Goal: Task Accomplishment & Management: Manage account settings

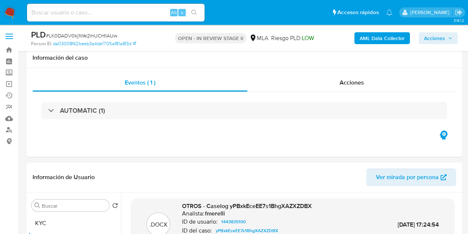
select select "10"
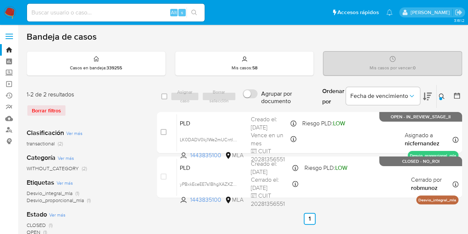
click at [115, 137] on div "Clasificación Ver más transactional (2)" at bounding box center [86, 137] width 118 height 19
click at [444, 96] on icon at bounding box center [442, 96] width 6 height 6
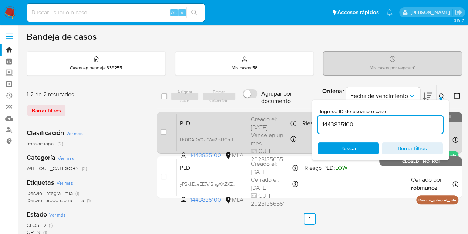
drag, startPoint x: 372, startPoint y: 123, endPoint x: 273, endPoint y: 117, distance: 98.7
click at [273, 117] on div "select-all-cases-checkbox Asignar caso Borrar selección Agrupar por documento O…" at bounding box center [309, 142] width 305 height 116
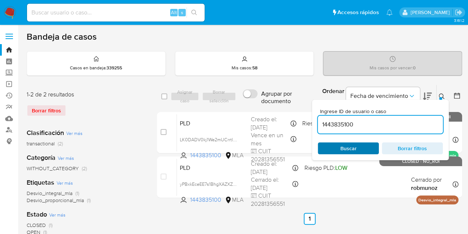
click at [348, 147] on span "Buscar" at bounding box center [349, 148] width 16 height 12
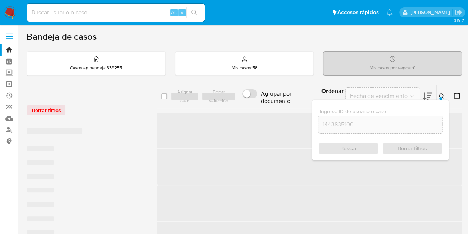
click at [443, 95] on icon at bounding box center [442, 96] width 6 height 6
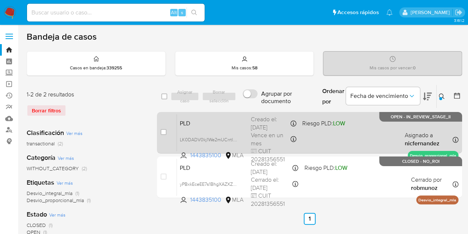
click at [244, 122] on span "PLD" at bounding box center [212, 123] width 65 height 10
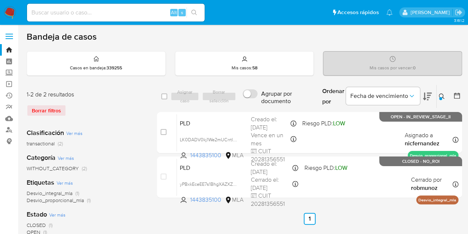
click at [446, 97] on button at bounding box center [443, 96] width 12 height 9
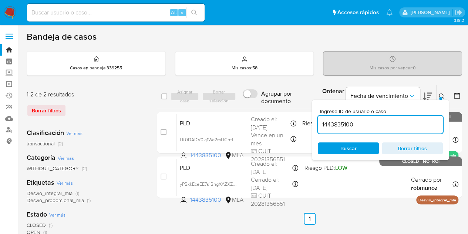
drag, startPoint x: 363, startPoint y: 124, endPoint x: 200, endPoint y: 89, distance: 166.5
click at [200, 91] on div "select-all-cases-checkbox Asignar caso Borrar selección Agrupar por documento O…" at bounding box center [309, 96] width 305 height 24
type input "312910435"
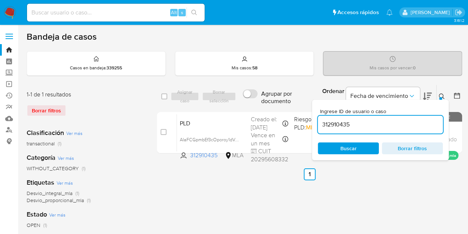
click at [443, 98] on icon at bounding box center [442, 96] width 6 height 6
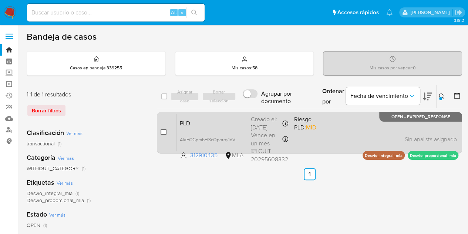
click at [166, 131] on input "checkbox" at bounding box center [164, 132] width 6 height 6
checkbox input "true"
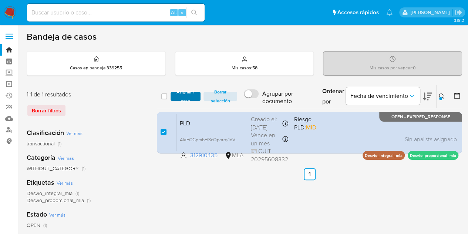
click at [178, 95] on span "Asignar 1 caso" at bounding box center [185, 96] width 23 height 7
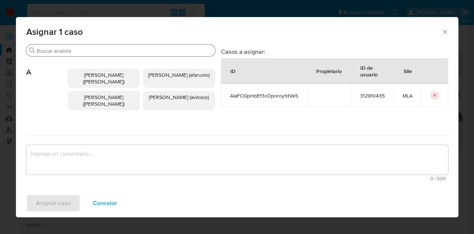
click at [90, 50] on input "Buscar" at bounding box center [125, 50] width 176 height 7
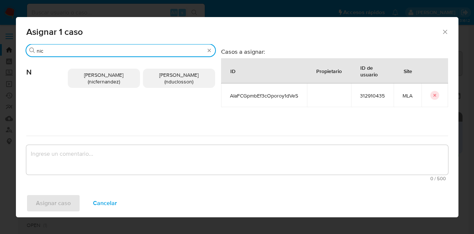
type input "nic"
click at [98, 80] on span "Nicolas Fernandez Allen (nicfernandez)" at bounding box center [103, 78] width 39 height 14
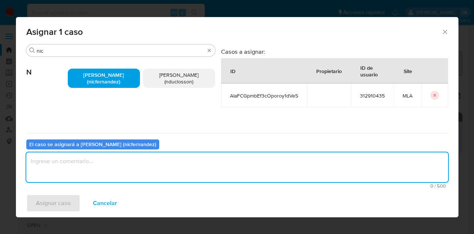
click at [124, 162] on textarea "assign-modal" at bounding box center [237, 167] width 422 height 30
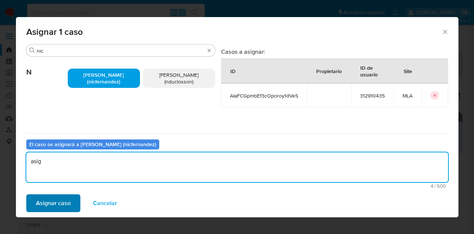
type textarea "asig"
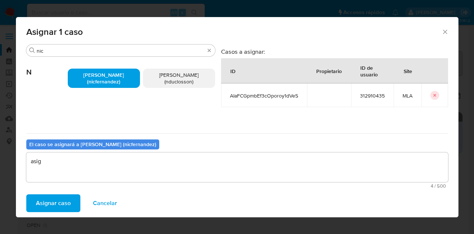
click at [39, 210] on span "Asignar caso" at bounding box center [53, 203] width 35 height 16
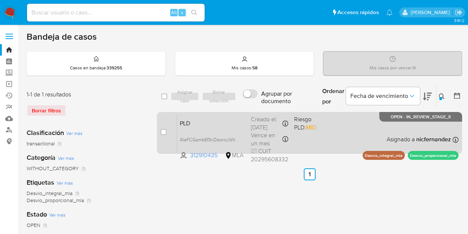
click at [222, 120] on span "PLD" at bounding box center [212, 123] width 65 height 10
click at [208, 124] on span "PLD" at bounding box center [212, 123] width 65 height 10
click at [206, 118] on span "PLD" at bounding box center [212, 123] width 65 height 10
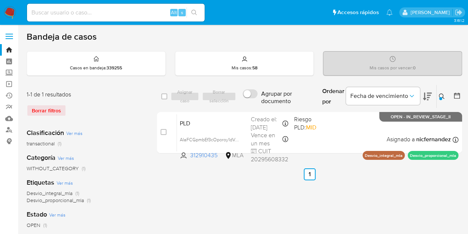
click at [441, 96] on icon at bounding box center [442, 96] width 6 height 6
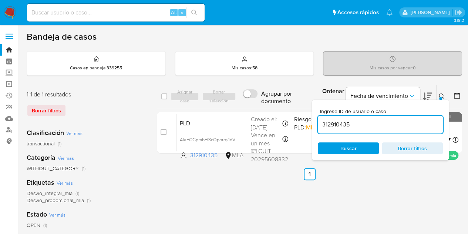
drag, startPoint x: 370, startPoint y: 124, endPoint x: 231, endPoint y: 101, distance: 140.4
click at [231, 101] on div "select-all-cases-checkbox Asignar caso Borrar selección Agrupar por documento O…" at bounding box center [309, 96] width 305 height 24
type input "422124259"
drag, startPoint x: 442, startPoint y: 97, endPoint x: 438, endPoint y: 97, distance: 3.7
click at [442, 97] on div at bounding box center [441, 98] width 3 height 3
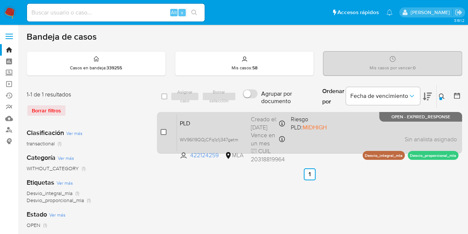
click at [163, 132] on input "checkbox" at bounding box center [164, 132] width 6 height 6
checkbox input "true"
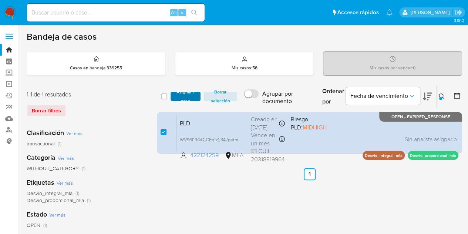
click at [180, 100] on span "Asignar 1 caso" at bounding box center [185, 96] width 23 height 7
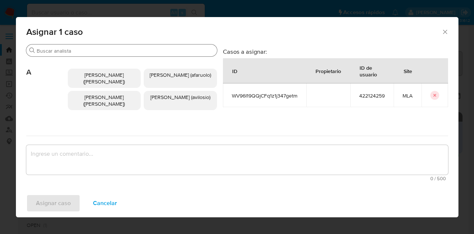
click at [81, 52] on input "Buscar" at bounding box center [125, 50] width 177 height 7
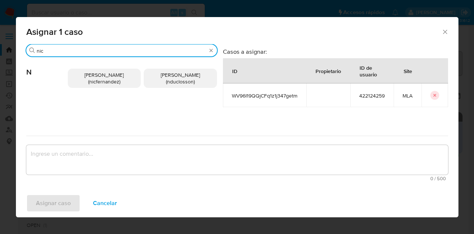
type input "nic"
click at [103, 80] on span "Nicolas Fernandez Allen (nicfernandez)" at bounding box center [103, 78] width 39 height 14
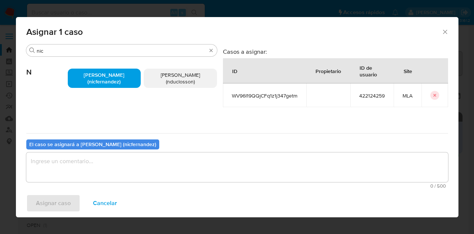
click at [122, 189] on div "Asignar caso Cancelar" at bounding box center [237, 203] width 442 height 28
click at [126, 167] on textarea "assign-modal" at bounding box center [237, 167] width 422 height 30
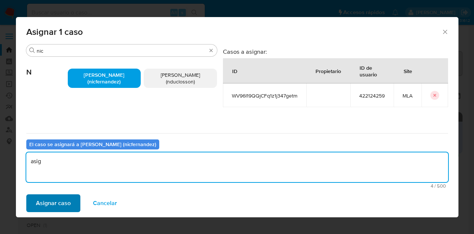
type textarea "asig"
click at [59, 197] on span "Asignar caso" at bounding box center [53, 203] width 35 height 16
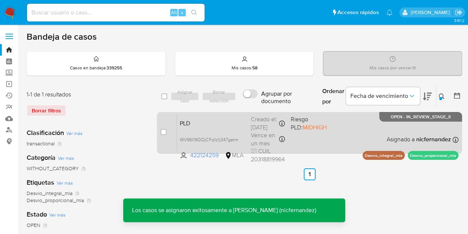
click at [215, 132] on div "PLD WV96I19QQjCFq1z1j347getm 422124259 MLA Riesgo PLD: MIDHIGH Creado el: 12/09…" at bounding box center [318, 132] width 282 height 37
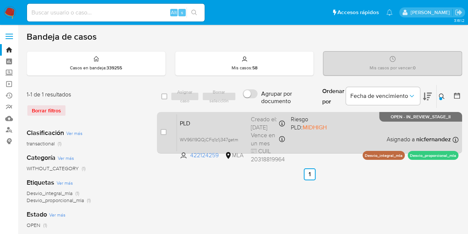
click at [189, 125] on span "PLD" at bounding box center [212, 123] width 65 height 10
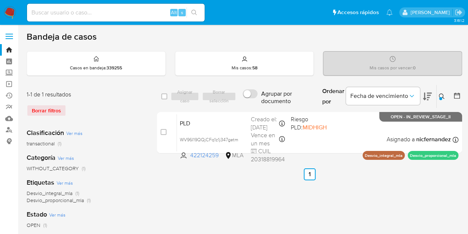
click at [440, 100] on button at bounding box center [443, 96] width 12 height 9
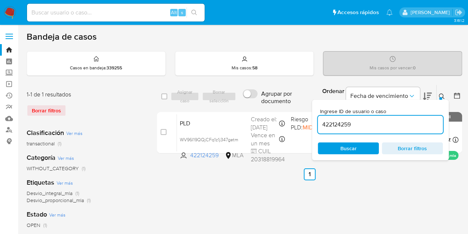
drag, startPoint x: 375, startPoint y: 121, endPoint x: 218, endPoint y: 101, distance: 158.3
click at [218, 101] on div "select-all-cases-checkbox Asignar caso Borrar selección Agrupar por documento O…" at bounding box center [309, 96] width 305 height 24
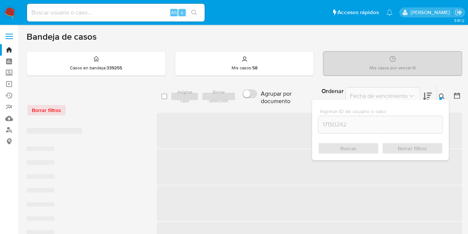
click at [442, 94] on icon at bounding box center [442, 96] width 6 height 6
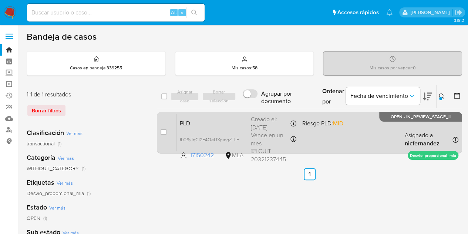
click at [214, 126] on div "PLD fLC6yTqCI2E4OeUXniqqZTLF 17150242 MLA Riesgo PLD: MID Creado el: 12/09/2025…" at bounding box center [318, 132] width 282 height 37
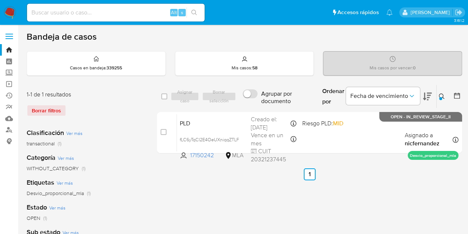
click at [443, 94] on icon at bounding box center [442, 96] width 6 height 6
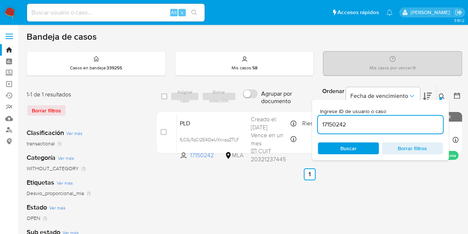
drag, startPoint x: 244, startPoint y: 112, endPoint x: 228, endPoint y: 110, distance: 16.4
click at [228, 110] on div "select-all-cases-checkbox Asignar caso Borrar selección Agrupar por documento O…" at bounding box center [309, 120] width 305 height 72
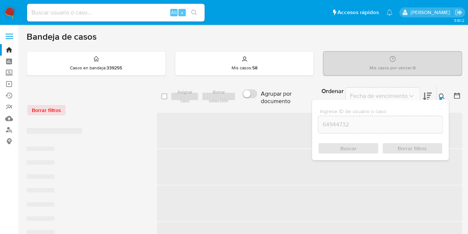
click at [440, 97] on div at bounding box center [441, 98] width 3 height 3
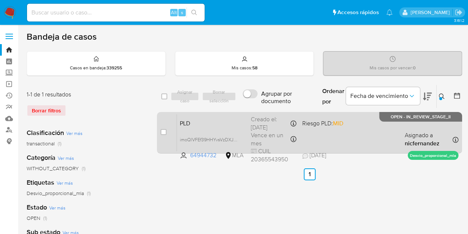
click at [225, 130] on div "PLD imoQlVFEf39HHYvsVzDXJEhW 64944732 MLA Riesgo PLD: MID Creado el: 12/09/2025…" at bounding box center [318, 132] width 282 height 37
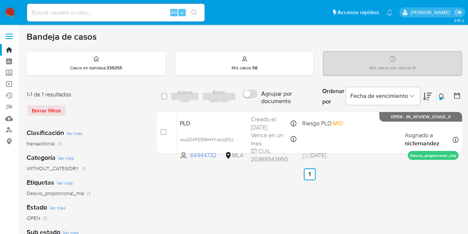
click at [442, 95] on icon at bounding box center [442, 96] width 6 height 6
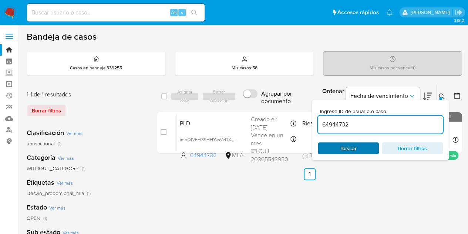
click at [350, 144] on span "Buscar" at bounding box center [349, 148] width 16 height 12
click at [444, 96] on icon at bounding box center [442, 96] width 6 height 6
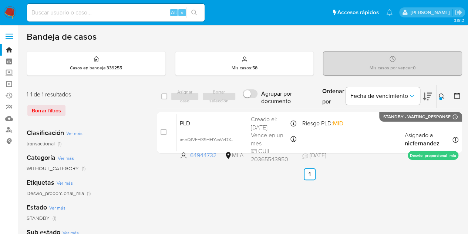
click at [442, 96] on icon at bounding box center [442, 96] width 6 height 6
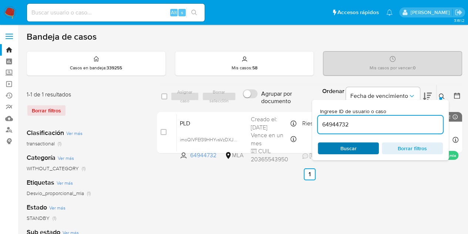
drag, startPoint x: 371, startPoint y: 144, endPoint x: 375, endPoint y: 143, distance: 3.9
click at [371, 144] on span "Buscar" at bounding box center [348, 148] width 51 height 10
click at [440, 97] on div at bounding box center [441, 98] width 3 height 3
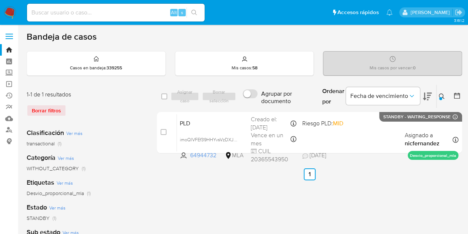
click at [441, 97] on div at bounding box center [441, 98] width 3 height 3
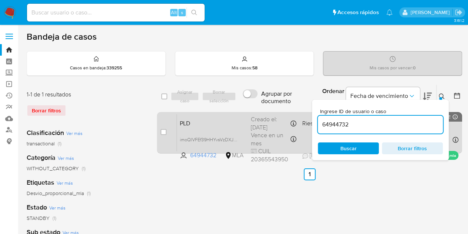
drag, startPoint x: 377, startPoint y: 124, endPoint x: 250, endPoint y: 111, distance: 127.3
click at [249, 110] on div "select-all-cases-checkbox Asignar caso Borrar selección Agrupar por documento O…" at bounding box center [309, 120] width 305 height 72
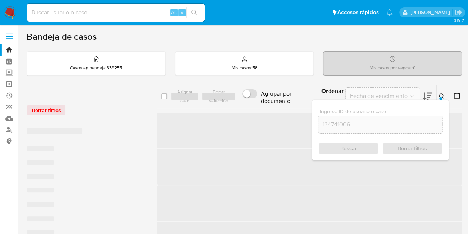
click at [443, 97] on icon at bounding box center [442, 96] width 6 height 6
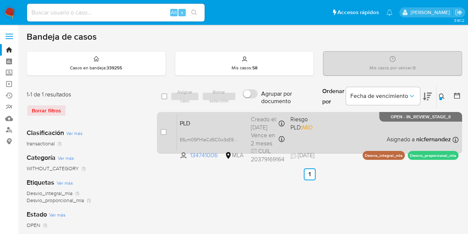
click at [213, 121] on span "PLD" at bounding box center [212, 123] width 65 height 10
click at [215, 122] on span "PLD" at bounding box center [212, 123] width 65 height 10
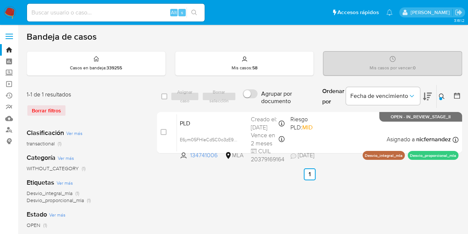
click at [444, 97] on icon at bounding box center [442, 96] width 6 height 6
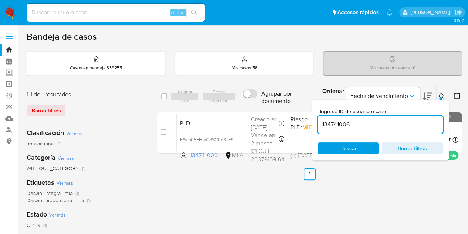
drag, startPoint x: 362, startPoint y: 125, endPoint x: 260, endPoint y: 108, distance: 103.9
click at [260, 108] on div "select-all-cases-checkbox Asignar caso Borrar selección Agrupar por documento O…" at bounding box center [309, 120] width 305 height 72
type input "1863435282"
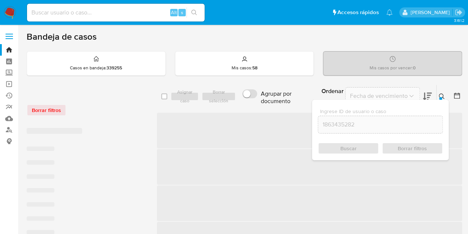
click at [443, 95] on icon at bounding box center [442, 96] width 6 height 6
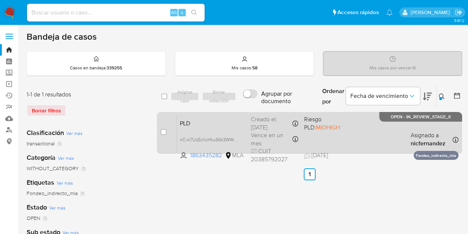
click at [213, 126] on span "PLD" at bounding box center [212, 123] width 65 height 10
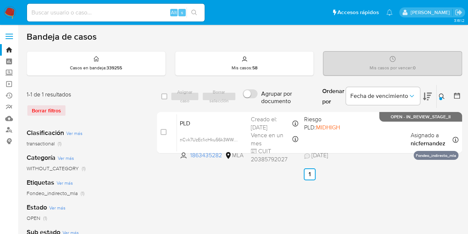
click at [440, 95] on icon at bounding box center [442, 96] width 6 height 6
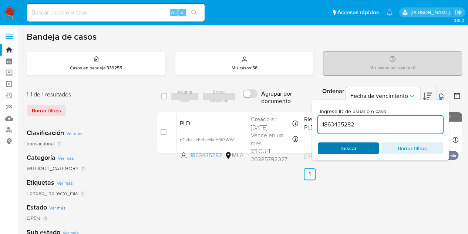
click at [366, 150] on span "Buscar" at bounding box center [348, 148] width 51 height 10
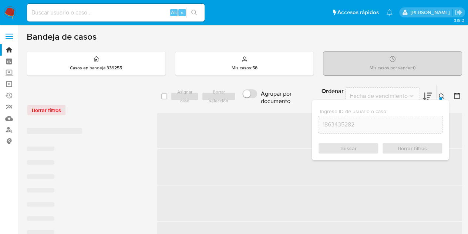
click at [444, 98] on icon at bounding box center [442, 96] width 6 height 6
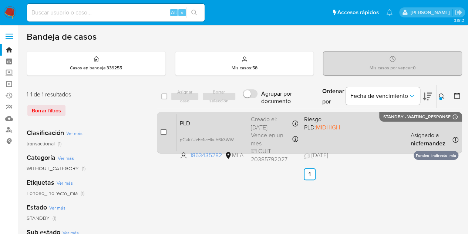
click at [165, 129] on input "checkbox" at bounding box center [164, 132] width 6 height 6
checkbox input "true"
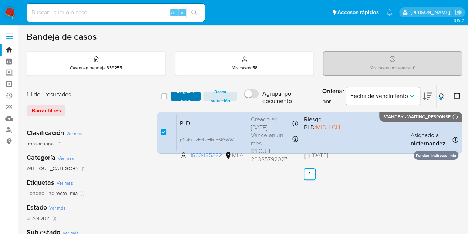
click at [192, 94] on span "Asignar 1 caso" at bounding box center [185, 96] width 23 height 7
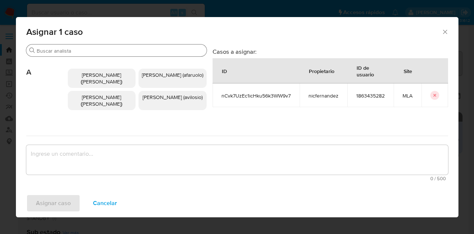
click at [83, 53] on input "Buscar" at bounding box center [120, 50] width 167 height 7
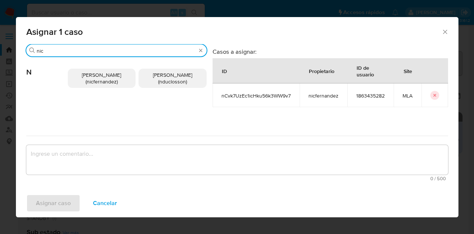
type input "nic"
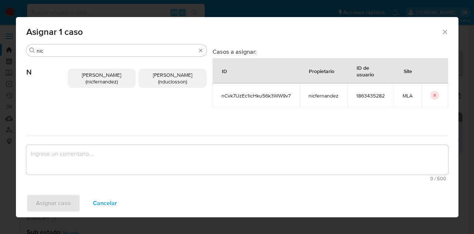
click at [96, 84] on span "Nicolas Fernandez Allen (nicfernandez)" at bounding box center [101, 78] width 39 height 14
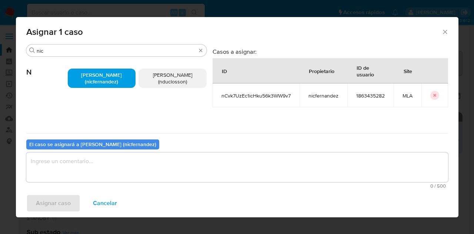
click at [114, 163] on textarea "assign-modal" at bounding box center [237, 167] width 422 height 30
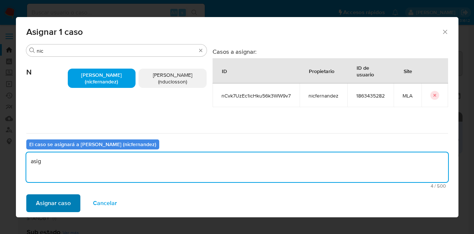
type textarea "asig"
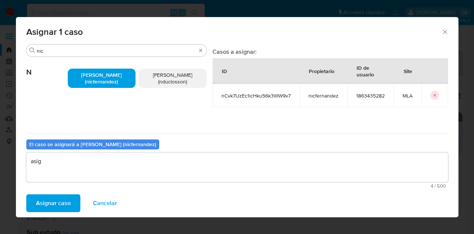
click at [51, 207] on span "Asignar caso" at bounding box center [53, 203] width 35 height 16
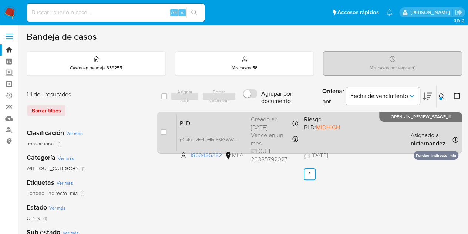
click at [201, 127] on div "PLD nCvk7UzEc1icHku56k3WW9v7 1863435282 MLA Riesgo PLD: MIDHIGH Creado el: 12/0…" at bounding box center [318, 132] width 282 height 37
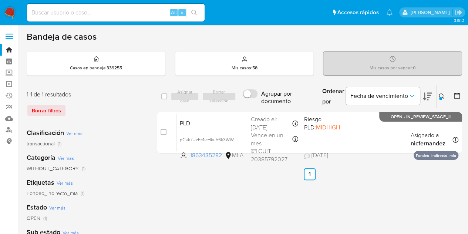
click at [441, 95] on icon at bounding box center [442, 96] width 6 height 6
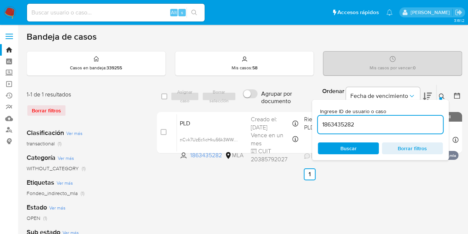
drag, startPoint x: 384, startPoint y: 121, endPoint x: 226, endPoint y: 100, distance: 159.1
click at [218, 98] on div "select-all-cases-checkbox Asignar caso Borrar selección Agrupar por documento O…" at bounding box center [309, 96] width 305 height 24
click at [441, 93] on icon at bounding box center [442, 96] width 6 height 6
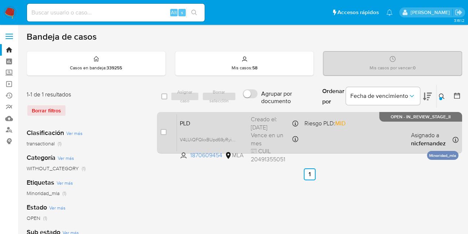
click at [221, 128] on div "PLD V4LUiQFQkxBUpd69yRyiORpb 1870609454 MLA Riesgo PLD: MID Creado el: 12/09/20…" at bounding box center [318, 132] width 282 height 37
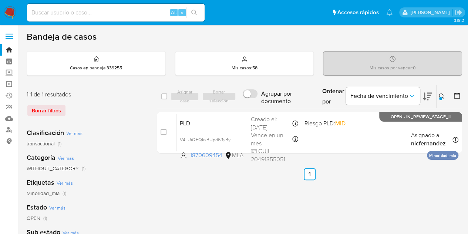
click at [442, 91] on div "Ingrese ID de usuario o caso 1870609454 Buscar Borrar filtros" at bounding box center [443, 96] width 13 height 23
click at [444, 97] on icon at bounding box center [442, 96] width 6 height 6
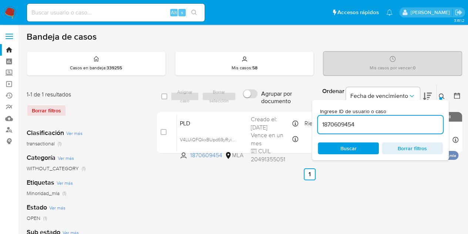
drag, startPoint x: 371, startPoint y: 123, endPoint x: 261, endPoint y: 100, distance: 112.8
click at [261, 100] on div "select-all-cases-checkbox Asignar caso Borrar selección Agrupar por documento O…" at bounding box center [309, 96] width 305 height 24
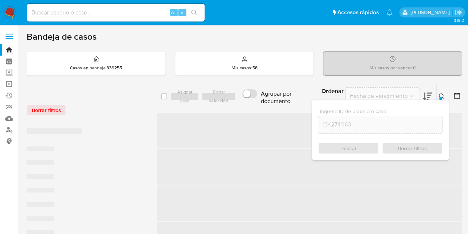
click at [444, 94] on icon at bounding box center [442, 96] width 6 height 6
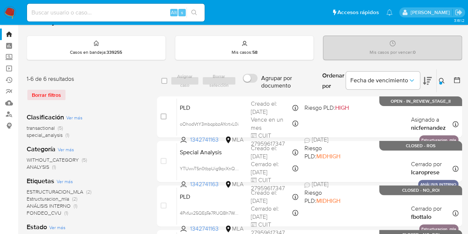
scroll to position [23, 0]
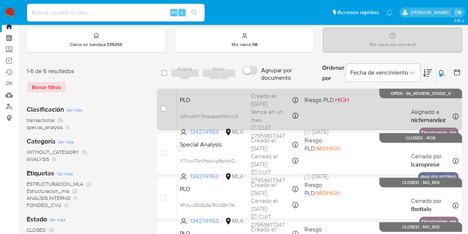
click at [248, 98] on div "PLD oOhodVtY3mbqpbzAYcrtxL0i 1342741163 MLA Riesgo PLD: HIGH Creado el: 12/09/2…" at bounding box center [318, 108] width 282 height 37
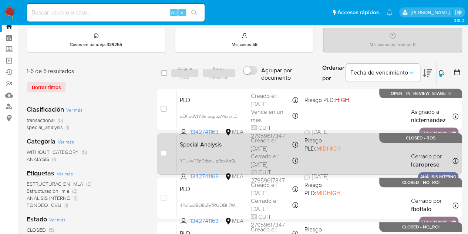
click at [208, 148] on div "Special Analysis YTUwvTSn0tbpUig9qxXnQ1Na 1342741163 MLA Riesgo PLD: MIDHIGH Cr…" at bounding box center [318, 153] width 282 height 37
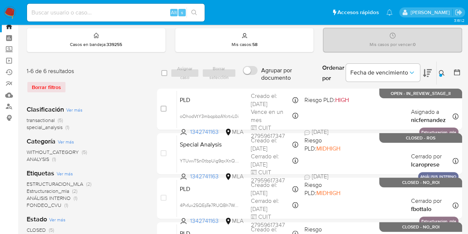
click at [442, 74] on icon at bounding box center [442, 73] width 6 height 6
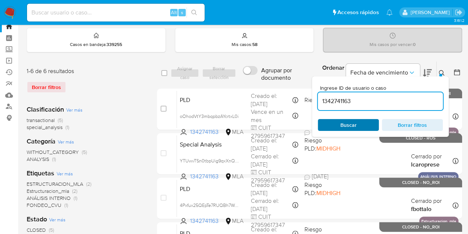
click at [355, 120] on span "Buscar" at bounding box center [349, 125] width 16 height 12
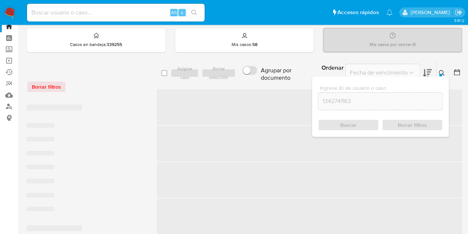
click at [442, 70] on icon at bounding box center [442, 73] width 6 height 6
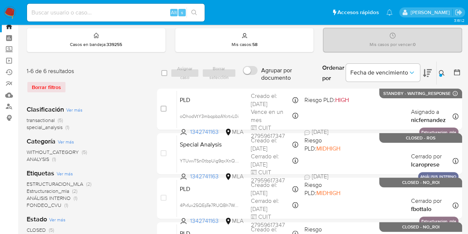
drag, startPoint x: 138, startPoint y: 79, endPoint x: 133, endPoint y: 63, distance: 16.5
click at [138, 79] on div "1-6 de 6 resultados Borrar filtros" at bounding box center [86, 83] width 118 height 32
click at [442, 73] on icon at bounding box center [442, 73] width 6 height 6
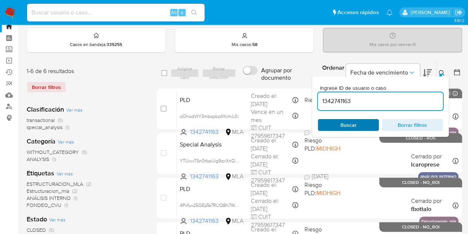
drag, startPoint x: 360, startPoint y: 127, endPoint x: 355, endPoint y: 107, distance: 20.4
click at [360, 125] on span "Buscar" at bounding box center [348, 125] width 51 height 10
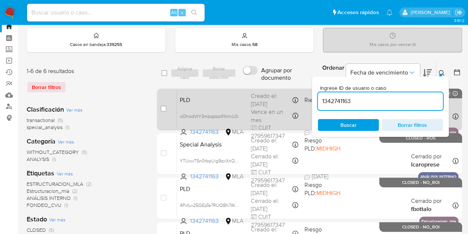
click at [237, 106] on div "PLD oOhodVtY3mbqpbzAYcrtxL0i 1342741163 MLA Riesgo PLD: HIGH Creado el: 12/09/2…" at bounding box center [318, 108] width 282 height 37
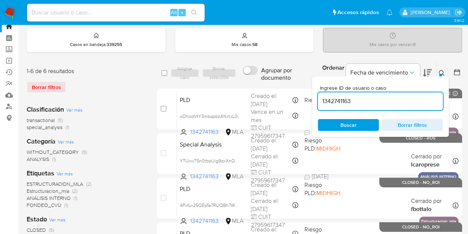
drag, startPoint x: 364, startPoint y: 121, endPoint x: 376, endPoint y: 115, distance: 13.9
click at [366, 120] on span "Buscar" at bounding box center [348, 125] width 51 height 10
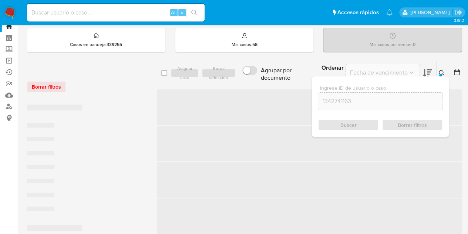
click at [444, 70] on icon at bounding box center [442, 73] width 6 height 6
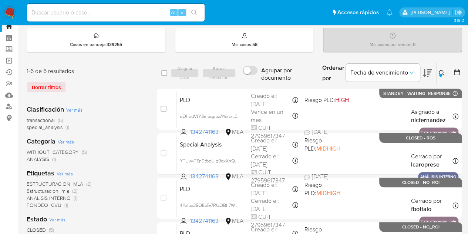
click at [443, 70] on icon at bounding box center [442, 73] width 6 height 6
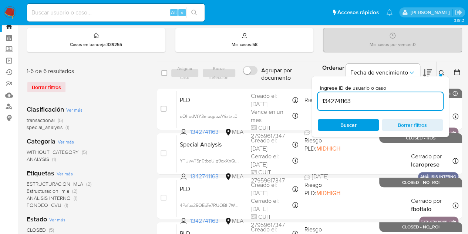
drag, startPoint x: 382, startPoint y: 97, endPoint x: 250, endPoint y: 71, distance: 135.6
click at [251, 71] on div "select-all-cases-checkbox Asignar caso Borrar selección Agrupar por documento O…" at bounding box center [309, 73] width 305 height 24
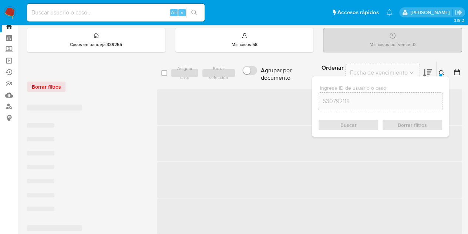
click at [443, 70] on icon at bounding box center [442, 73] width 6 height 6
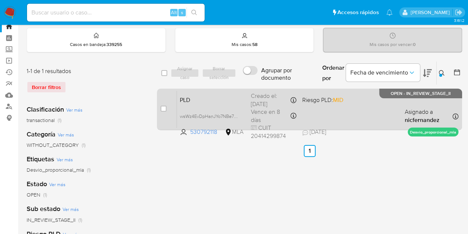
click at [223, 100] on span "PLD" at bounding box center [212, 99] width 65 height 10
click at [236, 116] on span "wsWz4EvDpHanJYo7NBe7FJtR" at bounding box center [211, 115] width 63 height 8
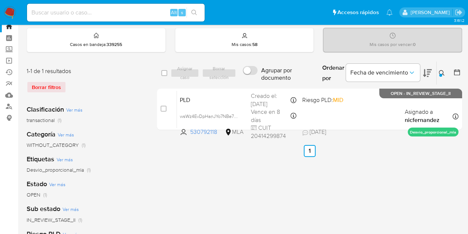
click at [444, 70] on icon at bounding box center [442, 73] width 6 height 6
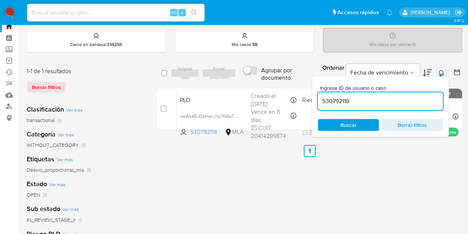
drag, startPoint x: 376, startPoint y: 103, endPoint x: 247, endPoint y: 74, distance: 132.3
click at [247, 74] on div "select-all-cases-checkbox Asignar caso Borrar selección Agrupar por documento O…" at bounding box center [309, 73] width 305 height 24
type input "202751690"
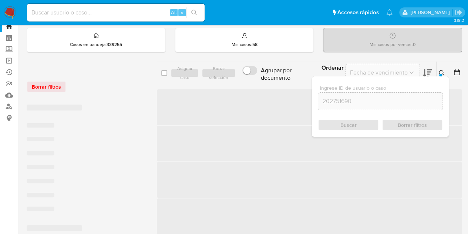
click at [443, 74] on icon at bounding box center [442, 73] width 6 height 6
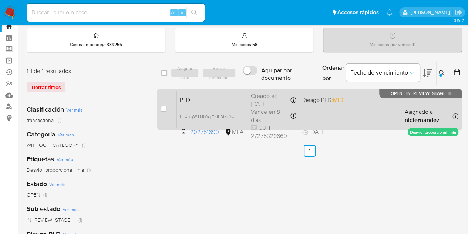
click at [231, 94] on span "PLD" at bounding box center [212, 99] width 65 height 10
click at [236, 115] on span "fTf0BqWTH5YqiYkfPMxz4CWx" at bounding box center [210, 115] width 61 height 8
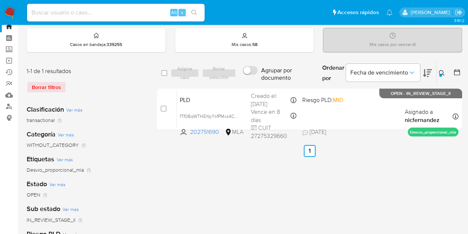
click at [443, 67] on div "Ingrese ID de usuario o caso 202751690 Buscar Borrar filtros" at bounding box center [443, 72] width 13 height 23
click at [441, 74] on div at bounding box center [441, 75] width 3 height 3
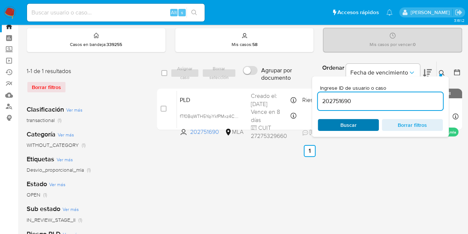
click at [360, 124] on span "Buscar" at bounding box center [348, 125] width 51 height 10
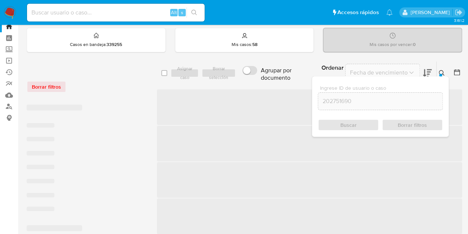
drag, startPoint x: 442, startPoint y: 73, endPoint x: 435, endPoint y: 77, distance: 8.6
click at [442, 73] on icon at bounding box center [442, 73] width 6 height 6
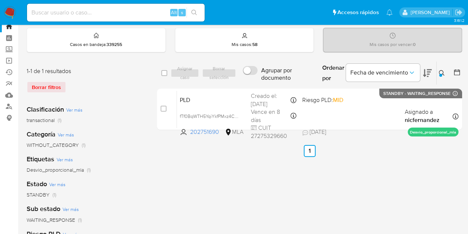
click at [171, 188] on div "select-all-cases-checkbox Asignar caso Borrar selección Agrupar por documento O…" at bounding box center [309, 223] width 305 height 325
drag, startPoint x: 444, startPoint y: 73, endPoint x: 415, endPoint y: 101, distance: 39.5
click at [444, 73] on icon at bounding box center [442, 73] width 6 height 6
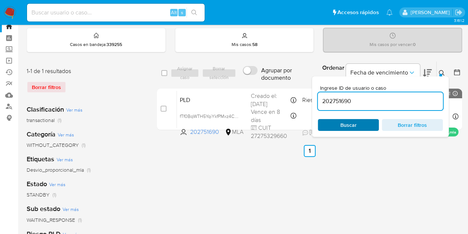
click at [343, 124] on span "Buscar" at bounding box center [349, 125] width 16 height 12
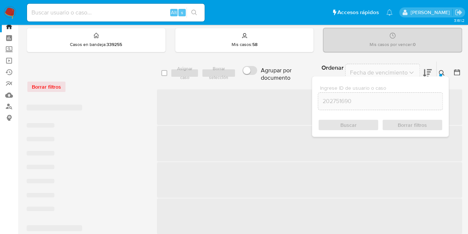
click at [445, 73] on button at bounding box center [443, 73] width 12 height 9
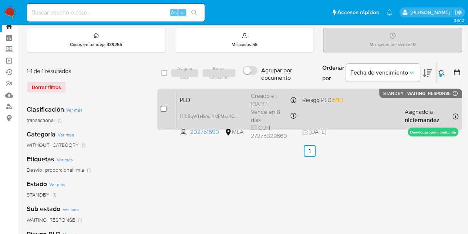
click at [165, 107] on input "checkbox" at bounding box center [164, 109] width 6 height 6
checkbox input "true"
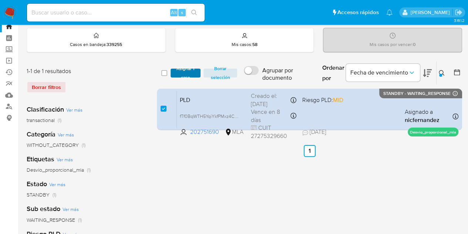
click at [181, 75] on span "Asignar 1 caso" at bounding box center [185, 72] width 23 height 7
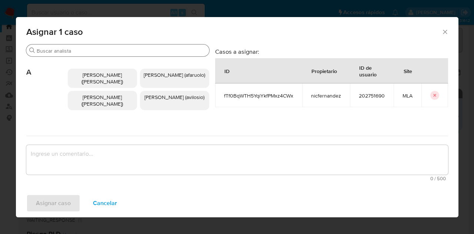
click at [76, 50] on input "Buscar" at bounding box center [122, 50] width 170 height 7
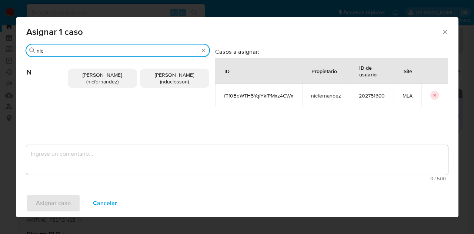
type input "nic"
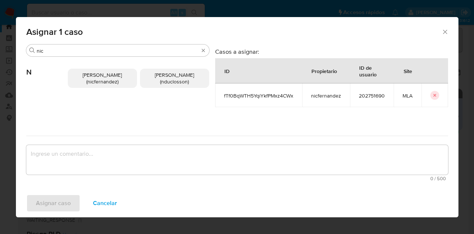
click at [94, 80] on span "Nicolas Fernandez Allen (nicfernandez)" at bounding box center [102, 78] width 39 height 14
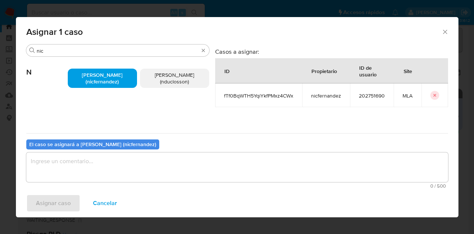
click at [124, 183] on span "0 / 500" at bounding box center [237, 185] width 417 height 5
click at [126, 170] on textarea "assign-modal" at bounding box center [237, 167] width 422 height 30
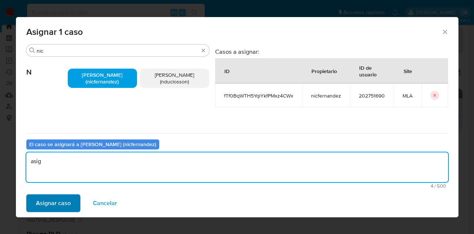
type textarea "asig"
click at [50, 202] on span "Asignar caso" at bounding box center [53, 203] width 35 height 16
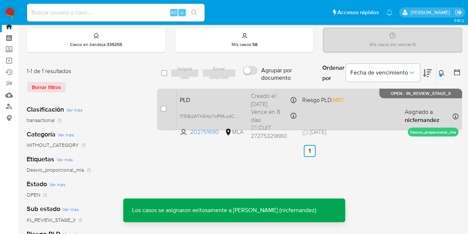
click at [207, 100] on span "PLD" at bounding box center [212, 99] width 65 height 10
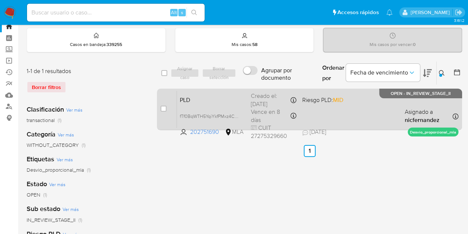
click at [208, 99] on span "PLD" at bounding box center [212, 99] width 65 height 10
drag, startPoint x: 226, startPoint y: 181, endPoint x: 388, endPoint y: 117, distance: 174.9
click at [233, 177] on div "select-all-cases-checkbox Asignar caso Borrar selección Agrupar por documento O…" at bounding box center [309, 223] width 305 height 325
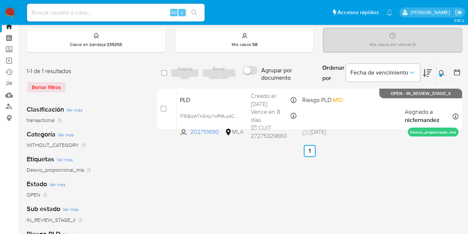
click at [442, 74] on icon at bounding box center [442, 73] width 6 height 6
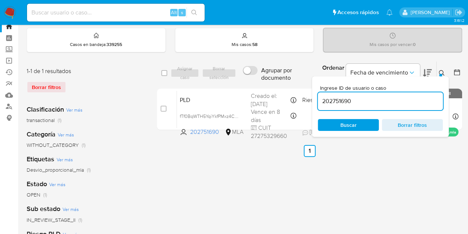
drag, startPoint x: 358, startPoint y: 100, endPoint x: 290, endPoint y: 86, distance: 70.2
click at [290, 86] on div "select-all-cases-checkbox Asignar caso Borrar selección Agrupar por documento O…" at bounding box center [309, 97] width 305 height 72
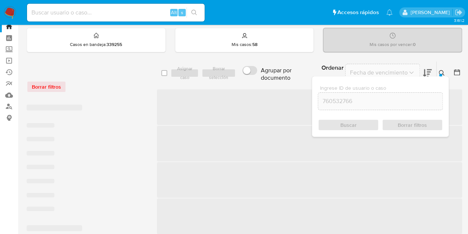
click at [442, 71] on icon at bounding box center [442, 73] width 6 height 6
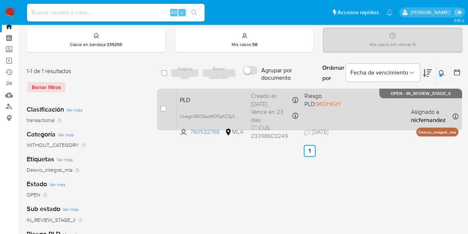
click at [236, 106] on div "PLD UkegnSBO5qoW0f1qXCSjXmhw 760532766 MLA Riesgo PLD: MIDHIGH Creado el: 12/08…" at bounding box center [318, 108] width 282 height 37
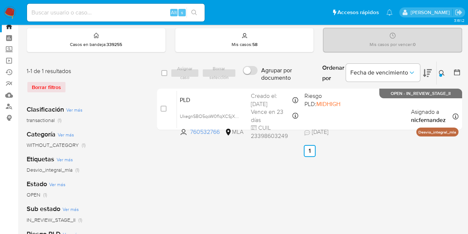
click at [442, 74] on icon at bounding box center [442, 73] width 6 height 6
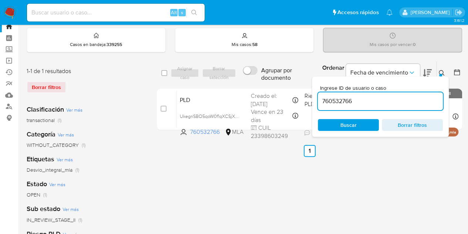
drag, startPoint x: 374, startPoint y: 100, endPoint x: 265, endPoint y: 71, distance: 112.3
click at [265, 71] on div "select-all-cases-checkbox Asignar caso Borrar selección Agrupar por documento O…" at bounding box center [309, 73] width 305 height 24
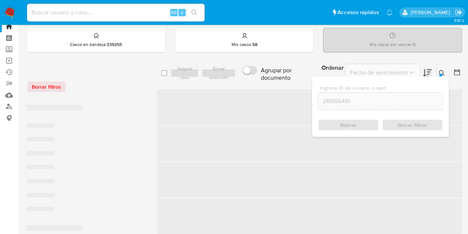
click at [442, 69] on button at bounding box center [443, 73] width 12 height 9
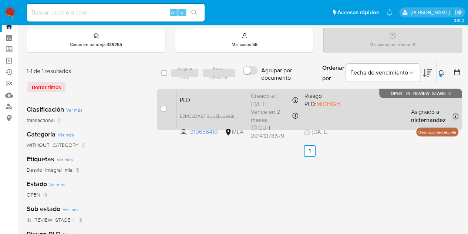
click at [207, 100] on span "PLD" at bounding box center [212, 99] width 65 height 10
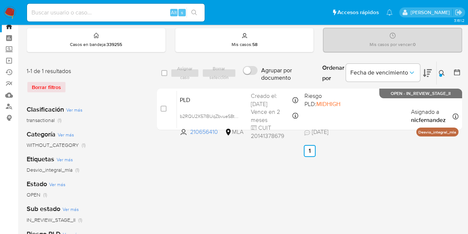
click at [440, 70] on icon at bounding box center [442, 73] width 6 height 6
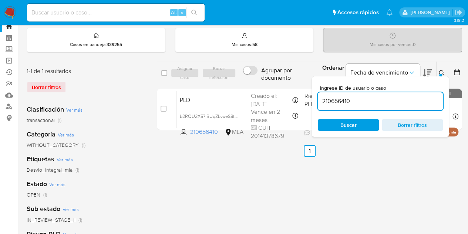
click at [352, 133] on div "Ingrese ID de usuario o caso 210656410 Buscar Borrar filtros" at bounding box center [380, 106] width 137 height 60
click at [354, 127] on span "Buscar" at bounding box center [349, 125] width 16 height 12
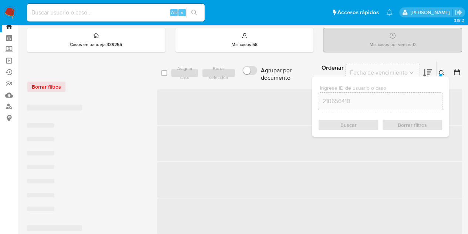
click at [444, 67] on div "Ingrese ID de usuario o caso 210656410 Buscar Borrar filtros" at bounding box center [443, 72] width 13 height 23
click at [444, 69] on button at bounding box center [443, 73] width 12 height 9
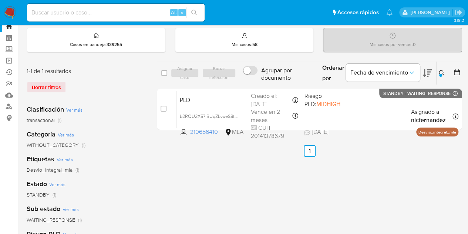
click at [444, 69] on button at bounding box center [443, 73] width 12 height 9
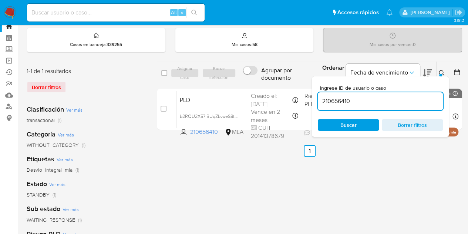
drag, startPoint x: 384, startPoint y: 98, endPoint x: 250, endPoint y: 75, distance: 136.1
click at [250, 75] on div "select-all-cases-checkbox Asignar caso Borrar selección Agrupar por documento O…" at bounding box center [309, 73] width 305 height 24
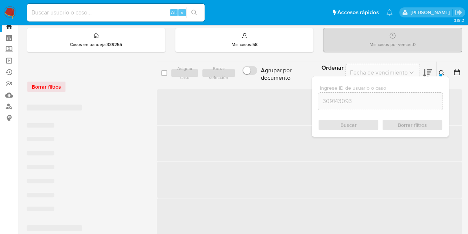
click at [443, 72] on icon at bounding box center [442, 73] width 6 height 6
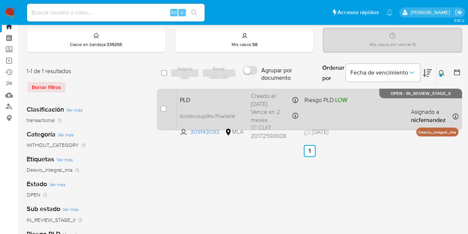
click at [228, 103] on div "PLD SInVbVrJitojb9Nv7Fze1bKM 309143093 MLA Riesgo PLD: LOW Creado el: 12/09/202…" at bounding box center [318, 108] width 282 height 37
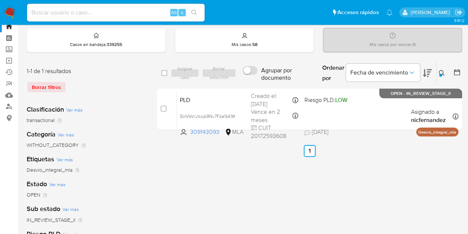
click at [444, 71] on icon at bounding box center [442, 73] width 6 height 6
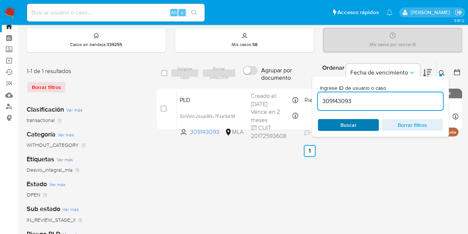
click at [358, 126] on span "Buscar" at bounding box center [348, 125] width 51 height 10
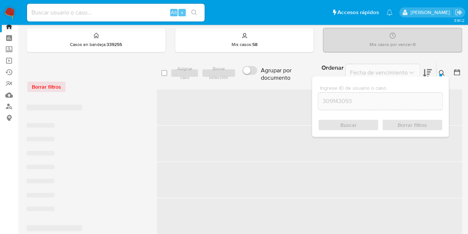
click at [444, 71] on icon at bounding box center [442, 73] width 6 height 6
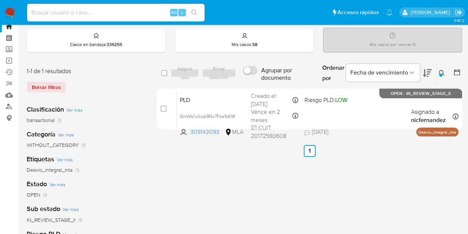
click at [442, 70] on icon at bounding box center [442, 73] width 6 height 6
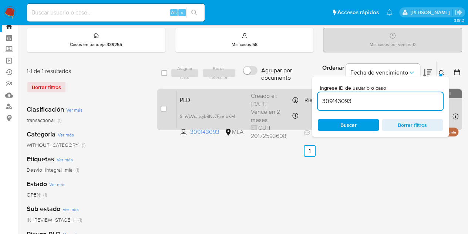
drag, startPoint x: 363, startPoint y: 102, endPoint x: 264, endPoint y: 89, distance: 99.3
click at [264, 88] on div "select-all-cases-checkbox Asignar caso Borrar selección Agrupar por documento O…" at bounding box center [309, 97] width 305 height 72
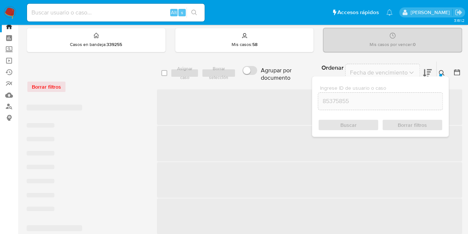
click at [441, 67] on div "Ingrese ID de usuario o caso 85375855 Buscar Borrar filtros" at bounding box center [443, 72] width 13 height 23
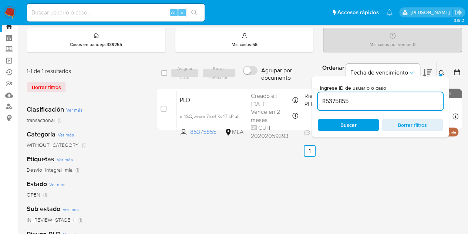
click at [441, 69] on button at bounding box center [443, 73] width 12 height 9
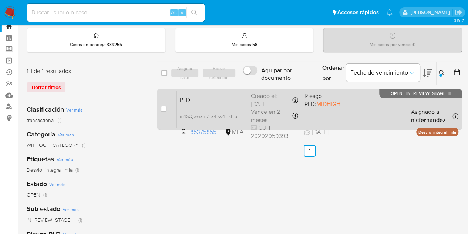
click at [213, 96] on span "PLD" at bounding box center [212, 99] width 65 height 10
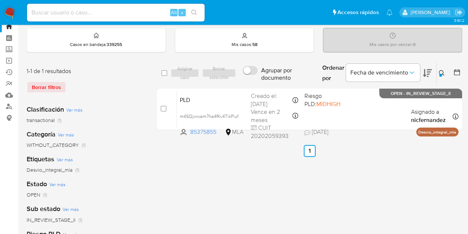
click at [447, 73] on button at bounding box center [443, 73] width 12 height 9
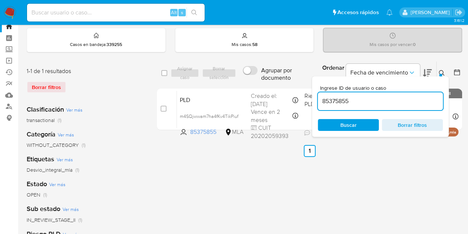
drag, startPoint x: 259, startPoint y: 89, endPoint x: 204, endPoint y: 82, distance: 55.3
click at [204, 82] on div "select-all-cases-checkbox Asignar caso Borrar selección Agrupar por documento O…" at bounding box center [309, 73] width 305 height 24
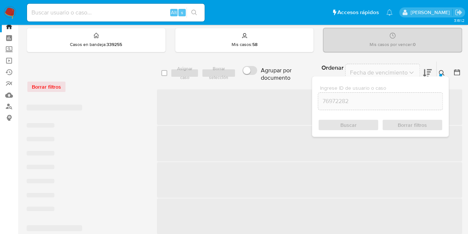
click at [440, 71] on icon at bounding box center [442, 73] width 6 height 6
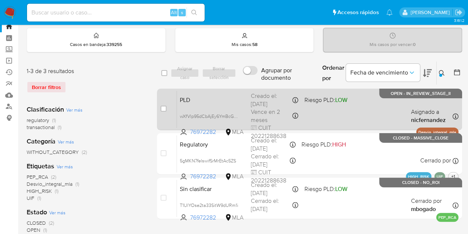
click at [235, 107] on div "PLD wXfVlp95dCbAjEy6YmBcGBLM 76972282 MLA Riesgo PLD: LOW Creado el: 12/09/2025…" at bounding box center [318, 108] width 282 height 37
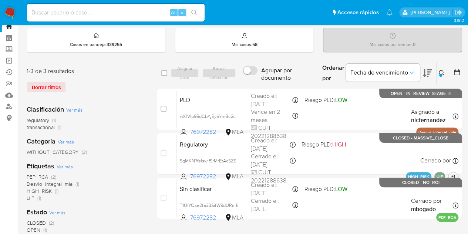
click at [441, 70] on icon at bounding box center [442, 73] width 6 height 6
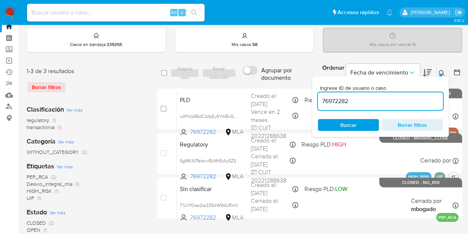
drag, startPoint x: 371, startPoint y: 101, endPoint x: 272, endPoint y: 87, distance: 99.4
click at [272, 87] on div "select-all-cases-checkbox Asignar caso Borrar selección Agrupar por documento O…" at bounding box center [309, 141] width 305 height 161
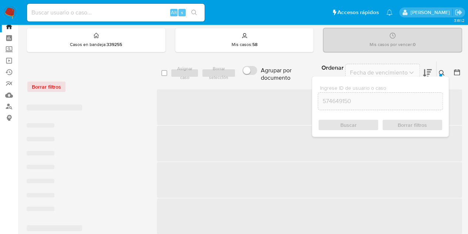
click at [444, 70] on icon at bounding box center [442, 73] width 6 height 6
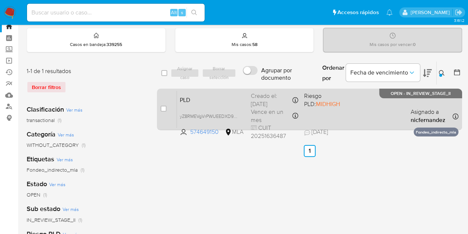
click at [233, 98] on span "PLD" at bounding box center [212, 99] width 65 height 10
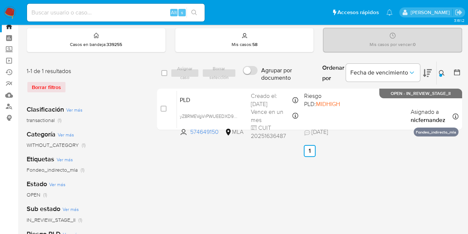
click at [441, 74] on div at bounding box center [441, 75] width 3 height 3
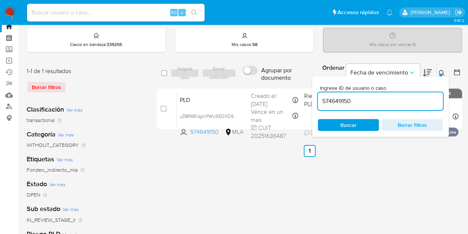
drag, startPoint x: 352, startPoint y: 94, endPoint x: 260, endPoint y: 85, distance: 92.3
click at [260, 85] on div "select-all-cases-checkbox Asignar caso Borrar selección Agrupar por documento O…" at bounding box center [309, 97] width 305 height 72
click at [355, 124] on span "Buscar" at bounding box center [349, 125] width 16 height 12
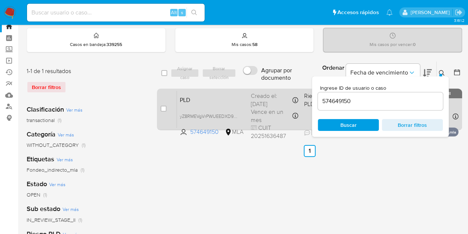
click at [237, 98] on span "PLD" at bounding box center [212, 99] width 65 height 10
click at [190, 102] on span "PLD" at bounding box center [212, 99] width 65 height 10
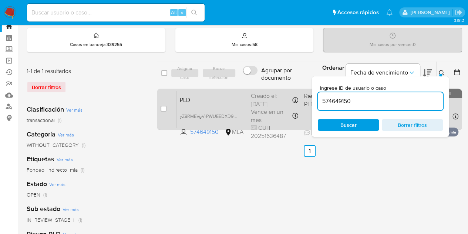
drag, startPoint x: 279, startPoint y: 90, endPoint x: 270, endPoint y: 88, distance: 9.9
click at [269, 88] on div "select-all-cases-checkbox Asignar caso Borrar selección Agrupar por documento O…" at bounding box center [309, 97] width 305 height 72
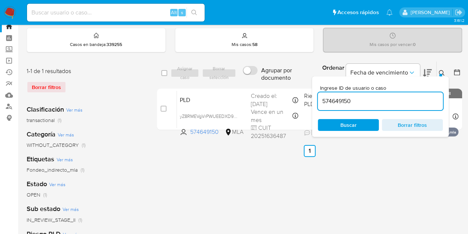
paste input "152825291"
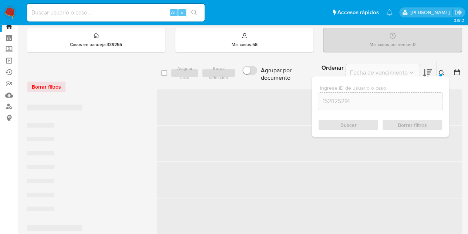
click at [440, 67] on div "Ingrese ID de usuario o caso 152825291 Buscar Borrar filtros" at bounding box center [443, 72] width 13 height 23
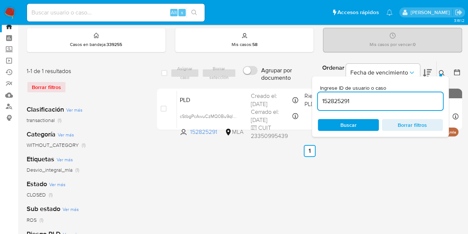
click at [442, 70] on icon at bounding box center [442, 73] width 6 height 6
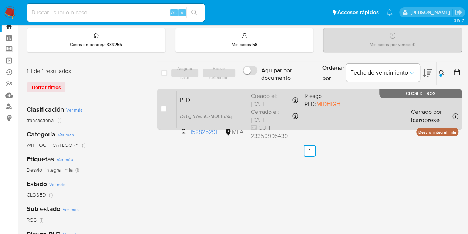
click at [225, 94] on span "PLD" at bounding box center [212, 99] width 65 height 10
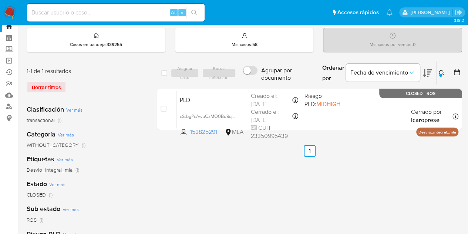
click at [444, 73] on icon at bounding box center [442, 73] width 6 height 6
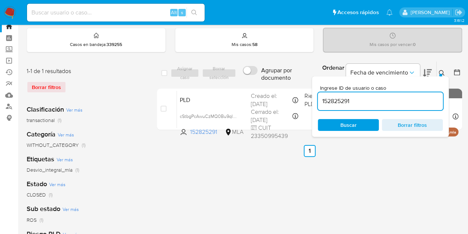
drag, startPoint x: 376, startPoint y: 102, endPoint x: 197, endPoint y: 75, distance: 181.7
click at [197, 75] on div "select-all-cases-checkbox Asignar caso Borrar selección Agrupar por documento O…" at bounding box center [309, 73] width 305 height 24
type input "205616242"
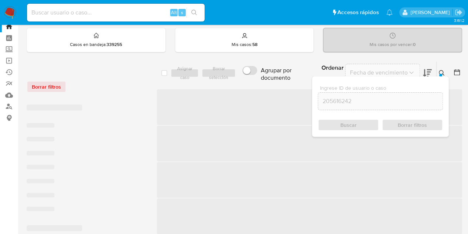
click at [444, 71] on icon at bounding box center [442, 73] width 6 height 6
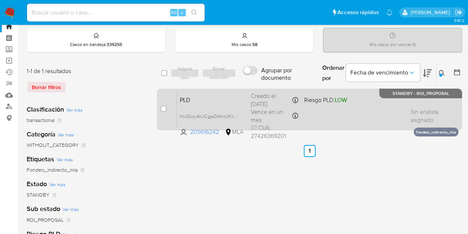
click at [223, 103] on span "PLD" at bounding box center [212, 99] width 65 height 10
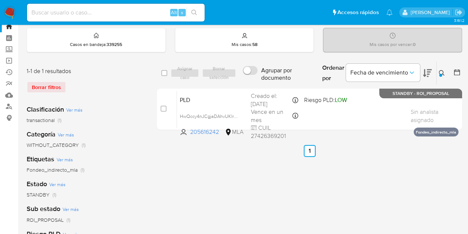
click at [281, 200] on div "select-all-cases-checkbox Asignar caso Borrar selección Agrupar por documento O…" at bounding box center [309, 223] width 305 height 325
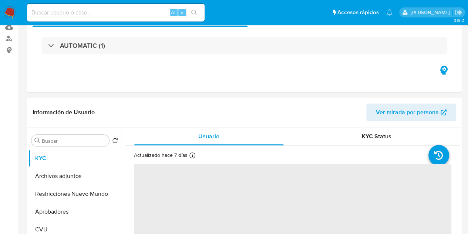
select select "10"
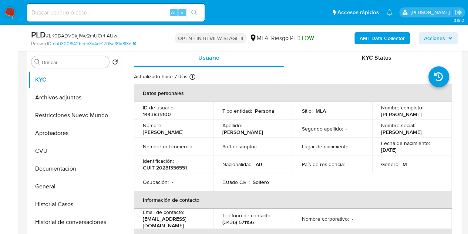
scroll to position [147, 0]
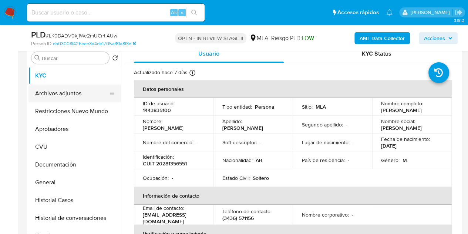
click at [53, 95] on button "Archivos adjuntos" at bounding box center [72, 93] width 87 height 18
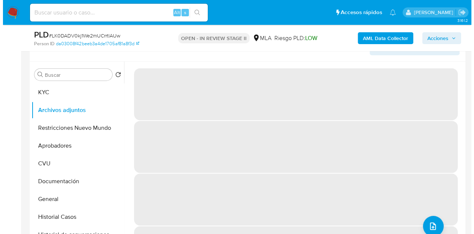
scroll to position [129, 0]
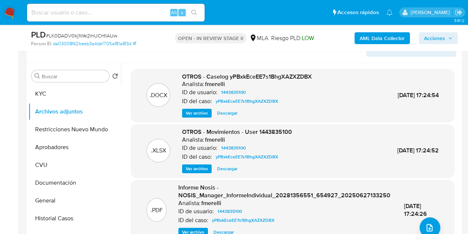
click at [196, 110] on span "Ver archivo" at bounding box center [197, 112] width 22 height 7
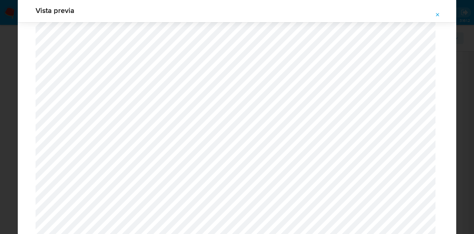
scroll to position [110, 0]
click at [438, 17] on icon "Attachment preview" at bounding box center [438, 15] width 6 height 6
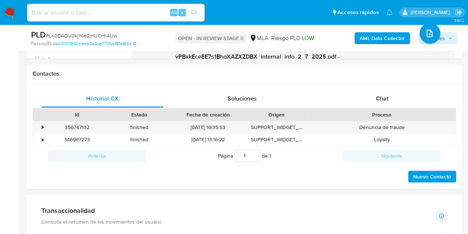
scroll to position [325, 0]
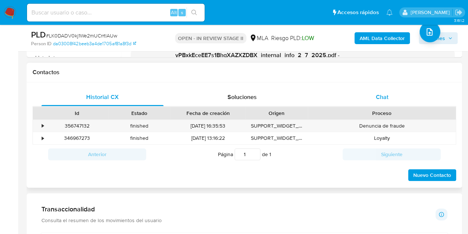
click at [397, 97] on div "Chat" at bounding box center [382, 97] width 122 height 18
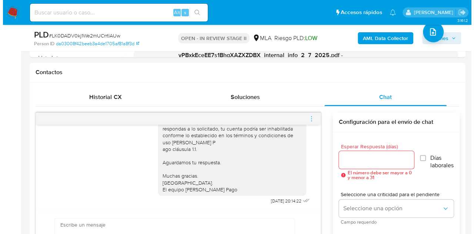
scroll to position [1177, 0]
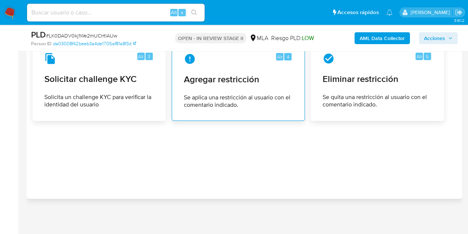
click at [245, 77] on span "Agregar restricción" at bounding box center [238, 79] width 109 height 11
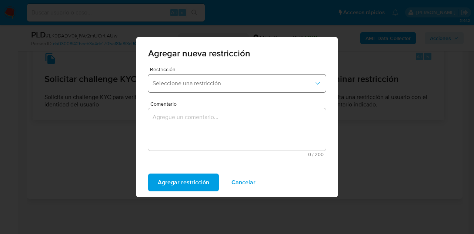
click at [206, 76] on button "Seleccione una restricción" at bounding box center [237, 83] width 178 height 18
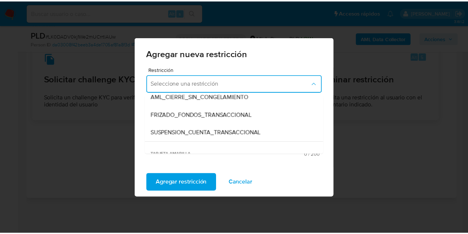
scroll to position [79, 0]
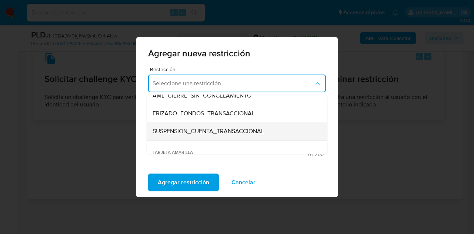
click at [231, 133] on span "SUSPENSION_CUENTA_TRANSACCIONAL" at bounding box center [208, 130] width 111 height 7
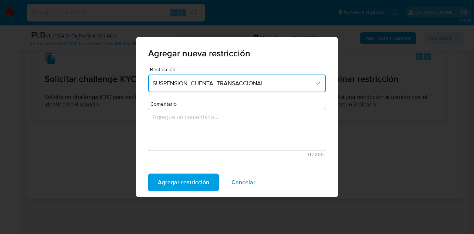
click at [210, 123] on textarea "Comentario" at bounding box center [237, 129] width 178 height 42
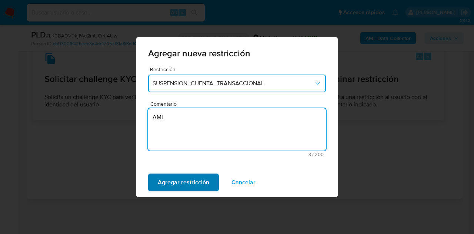
type textarea "AML"
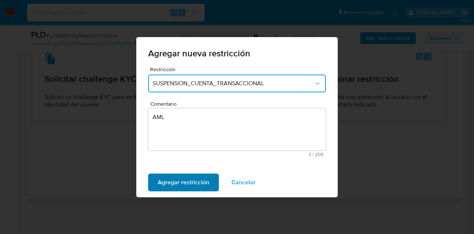
click at [174, 174] on span "Agregar restricción" at bounding box center [183, 182] width 51 height 16
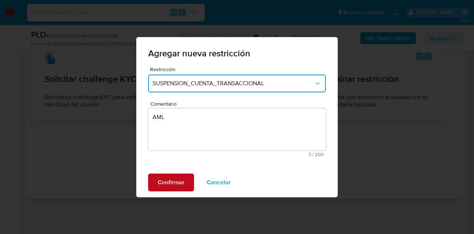
click at [174, 178] on span "Confirmar" at bounding box center [171, 182] width 27 height 16
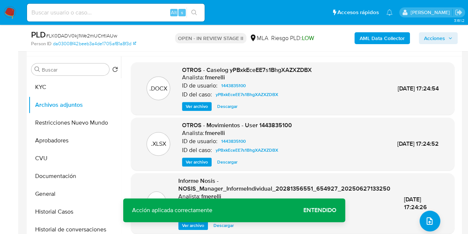
scroll to position [123, 0]
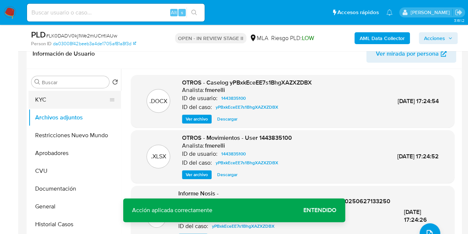
click at [64, 106] on button "KYC" at bounding box center [72, 100] width 87 height 18
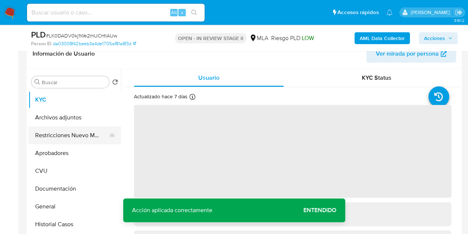
click at [68, 133] on button "Restricciones Nuevo Mundo" at bounding box center [72, 135] width 87 height 18
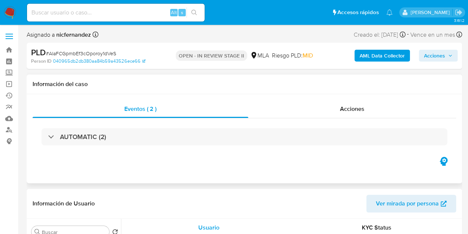
select select "10"
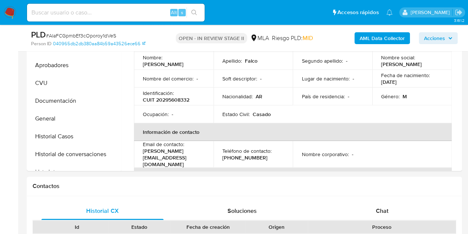
scroll to position [311, 0]
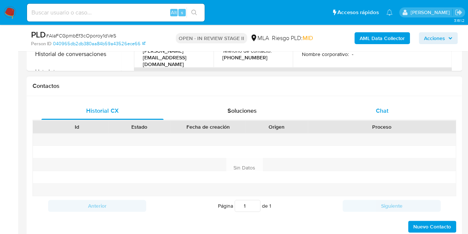
click at [370, 110] on div "Chat" at bounding box center [382, 111] width 122 height 18
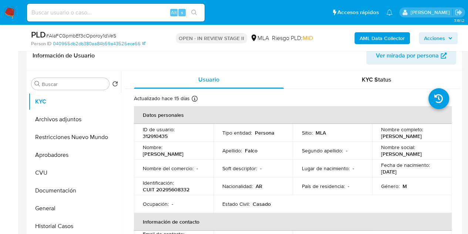
scroll to position [110, 0]
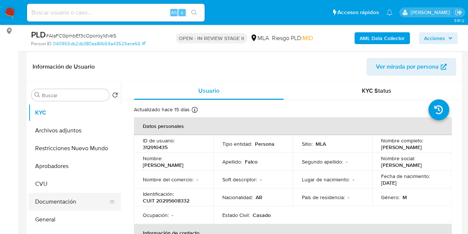
click at [60, 200] on button "Documentación" at bounding box center [72, 202] width 87 height 18
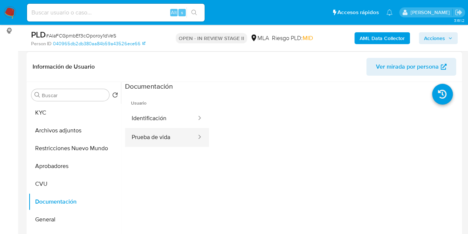
click at [176, 139] on button "Prueba de vida" at bounding box center [161, 137] width 72 height 19
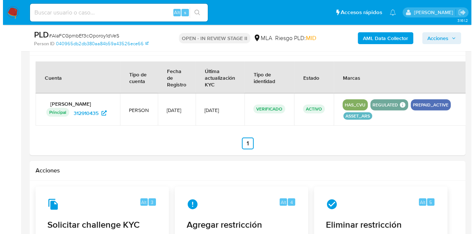
scroll to position [1152, 0]
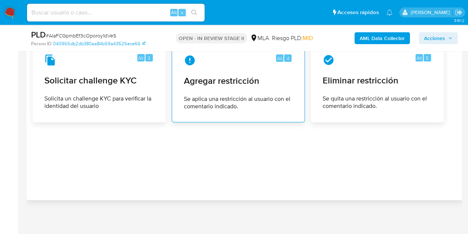
click at [221, 75] on span "Agregar restricción" at bounding box center [238, 80] width 109 height 11
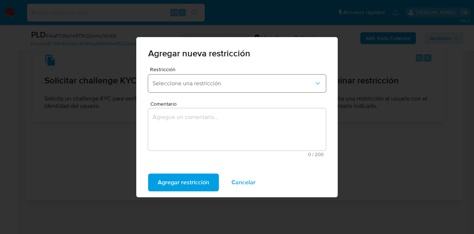
click at [186, 85] on span "Seleccione una restricción" at bounding box center [233, 83] width 161 height 7
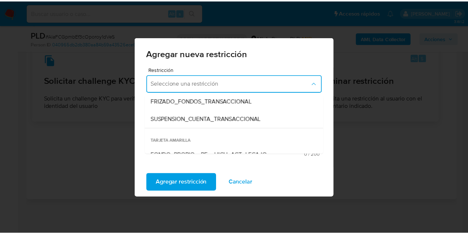
scroll to position [94, 0]
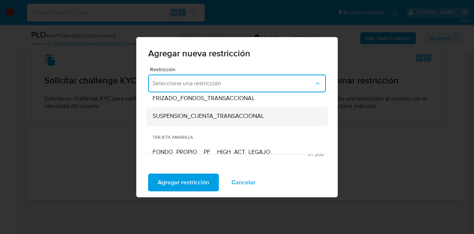
click at [222, 109] on div "SUSPENSION_CUENTA_TRANSACCIONAL" at bounding box center [235, 116] width 164 height 18
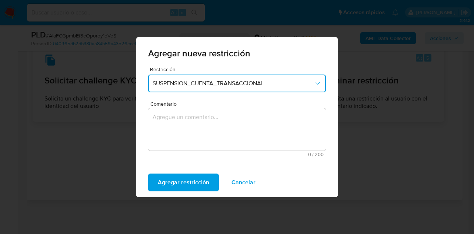
click at [217, 117] on textarea "Comentario" at bounding box center [237, 129] width 178 height 42
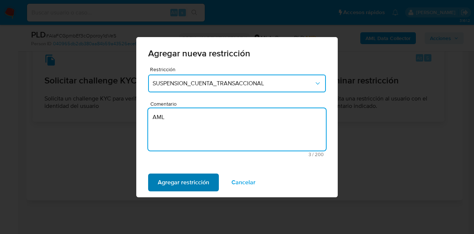
type textarea "AML"
click at [181, 187] on span "Agregar restricción" at bounding box center [183, 182] width 51 height 16
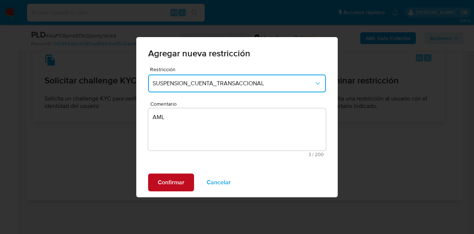
click at [156, 181] on button "Confirmar" at bounding box center [171, 182] width 46 height 18
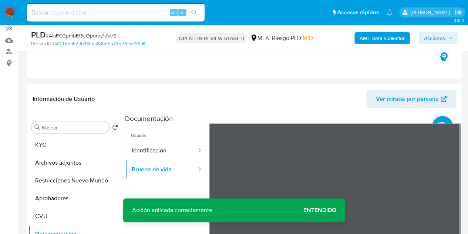
scroll to position [100, 0]
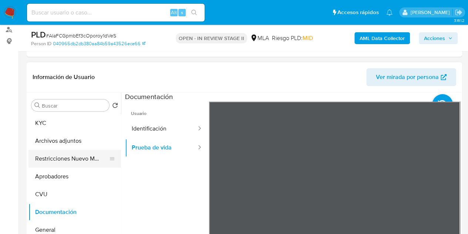
click at [70, 159] on button "Restricciones Nuevo Mundo" at bounding box center [72, 159] width 87 height 18
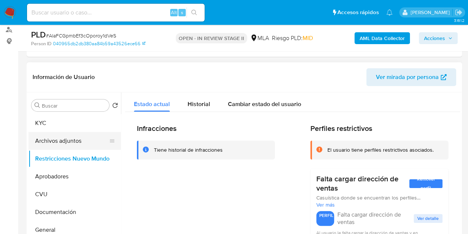
click at [65, 140] on button "Archivos adjuntos" at bounding box center [72, 141] width 87 height 18
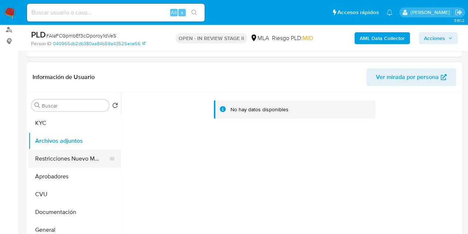
click at [67, 154] on button "Restricciones Nuevo Mundo" at bounding box center [72, 159] width 87 height 18
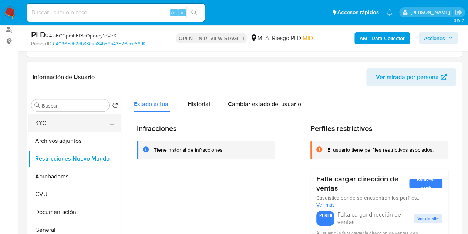
click at [70, 120] on button "KYC" at bounding box center [72, 123] width 87 height 18
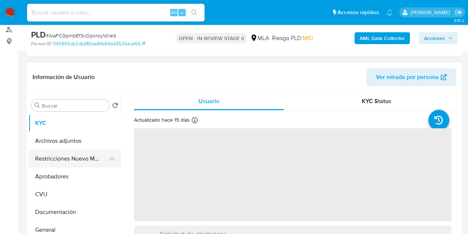
click at [56, 158] on button "Restricciones Nuevo Mundo" at bounding box center [72, 159] width 87 height 18
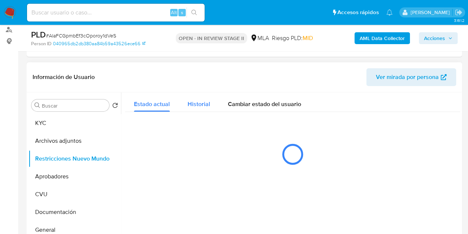
click at [206, 107] on span "Historial" at bounding box center [199, 104] width 23 height 9
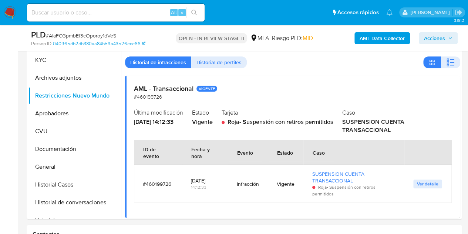
scroll to position [155, 0]
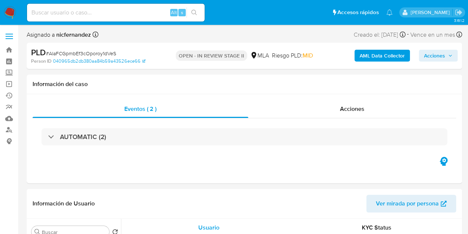
scroll to position [107, 0]
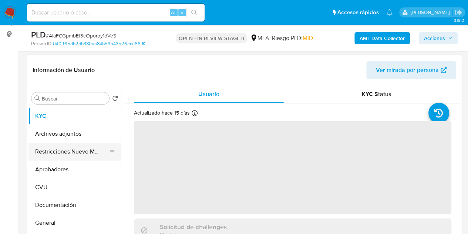
select select "10"
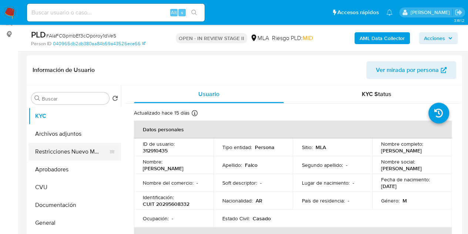
click at [68, 146] on button "Restricciones Nuevo Mundo" at bounding box center [72, 152] width 87 height 18
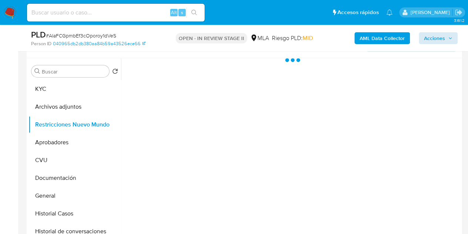
scroll to position [141, 0]
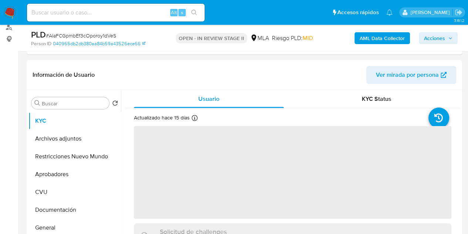
scroll to position [110, 0]
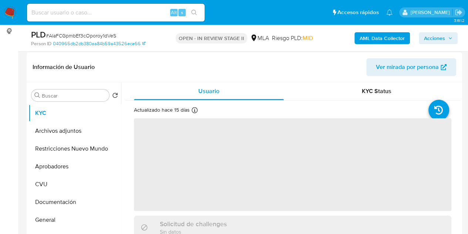
select select "10"
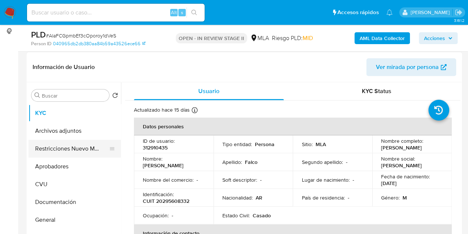
click at [55, 151] on button "Restricciones Nuevo Mundo" at bounding box center [72, 149] width 87 height 18
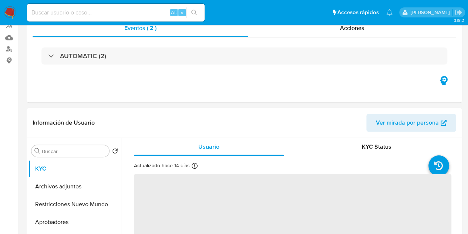
select select "10"
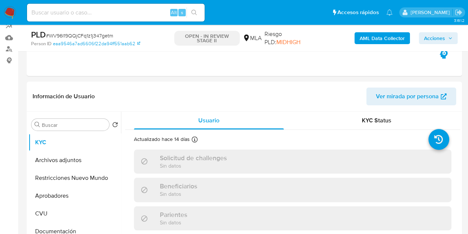
scroll to position [98, 0]
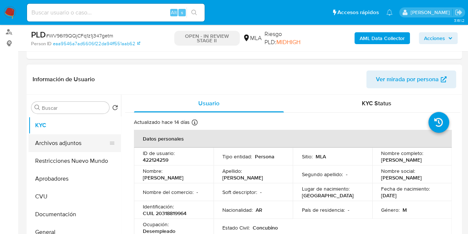
click at [58, 149] on button "Archivos adjuntos" at bounding box center [72, 143] width 87 height 18
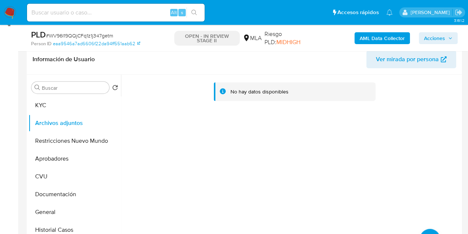
scroll to position [121, 0]
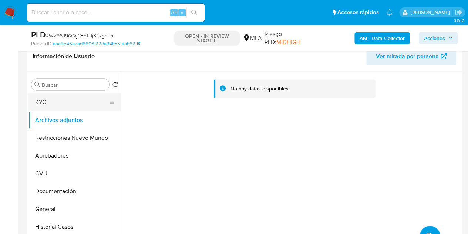
click at [61, 104] on button "KYC" at bounding box center [72, 102] width 87 height 18
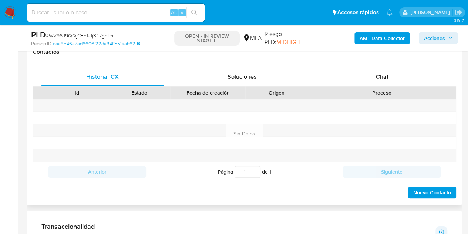
scroll to position [347, 0]
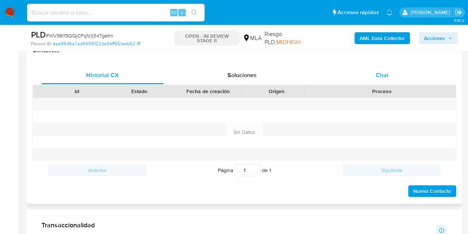
click at [390, 78] on div "Chat" at bounding box center [382, 75] width 122 height 18
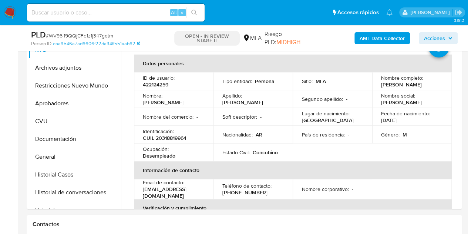
scroll to position [159, 0]
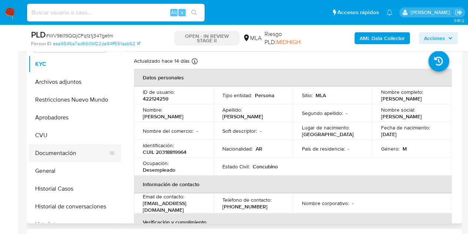
click at [57, 151] on button "Documentación" at bounding box center [72, 153] width 87 height 18
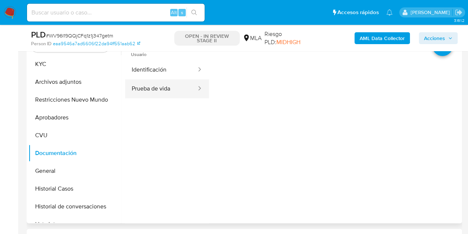
click at [161, 87] on button "Prueba de vida" at bounding box center [161, 88] width 72 height 19
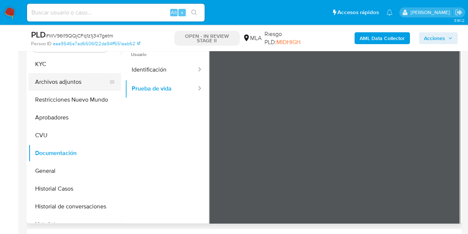
click at [56, 85] on button "Archivos adjuntos" at bounding box center [72, 82] width 87 height 18
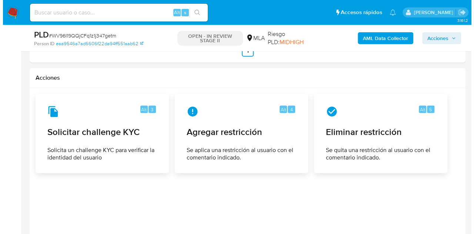
scroll to position [1120, 0]
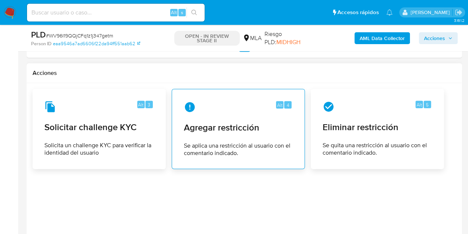
click at [241, 138] on div "Alt 4 Agregar restricción Se aplica una restricción al usuario con el comentari…" at bounding box center [238, 128] width 121 height 67
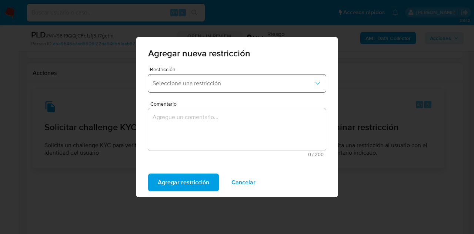
click at [213, 77] on button "Seleccione una restricción" at bounding box center [237, 83] width 178 height 18
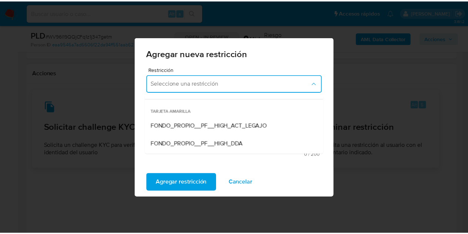
scroll to position [102, 0]
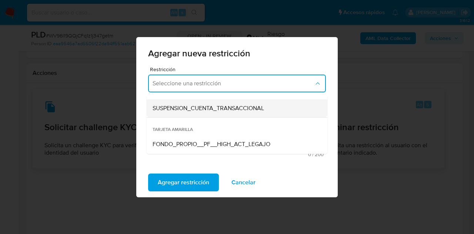
click at [220, 109] on span "SUSPENSION_CUENTA_TRANSACCIONAL" at bounding box center [208, 107] width 111 height 7
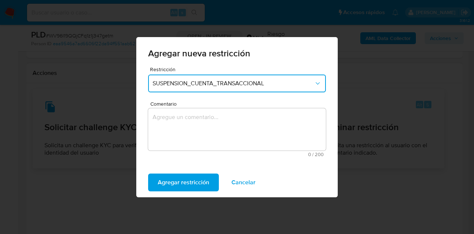
click at [201, 117] on textarea "Comentario" at bounding box center [237, 129] width 178 height 42
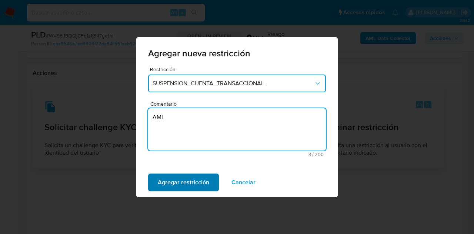
type textarea "AML"
click at [174, 187] on span "Agregar restricción" at bounding box center [183, 182] width 51 height 16
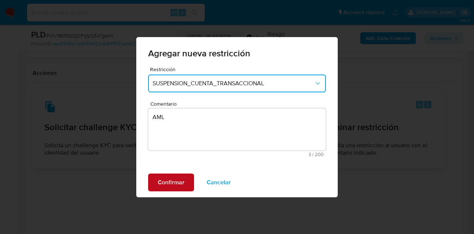
click at [175, 180] on span "Confirmar" at bounding box center [171, 182] width 27 height 16
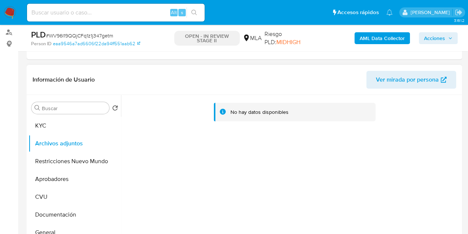
scroll to position [96, 0]
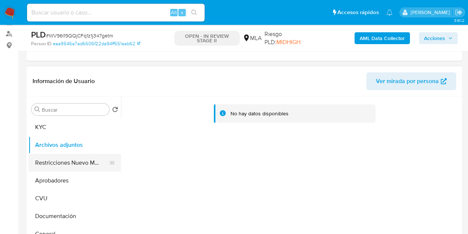
click at [48, 166] on button "Restricciones Nuevo Mundo" at bounding box center [72, 163] width 87 height 18
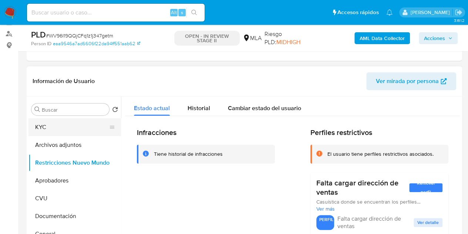
click at [65, 127] on button "KYC" at bounding box center [72, 127] width 87 height 18
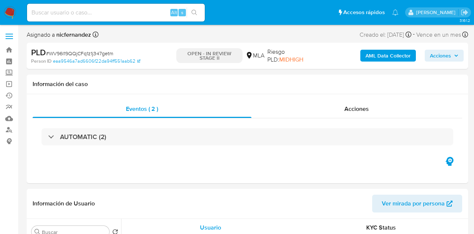
select select "10"
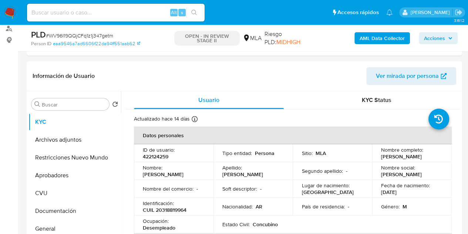
scroll to position [113, 0]
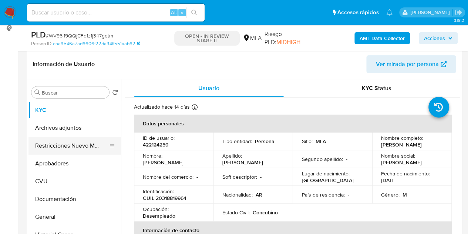
click at [63, 149] on button "Restricciones Nuevo Mundo" at bounding box center [72, 146] width 87 height 18
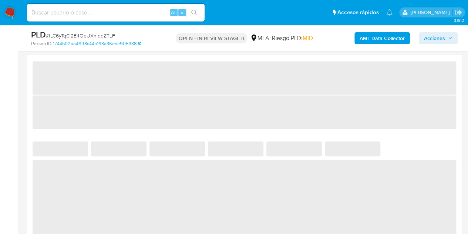
select select "10"
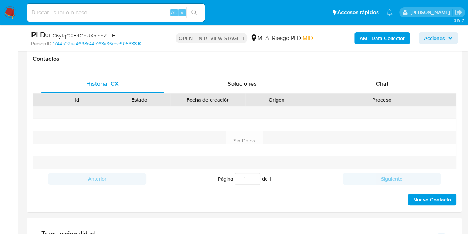
scroll to position [322, 0]
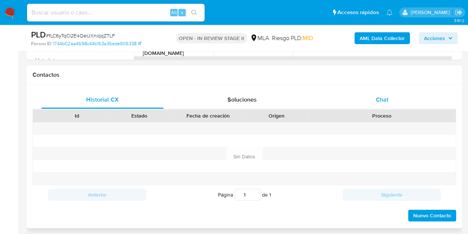
click at [364, 105] on div "Chat" at bounding box center [382, 100] width 122 height 18
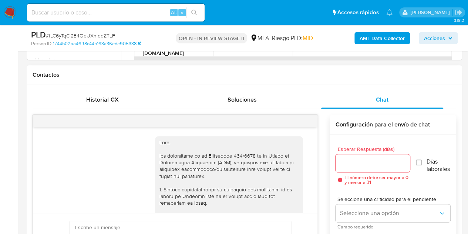
scroll to position [497, 0]
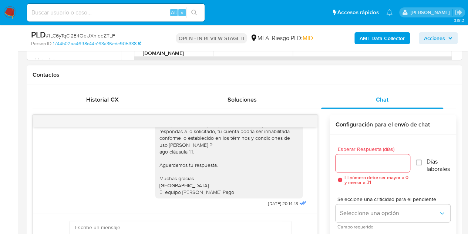
drag, startPoint x: 318, startPoint y: 203, endPoint x: 318, endPoint y: 188, distance: 14.5
click at [317, 187] on div "[DATE] 14:30:01 Hola, Esperamos que te encuentres muy bien. Te consultamos si t…" at bounding box center [245, 200] width 424 height 171
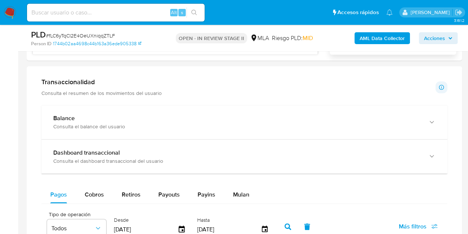
scroll to position [555, 0]
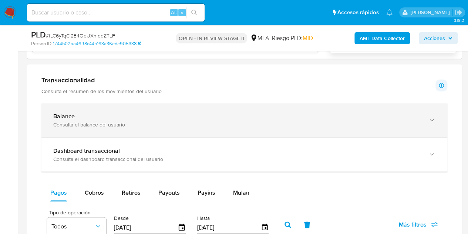
click at [407, 119] on div "Balance Consulta el balance del usuario" at bounding box center [237, 120] width 368 height 15
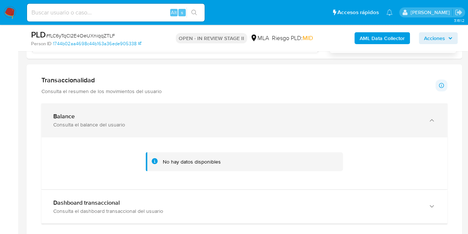
click at [407, 119] on div "Balance Consulta el balance del usuario" at bounding box center [237, 120] width 368 height 15
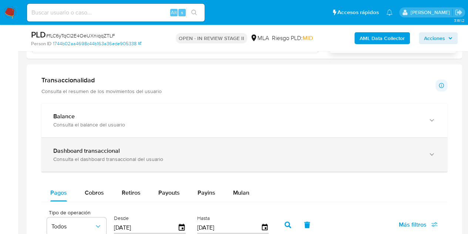
click at [412, 148] on div "Dashboard transaccional" at bounding box center [237, 150] width 368 height 7
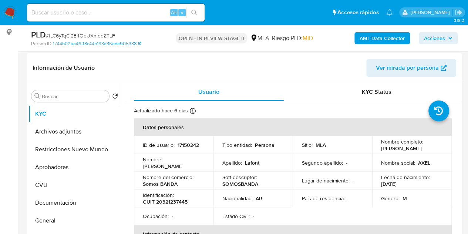
scroll to position [105, 0]
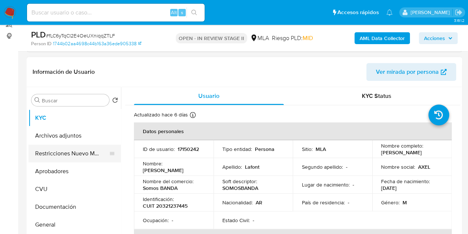
click at [48, 152] on button "Restricciones Nuevo Mundo" at bounding box center [72, 153] width 87 height 18
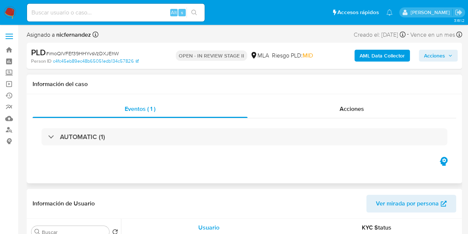
select select "10"
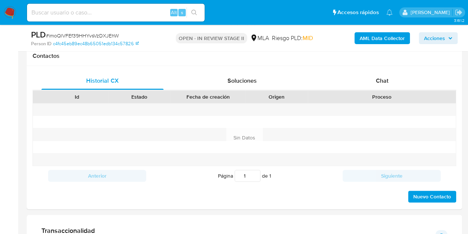
scroll to position [370, 0]
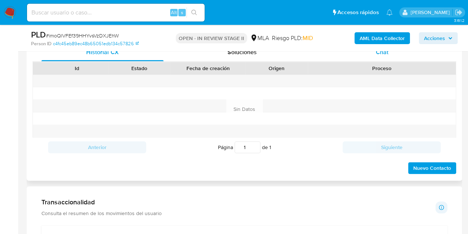
click at [385, 55] on span "Chat" at bounding box center [382, 52] width 13 height 9
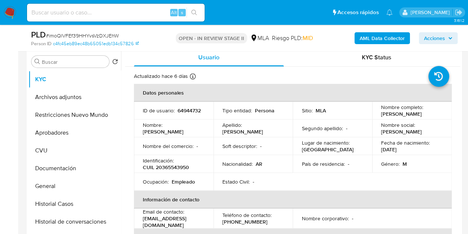
scroll to position [141, 0]
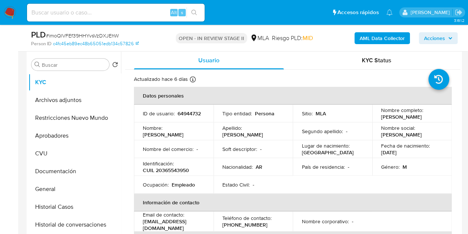
click at [167, 132] on p "[PERSON_NAME]" at bounding box center [163, 134] width 41 height 7
copy p "[PERSON_NAME]"
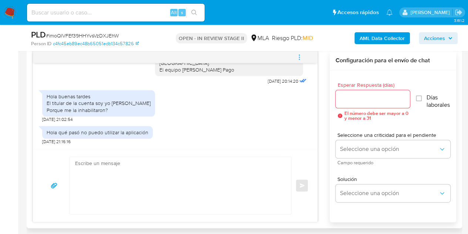
scroll to position [397, 0]
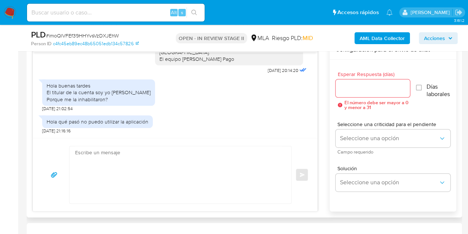
click at [215, 143] on div "Enviar" at bounding box center [175, 174] width 285 height 73
click at [218, 159] on textarea at bounding box center [178, 174] width 207 height 57
paste textarea "[PERSON_NAME], Esperamos que te encuentres muy bien. Necesitamos por favor que …"
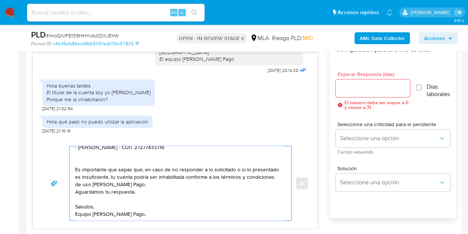
scroll to position [0, 0]
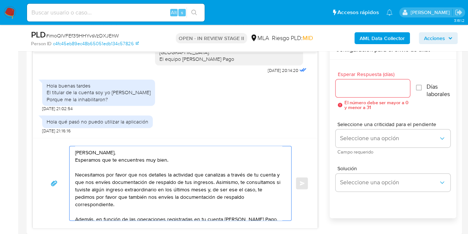
click at [152, 151] on textarea "[PERSON_NAME], Esperamos que te encuentres muy bien. Necesitamos por favor que …" at bounding box center [178, 183] width 207 height 74
type textarea "[PERSON_NAME], Esperamos que te encuentres muy bien. Necesitamos por favor que …"
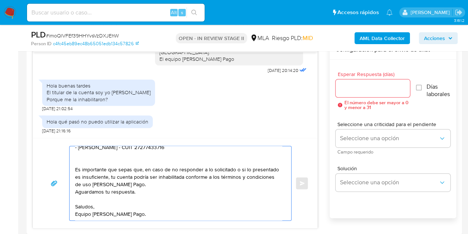
scroll to position [69, 0]
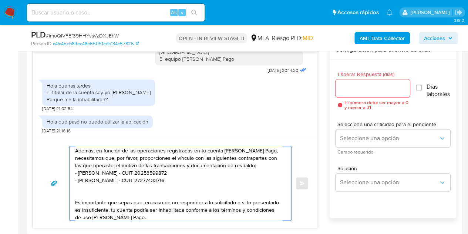
click at [379, 88] on input "Esperar Respuesta (días)" at bounding box center [373, 88] width 75 height 10
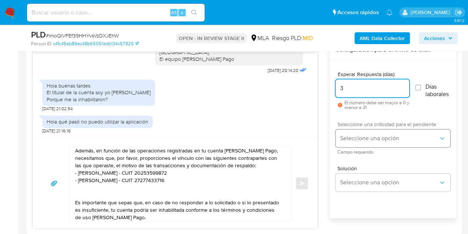
type input "3"
click at [355, 140] on span "Seleccione una opción" at bounding box center [389, 137] width 98 height 7
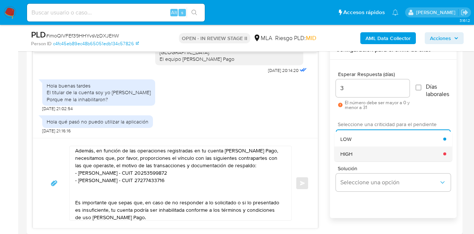
click at [355, 154] on div "HIGH" at bounding box center [391, 153] width 103 height 15
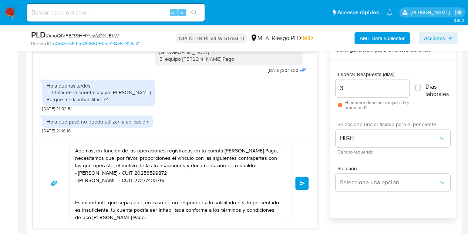
click at [321, 158] on div "[DATE] 14:32:31 Hola, Esperamos que te encuentres muy bien. Te consultamos si t…" at bounding box center [245, 134] width 424 height 188
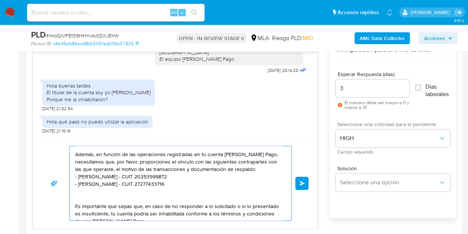
scroll to position [101, 0]
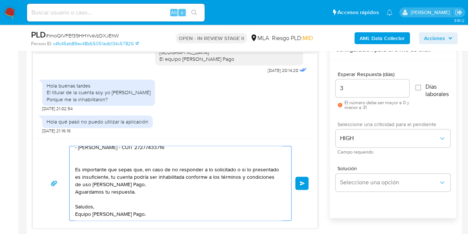
click at [299, 183] on button "Enviar" at bounding box center [301, 182] width 13 height 13
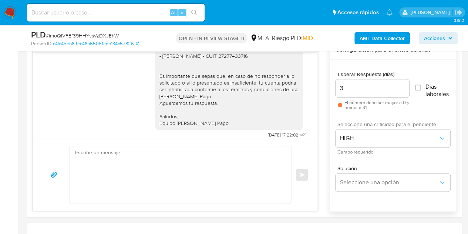
scroll to position [765, 0]
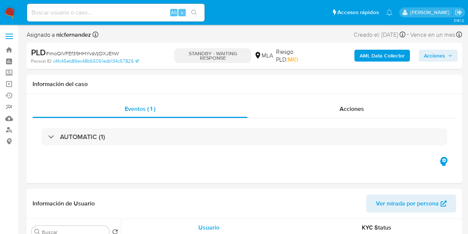
select select "10"
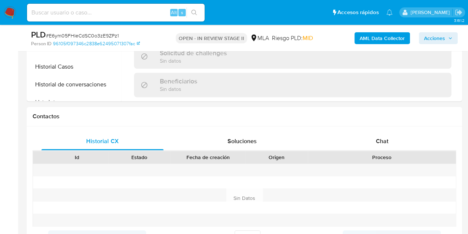
select select "10"
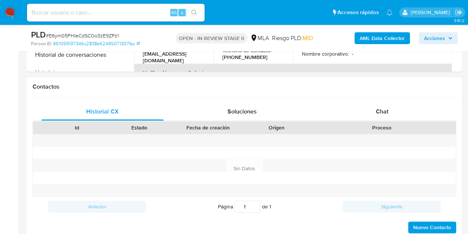
scroll to position [345, 0]
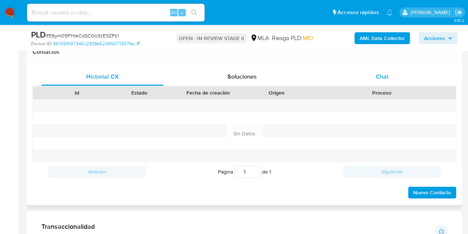
click at [373, 73] on div "Chat" at bounding box center [382, 77] width 122 height 18
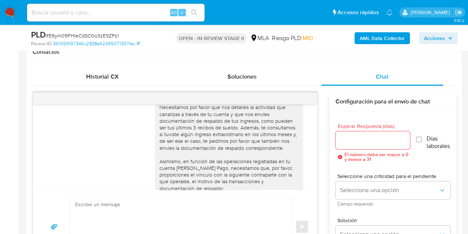
scroll to position [567, 0]
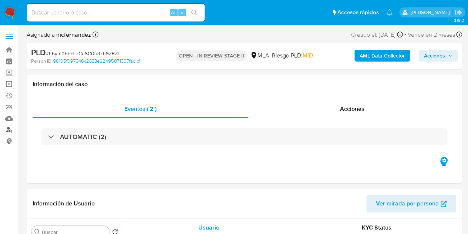
click at [9, 129] on link "Buscador de personas" at bounding box center [44, 129] width 88 height 11
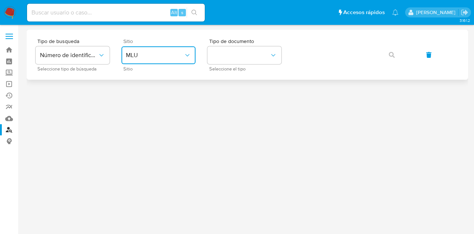
click at [144, 56] on span "MLU" at bounding box center [155, 54] width 58 height 7
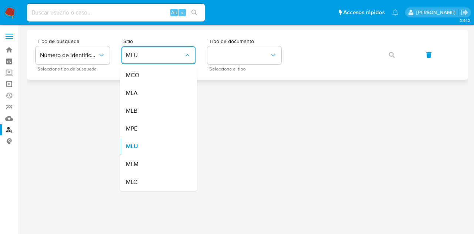
drag, startPoint x: 154, startPoint y: 100, endPoint x: 214, endPoint y: 73, distance: 65.9
click at [154, 99] on div "MLA" at bounding box center [156, 93] width 61 height 18
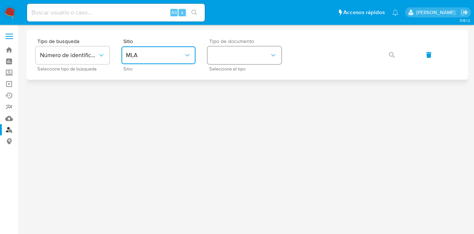
click at [237, 54] on button "identificationType" at bounding box center [244, 55] width 74 height 18
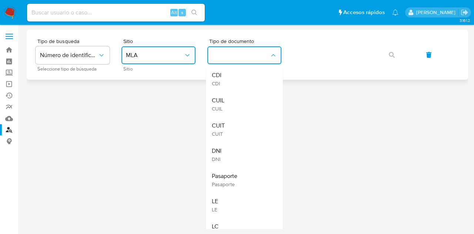
drag, startPoint x: 238, startPoint y: 64, endPoint x: 321, endPoint y: 66, distance: 83.7
click at [234, 97] on div "CUIL CUIL" at bounding box center [242, 103] width 61 height 25
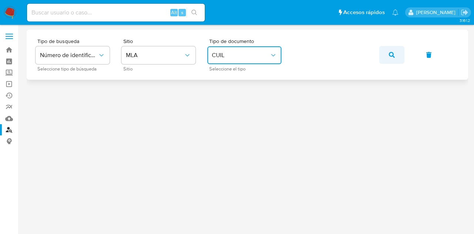
click at [392, 47] on span "button" at bounding box center [392, 55] width 6 height 16
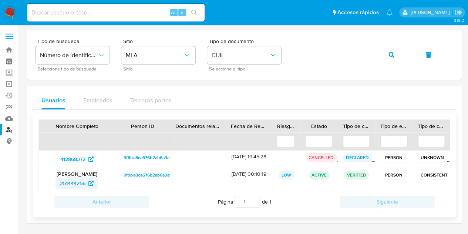
click at [78, 183] on span "251444256" at bounding box center [73, 183] width 26 height 12
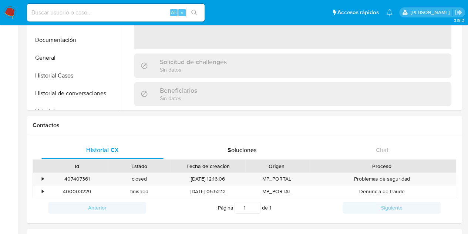
scroll to position [156, 0]
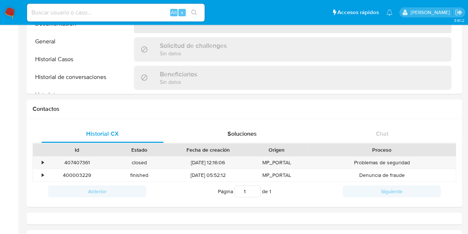
select select "10"
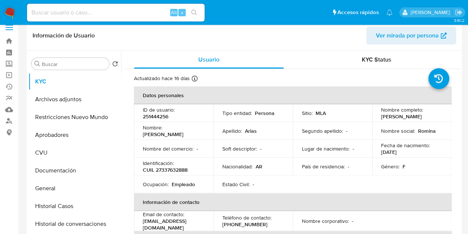
scroll to position [0, 0]
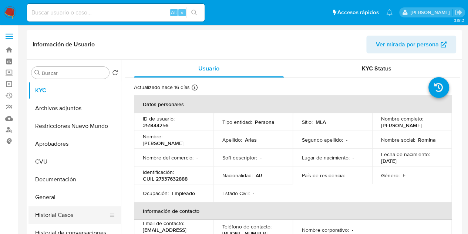
click at [70, 214] on button "Historial Casos" at bounding box center [72, 215] width 87 height 18
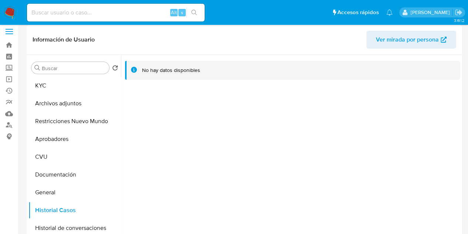
scroll to position [23, 0]
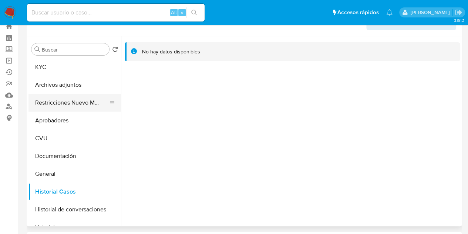
click at [70, 104] on button "Restricciones Nuevo Mundo" at bounding box center [72, 103] width 87 height 18
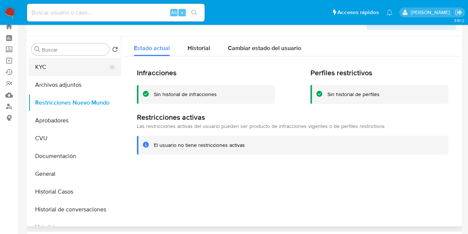
click at [61, 68] on button "KYC" at bounding box center [72, 67] width 87 height 18
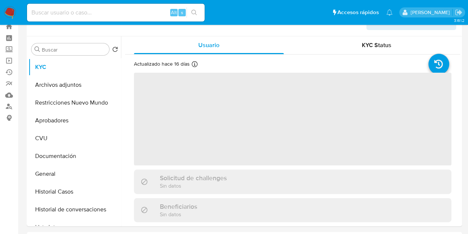
scroll to position [0, 0]
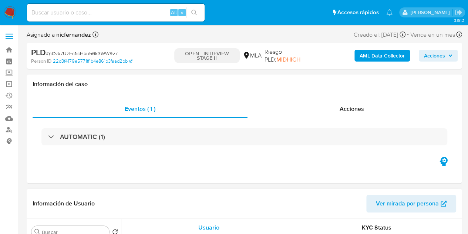
select select "10"
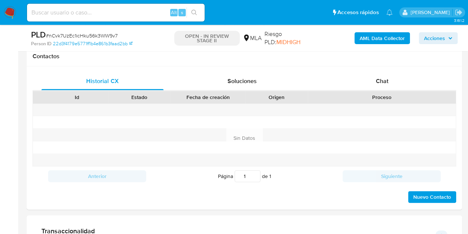
scroll to position [348, 0]
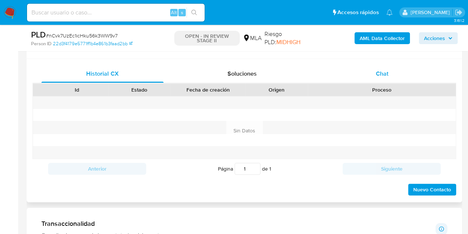
click at [385, 74] on span "Chat" at bounding box center [382, 73] width 13 height 9
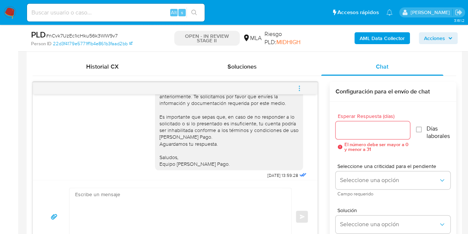
scroll to position [741, 0]
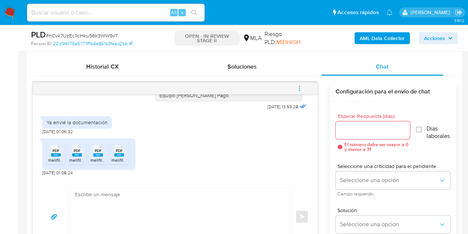
click at [133, 214] on textarea at bounding box center [178, 216] width 207 height 57
click at [53, 154] on rect at bounding box center [56, 154] width 10 height 3
click at [74, 160] on span "melifile8606649794226609482.pdf" at bounding box center [104, 160] width 71 height 6
drag, startPoint x: 97, startPoint y: 154, endPoint x: 118, endPoint y: 153, distance: 21.5
click at [97, 154] on rect at bounding box center [98, 154] width 10 height 3
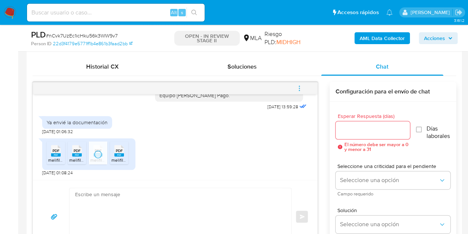
click at [121, 153] on rect at bounding box center [119, 154] width 10 height 3
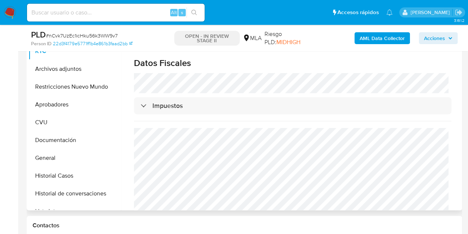
scroll to position [394, 0]
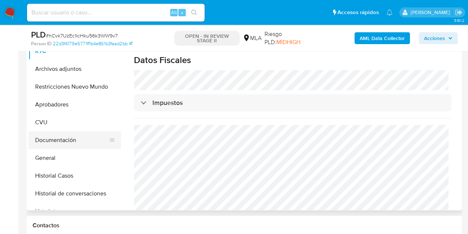
click at [70, 136] on button "Documentación" at bounding box center [72, 140] width 87 height 18
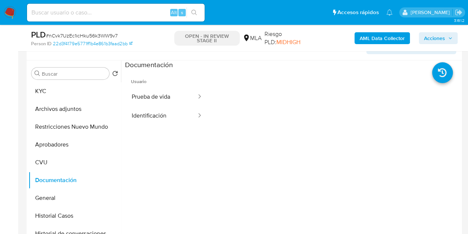
scroll to position [130, 0]
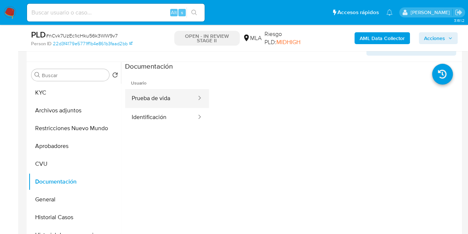
click at [163, 97] on button "Prueba de vida" at bounding box center [161, 98] width 72 height 19
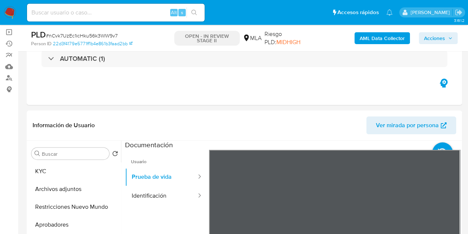
scroll to position [42, 0]
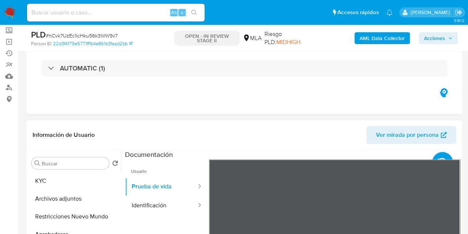
click at [379, 135] on span "Ver mirada por persona" at bounding box center [407, 135] width 63 height 18
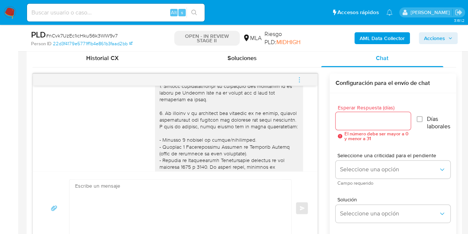
scroll to position [50, 0]
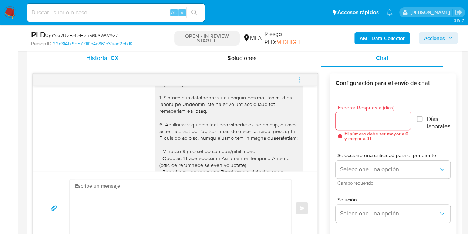
click at [90, 60] on span "Historial CX" at bounding box center [102, 58] width 32 height 9
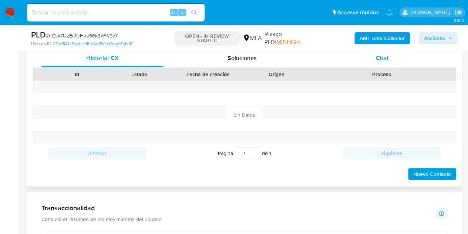
click at [380, 57] on span "Chat" at bounding box center [382, 58] width 13 height 9
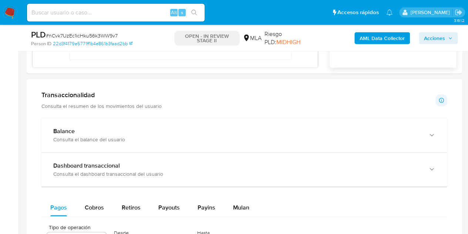
scroll to position [575, 0]
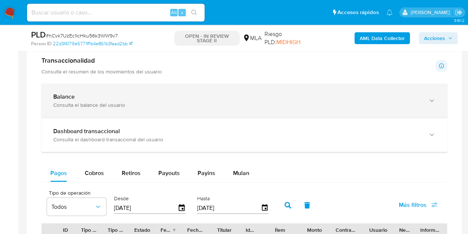
click at [350, 87] on div "Balance Consulta el balance del usuario" at bounding box center [244, 101] width 406 height 34
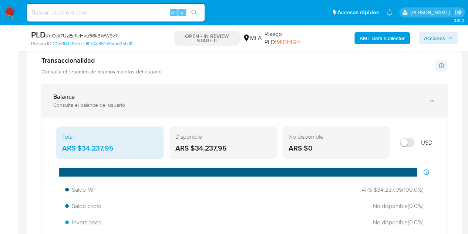
click at [350, 87] on div "Balance Consulta el balance del usuario" at bounding box center [244, 101] width 406 height 34
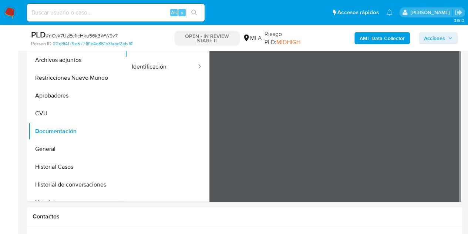
scroll to position [127, 0]
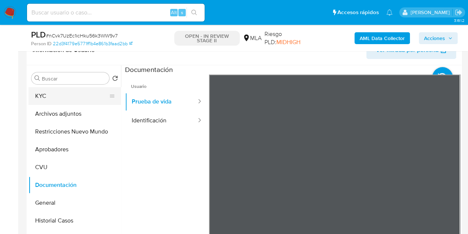
drag, startPoint x: 68, startPoint y: 91, endPoint x: 98, endPoint y: 109, distance: 35.5
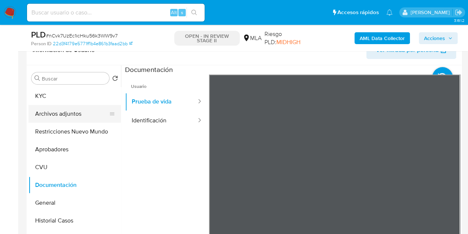
click at [67, 91] on button "KYC" at bounding box center [75, 96] width 93 height 18
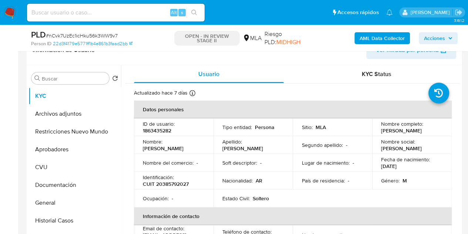
drag, startPoint x: 179, startPoint y: 163, endPoint x: 174, endPoint y: 157, distance: 8.2
click at [179, 163] on p "Nombre del comercio :" at bounding box center [168, 162] width 51 height 7
drag, startPoint x: 183, startPoint y: 146, endPoint x: 208, endPoint y: 144, distance: 25.2
click at [208, 144] on td "Nombre : Nicolas Andres" at bounding box center [174, 145] width 80 height 18
copy div "Nicolas Andres"
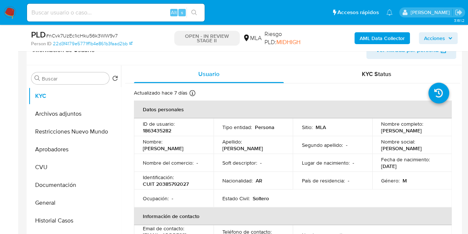
click at [207, 156] on td "Nombre del comercio : -" at bounding box center [174, 163] width 80 height 18
click at [69, 128] on button "Restricciones Nuevo Mundo" at bounding box center [72, 132] width 87 height 18
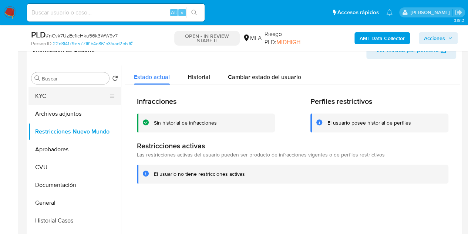
click at [73, 96] on button "KYC" at bounding box center [72, 96] width 87 height 18
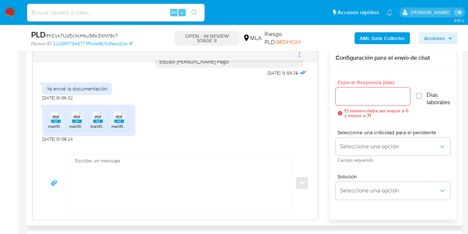
scroll to position [400, 0]
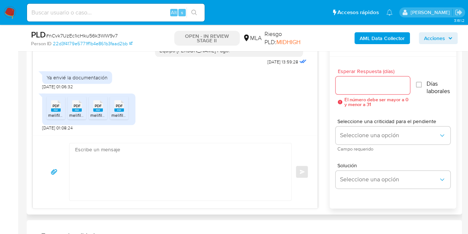
click at [169, 177] on textarea at bounding box center [178, 171] width 207 height 57
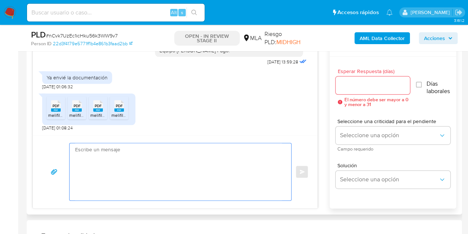
paste textarea "Hola Nicolas Andrés, Muchas gracias por la respuesta. Analizamos tu caso y nota…"
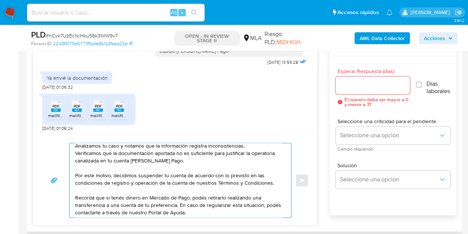
scroll to position [42, 0]
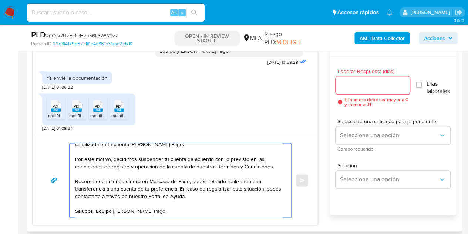
type textarea "Hola Nicolas Andrés, Muchas gracias por la respuesta. Analizamos tu caso y nota…"
click at [357, 82] on input "Esperar Respuesta (días)" at bounding box center [373, 85] width 75 height 10
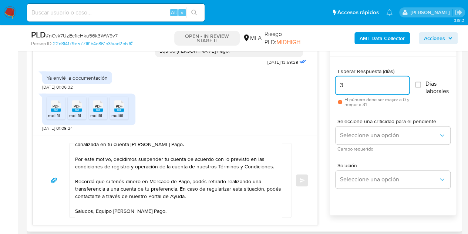
drag, startPoint x: 322, startPoint y: 81, endPoint x: 313, endPoint y: 78, distance: 9.9
click at [313, 78] on div "17/09/2025 14:33:37 Hola! Recién veo el mensaje. Le pediré al contador lo que t…" at bounding box center [245, 131] width 424 height 188
type input "1"
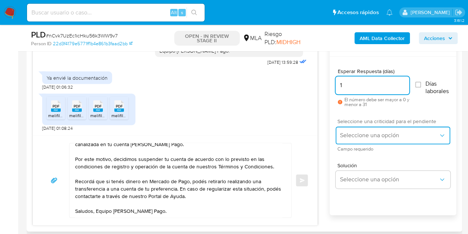
click at [350, 134] on span "Seleccione una opción" at bounding box center [389, 134] width 98 height 7
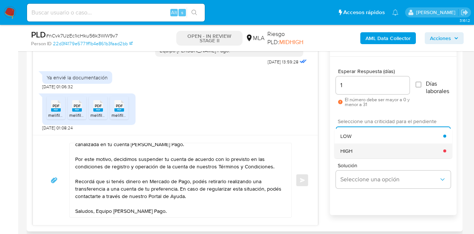
click at [356, 146] on div "HIGH" at bounding box center [391, 150] width 103 height 15
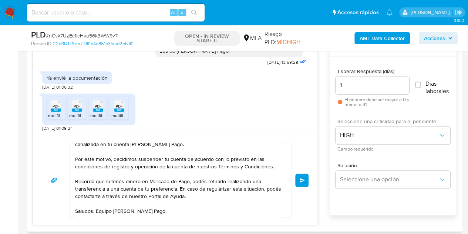
click at [301, 181] on button "Enviar" at bounding box center [301, 179] width 13 height 13
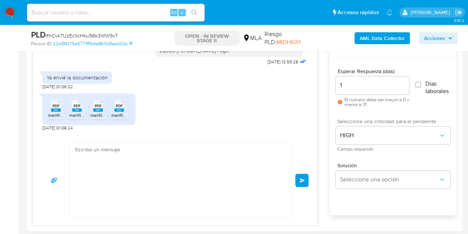
scroll to position [0, 0]
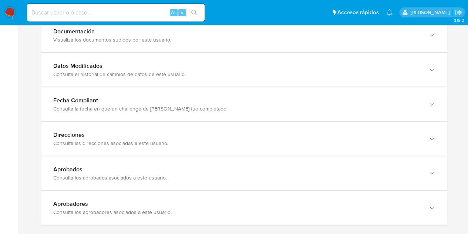
scroll to position [819, 0]
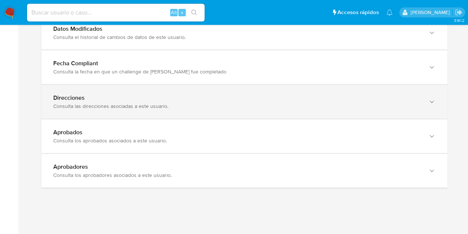
click at [370, 94] on div "Direcciones" at bounding box center [237, 97] width 368 height 7
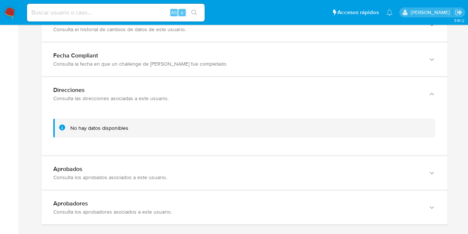
scroll to position [828, 0]
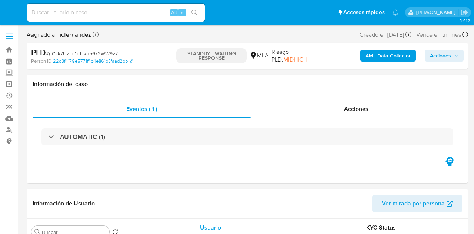
select select "10"
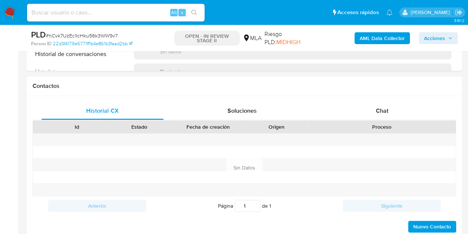
select select "10"
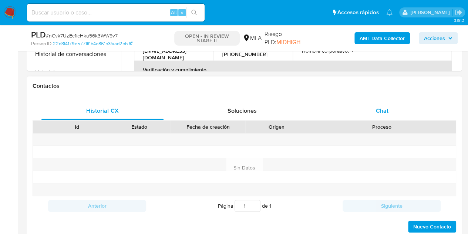
click at [394, 113] on div "Chat" at bounding box center [382, 111] width 122 height 18
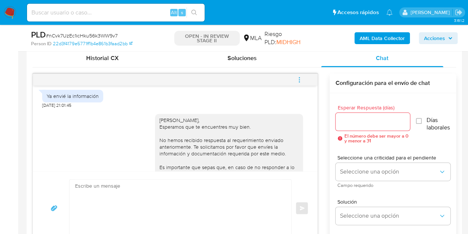
scroll to position [891, 0]
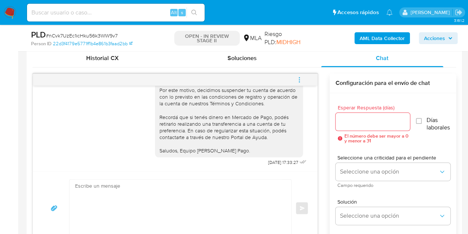
click at [305, 83] on button "menu-action" at bounding box center [299, 80] width 24 height 18
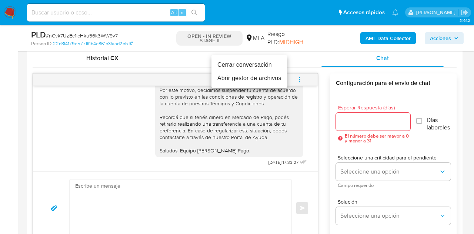
click at [263, 63] on li "Cerrar conversación" at bounding box center [249, 64] width 76 height 13
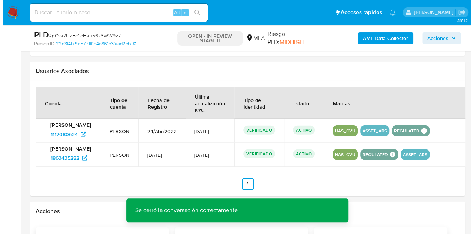
scroll to position [1169, 0]
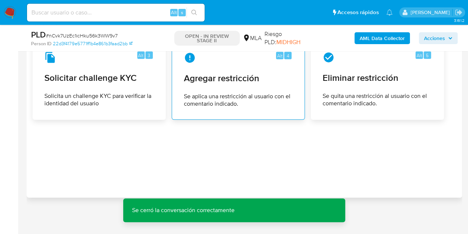
click at [241, 98] on span "Se aplica una restricción al usuario con el comentario indicado." at bounding box center [238, 100] width 109 height 15
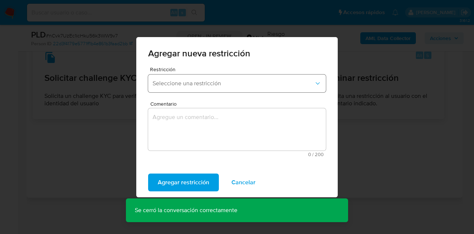
click at [198, 79] on button "Seleccione una restricción" at bounding box center [237, 83] width 178 height 18
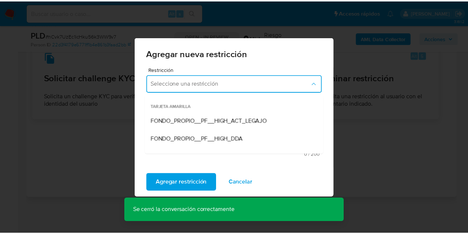
scroll to position [104, 0]
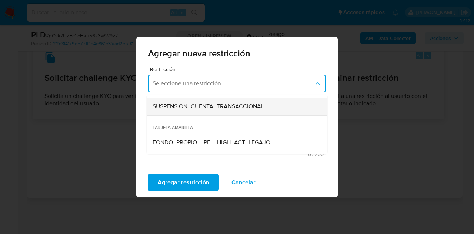
click at [229, 106] on span "SUSPENSION_CUENTA_TRANSACCIONAL" at bounding box center [208, 106] width 111 height 7
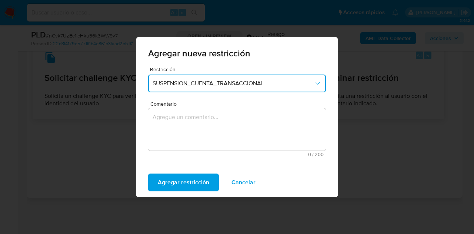
click at [225, 125] on textarea "Comentario" at bounding box center [237, 129] width 178 height 42
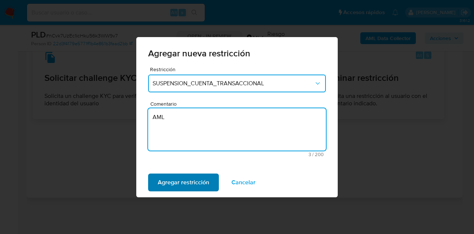
type textarea "AML"
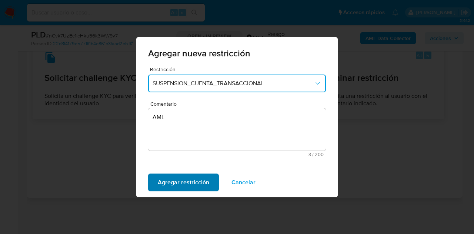
click at [177, 185] on span "Agregar restricción" at bounding box center [183, 182] width 51 height 16
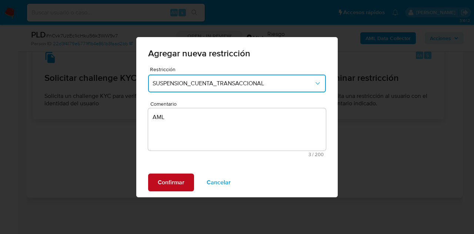
click at [165, 184] on span "Confirmar" at bounding box center [171, 182] width 27 height 16
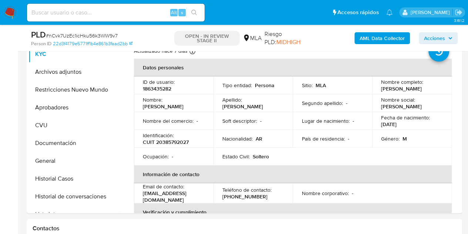
scroll to position [141, 0]
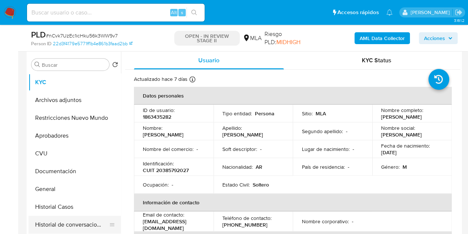
click at [69, 224] on button "Historial de conversaciones" at bounding box center [72, 225] width 87 height 18
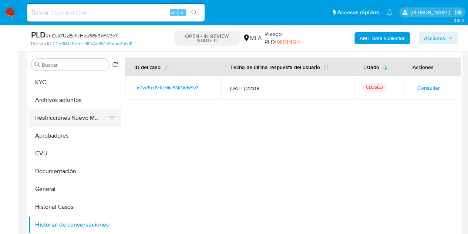
click at [48, 116] on button "Restricciones Nuevo Mundo" at bounding box center [72, 118] width 87 height 18
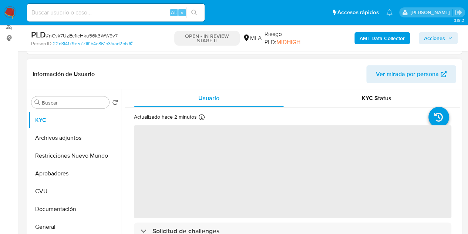
scroll to position [104, 0]
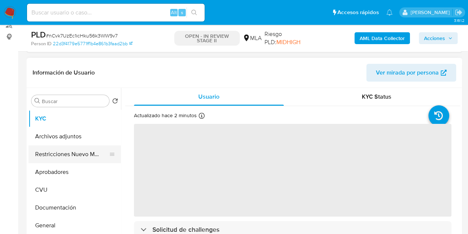
click at [49, 152] on button "Restricciones Nuevo Mundo" at bounding box center [72, 154] width 87 height 18
select select "10"
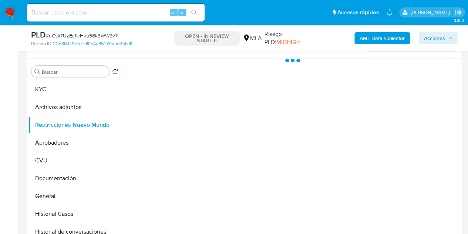
scroll to position [149, 0]
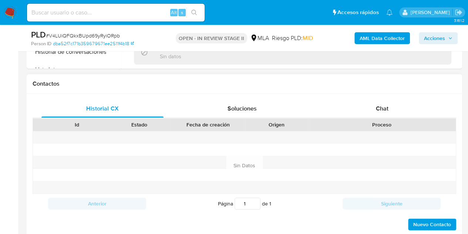
scroll to position [336, 0]
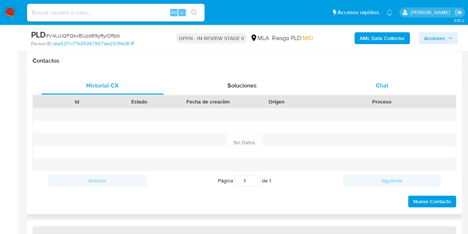
select select "10"
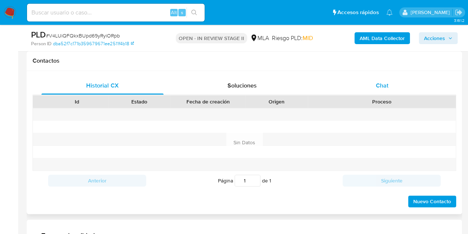
click at [386, 83] on span "Chat" at bounding box center [382, 85] width 13 height 9
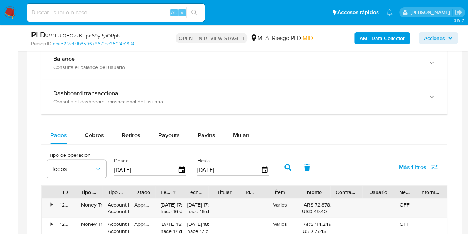
scroll to position [611, 0]
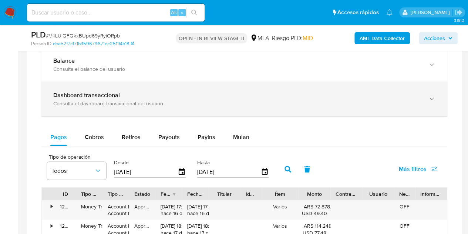
click at [388, 97] on div "Dashboard transaccional Consulta el dashboard transaccional del usuario" at bounding box center [237, 98] width 368 height 15
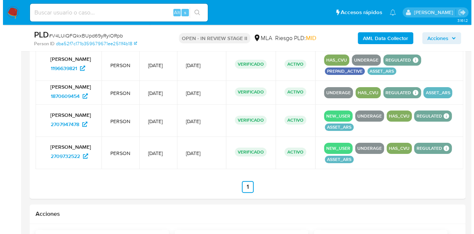
scroll to position [1589, 0]
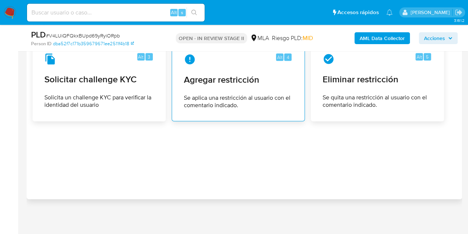
click at [249, 82] on span "Agregar restricción" at bounding box center [238, 79] width 109 height 11
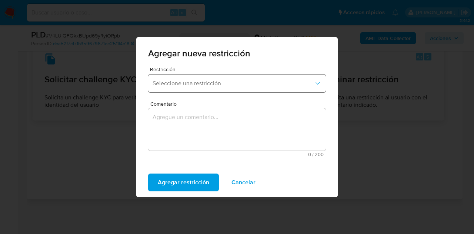
drag, startPoint x: 221, startPoint y: 78, endPoint x: 244, endPoint y: 90, distance: 26.0
click at [221, 79] on button "Seleccione una restricción" at bounding box center [237, 83] width 178 height 18
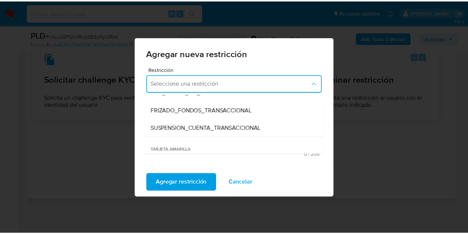
scroll to position [80, 0]
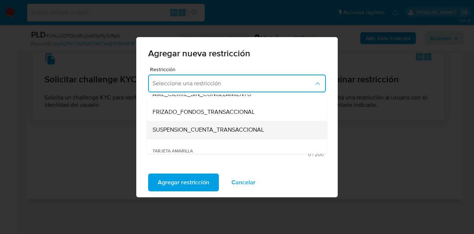
click at [224, 126] on span "SUSPENSION_CUENTA_TRANSACCIONAL" at bounding box center [208, 129] width 111 height 7
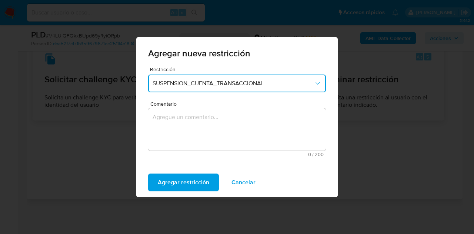
click at [200, 128] on textarea "Comentario" at bounding box center [237, 129] width 178 height 42
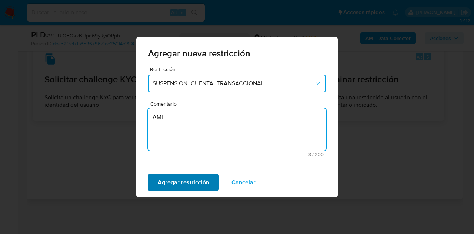
type textarea "AML"
click at [184, 183] on span "Agregar restricción" at bounding box center [183, 182] width 51 height 16
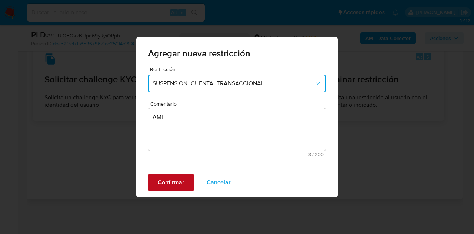
click at [166, 181] on span "Confirmar" at bounding box center [171, 182] width 27 height 16
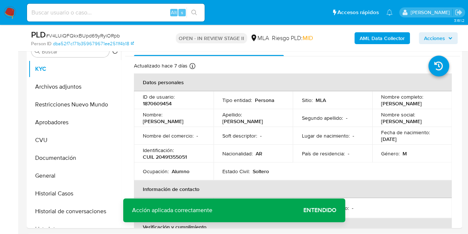
scroll to position [152, 0]
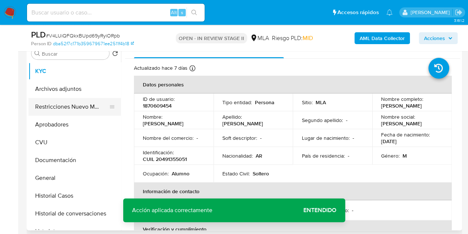
click at [54, 106] on button "Restricciones Nuevo Mundo" at bounding box center [72, 107] width 87 height 18
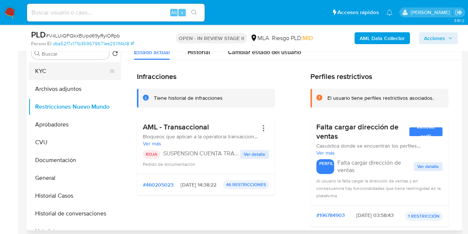
click at [66, 79] on button "KYC" at bounding box center [72, 71] width 87 height 18
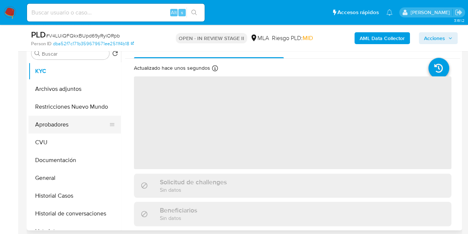
click at [61, 116] on button "Aprobadores" at bounding box center [72, 125] width 87 height 18
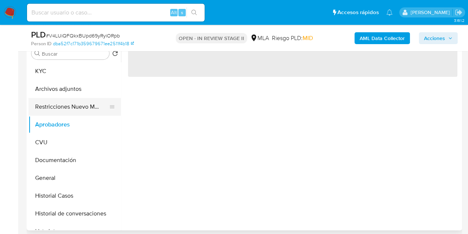
click at [58, 104] on button "Restricciones Nuevo Mundo" at bounding box center [72, 107] width 87 height 18
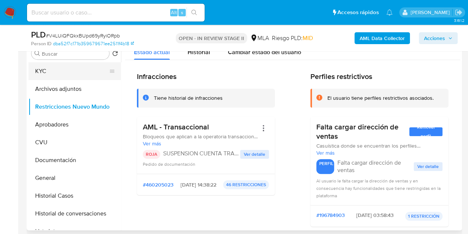
click at [56, 73] on button "KYC" at bounding box center [72, 71] width 87 height 18
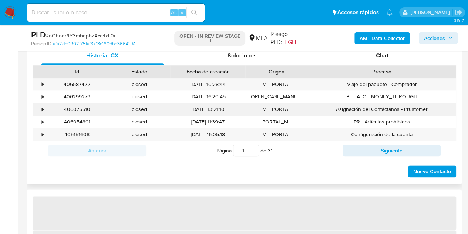
scroll to position [369, 0]
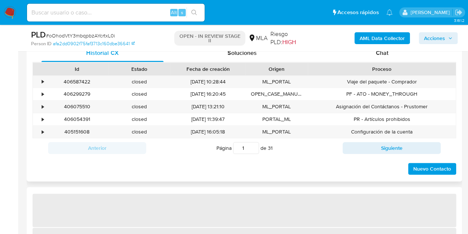
select select "10"
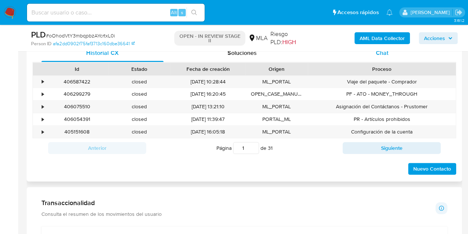
click at [384, 53] on span "Chat" at bounding box center [382, 53] width 13 height 9
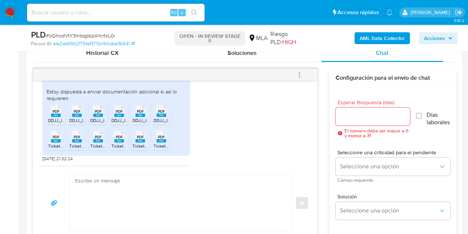
scroll to position [1005, 0]
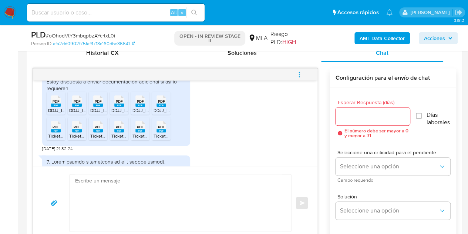
click at [189, 118] on div "2. Documentación respaldatoria de ingresos: Adjunto la siguiente documentación …" at bounding box center [116, 83] width 148 height 124
click at [52, 113] on span "DDJJ_IIBB_202503.pdf" at bounding box center [71, 110] width 47 height 6
click at [66, 111] on ul "PDF PDF DDJJ_IIBB_202503.pdf PDF PDF DDJJ_IIBB_202505.pdf PDF PDF DDJJ_IIBB_202…" at bounding box center [116, 116] width 139 height 51
click at [195, 140] on div "2. Documentación respaldatoria de ingresos: Adjunto la siguiente documentación …" at bounding box center [175, 84] width 266 height 134
click at [117, 104] on span "PDF" at bounding box center [119, 101] width 7 height 5
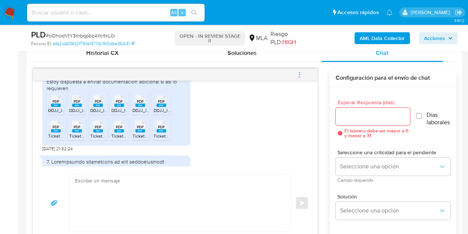
drag, startPoint x: 197, startPoint y: 129, endPoint x: 207, endPoint y: 163, distance: 35.3
click at [197, 129] on div "2. Documentación respaldatoria de ingresos: Adjunto la siguiente documentación …" at bounding box center [175, 84] width 266 height 134
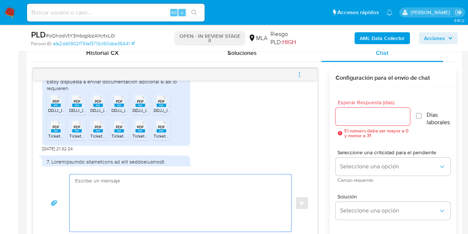
click at [158, 207] on textarea at bounding box center [178, 202] width 207 height 57
paste textarea "Hola Lulu Zheng, Muchas gracias por tu respuesta y por la documentación enviada…"
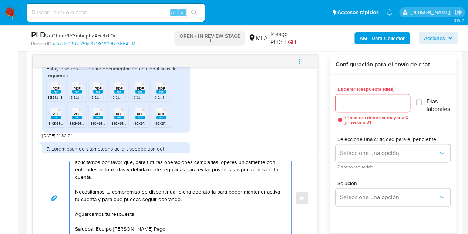
scroll to position [72, 0]
type textarea "Hola Lulu Zheng, Muchas gracias por tu respuesta y por la documentación enviada…"
click at [362, 108] on div at bounding box center [373, 103] width 75 height 18
click at [361, 103] on input "Esperar Respuesta (días)" at bounding box center [373, 103] width 75 height 10
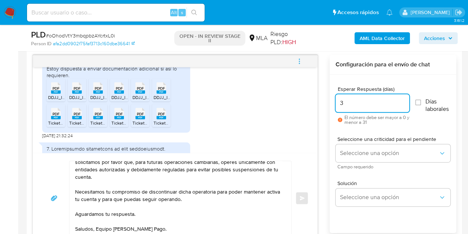
scroll to position [421, 0]
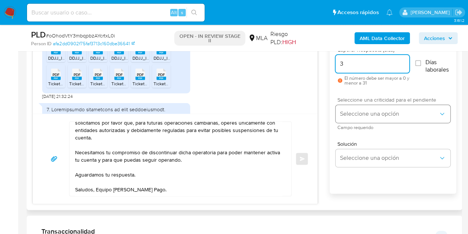
type input "3"
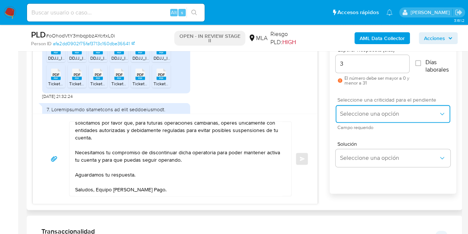
click at [342, 120] on button "Seleccione una opción" at bounding box center [393, 114] width 115 height 18
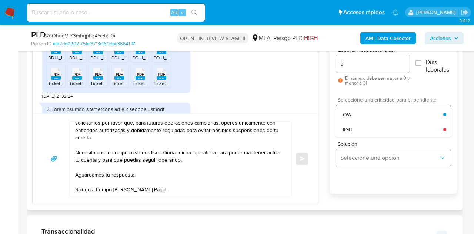
click at [353, 131] on div "HIGH" at bounding box center [391, 129] width 103 height 15
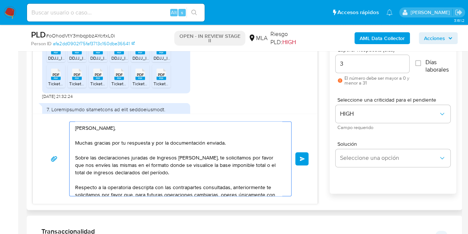
scroll to position [72, 0]
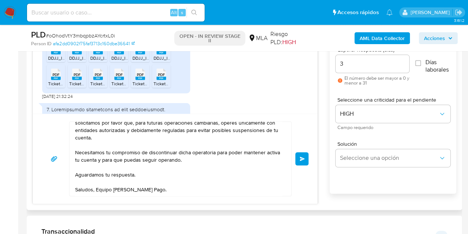
click at [301, 157] on span "Enviar" at bounding box center [302, 158] width 5 height 4
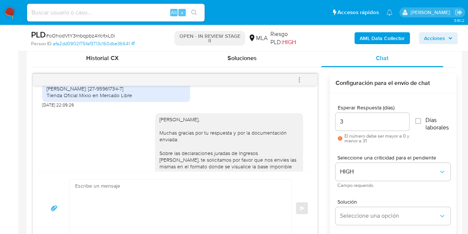
scroll to position [1461, 0]
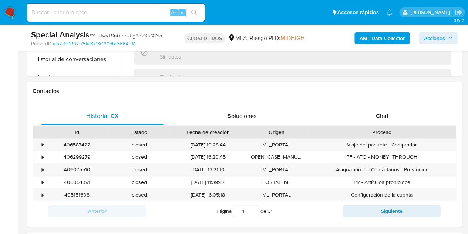
select select "10"
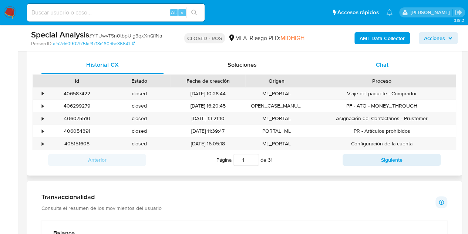
click at [392, 70] on div "Chat" at bounding box center [382, 65] width 122 height 18
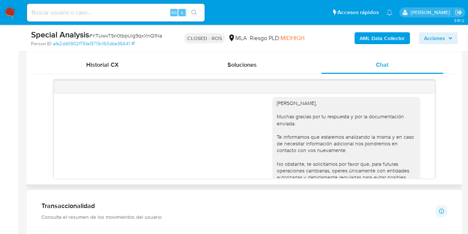
scroll to position [1422, 0]
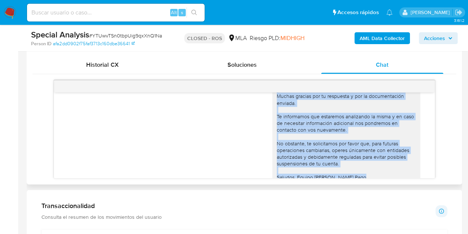
drag, startPoint x: 272, startPoint y: 134, endPoint x: 347, endPoint y: 164, distance: 81.1
click at [361, 161] on div "[PERSON_NAME], Muchas gracias por tu respuesta y por la documentación enviada. …" at bounding box center [347, 129] width 148 height 107
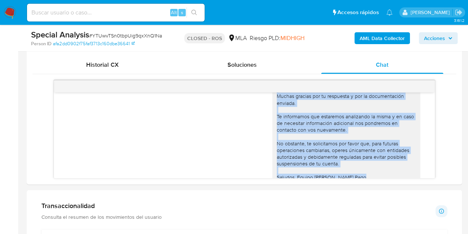
copy div "[PERSON_NAME], Muchas gracias por tu respuesta y por la documentación enviada. …"
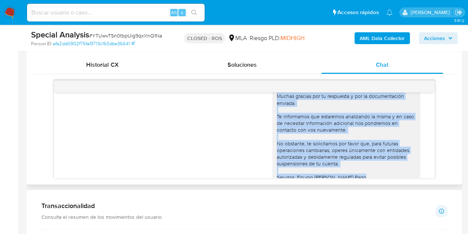
click at [204, 111] on div "[PERSON_NAME], Muchas gracias por tu respuesta y por la documentación enviada. …" at bounding box center [244, 132] width 363 height 123
click at [327, 136] on div "[PERSON_NAME], Muchas gracias por tu respuesta y por la documentación enviada. …" at bounding box center [346, 129] width 139 height 101
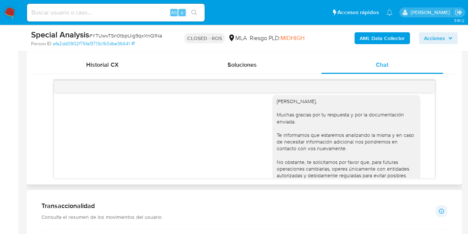
scroll to position [1420, 0]
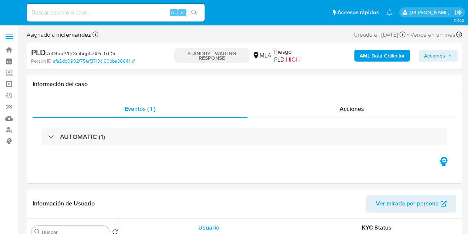
select select "10"
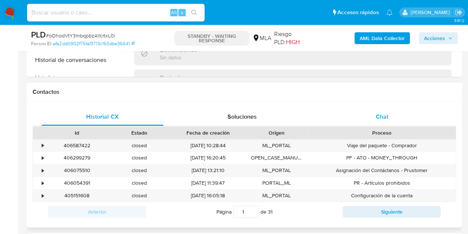
click at [408, 111] on div "Chat" at bounding box center [382, 117] width 122 height 18
select select "10"
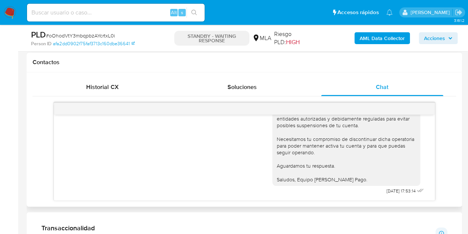
scroll to position [1523, 0]
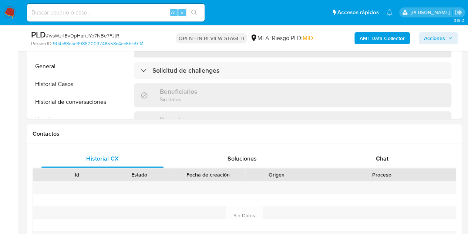
scroll to position [326, 0]
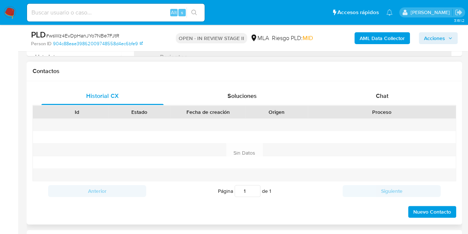
select select "10"
click at [381, 97] on span "Chat" at bounding box center [382, 95] width 13 height 9
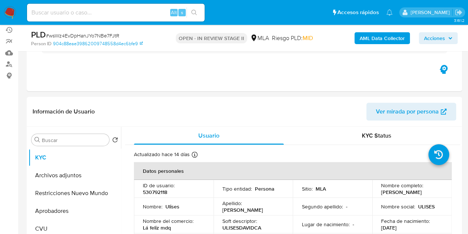
scroll to position [75, 0]
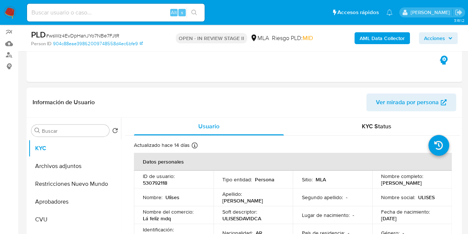
click at [410, 97] on span "Ver mirada por persona" at bounding box center [407, 102] width 63 height 18
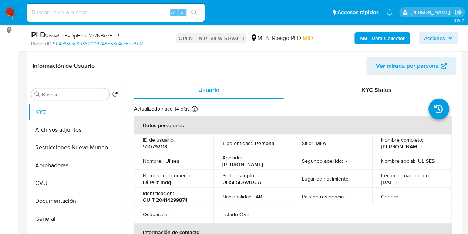
scroll to position [130, 0]
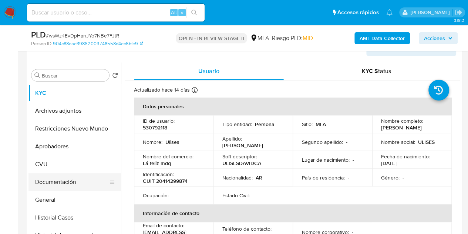
click at [71, 181] on button "Documentación" at bounding box center [72, 182] width 87 height 18
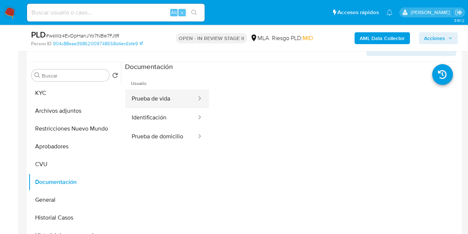
click at [156, 102] on button "Prueba de vida" at bounding box center [161, 98] width 72 height 19
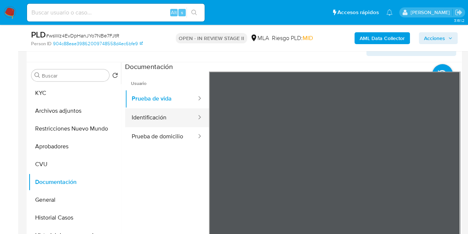
click at [142, 117] on button "Identificación" at bounding box center [161, 117] width 72 height 19
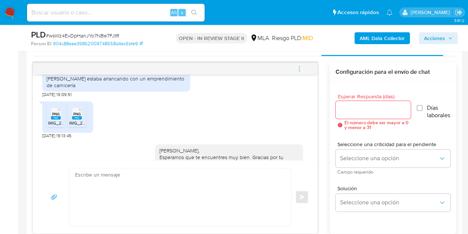
scroll to position [781, 0]
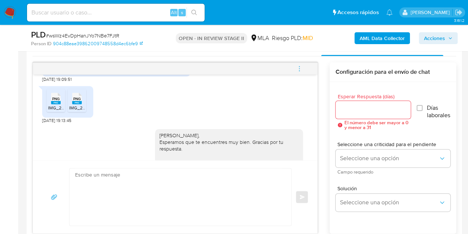
drag, startPoint x: 82, startPoint y: 93, endPoint x: 73, endPoint y: 90, distance: 10.2
click at [73, 82] on div "02/09/2025 19:09:51" at bounding box center [57, 79] width 31 height 6
click at [49, 73] on div "Hola estaba arrancando con un emprendimiento de carnicería" at bounding box center [116, 66] width 139 height 13
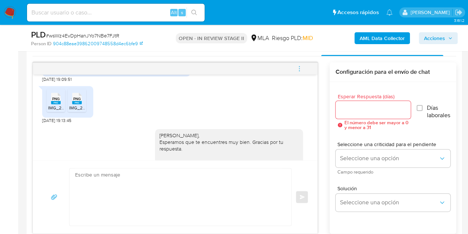
copy div "Hola estaba arrancando con un emprendimiento de carnicería"
click at [49, 105] on div "PNG PNG" at bounding box center [56, 97] width 16 height 14
click at [76, 104] on rect at bounding box center [77, 102] width 10 height 3
click at [298, 71] on span "menu-action" at bounding box center [299, 69] width 7 height 18
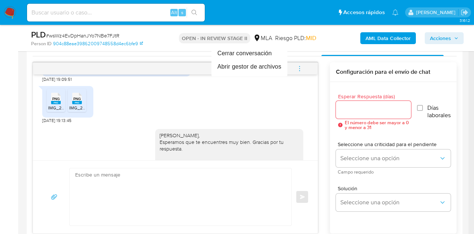
drag, startPoint x: 314, startPoint y: 132, endPoint x: 313, endPoint y: 140, distance: 7.9
click at [313, 146] on div at bounding box center [237, 117] width 474 height 234
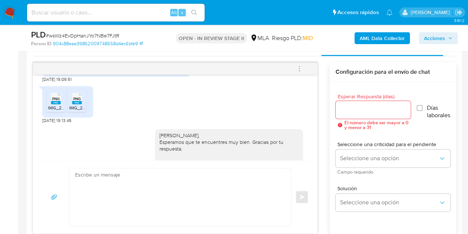
click at [308, 133] on div "Cerrar conversación Abrir gestor de archivos" at bounding box center [234, 117] width 468 height 234
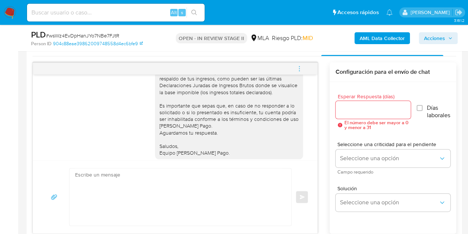
scroll to position [1020, 0]
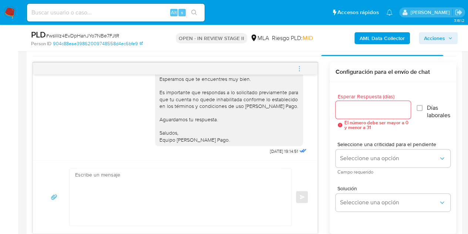
click at [296, 67] on icon "menu-action" at bounding box center [299, 68] width 7 height 7
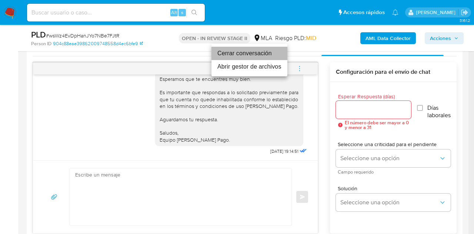
click at [272, 51] on li "Cerrar conversación" at bounding box center [249, 53] width 76 height 13
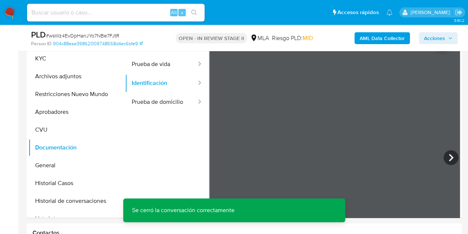
scroll to position [138, 0]
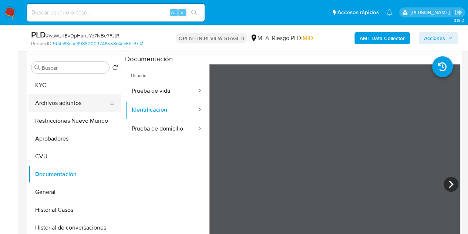
click at [62, 103] on button "Archivos adjuntos" at bounding box center [72, 103] width 87 height 18
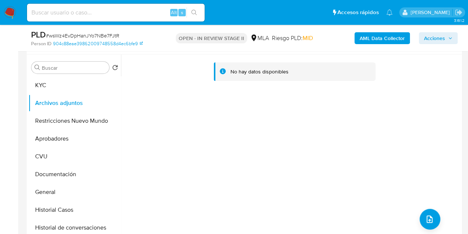
click at [378, 37] on b "AML Data Collector" at bounding box center [382, 38] width 45 height 12
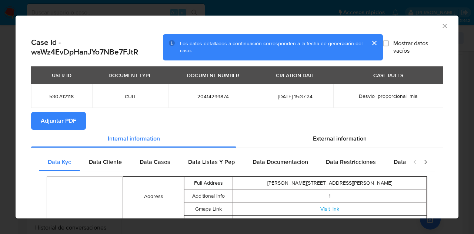
click at [53, 120] on span "Adjuntar PDF" at bounding box center [59, 121] width 36 height 16
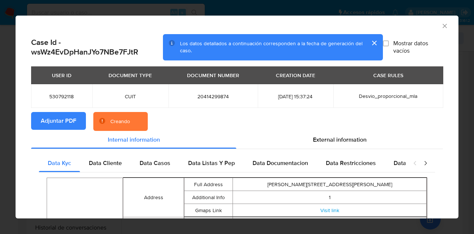
click at [401, 118] on section "Adjuntar PDF Creando" at bounding box center [237, 121] width 412 height 19
click at [441, 24] on icon "Cerrar ventana" at bounding box center [444, 25] width 7 height 7
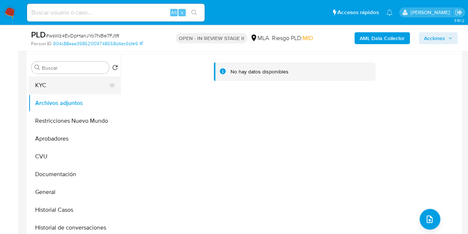
click at [57, 78] on button "KYC" at bounding box center [72, 85] width 87 height 18
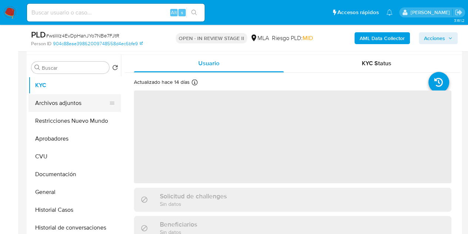
click at [59, 101] on button "Archivos adjuntos" at bounding box center [72, 103] width 87 height 18
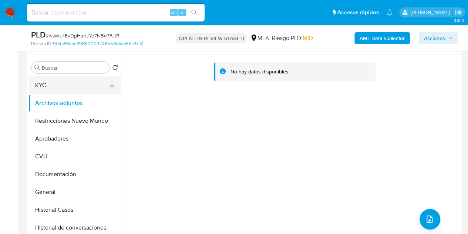
click at [58, 80] on button "KYC" at bounding box center [72, 85] width 87 height 18
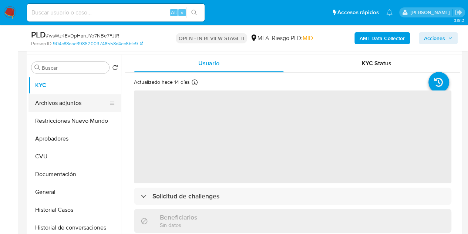
click at [66, 106] on button "Archivos adjuntos" at bounding box center [72, 103] width 87 height 18
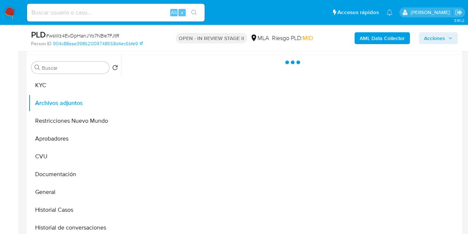
scroll to position [171, 0]
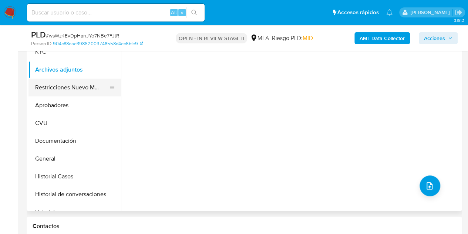
click at [61, 84] on button "Restricciones Nuevo Mundo" at bounding box center [72, 87] width 87 height 18
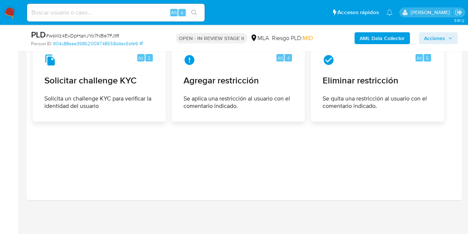
scroll to position [1154, 0]
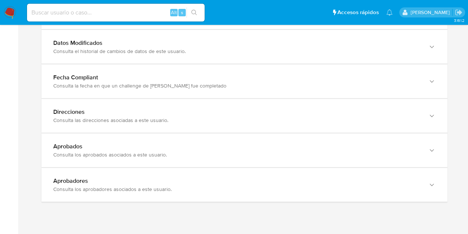
scroll to position [819, 0]
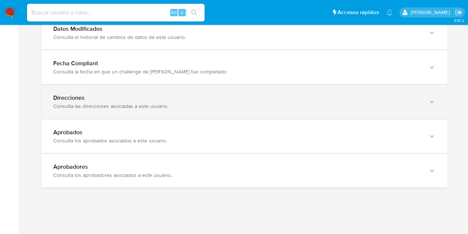
click at [164, 87] on div "Direcciones Consulta las direcciones asociadas a este usuario." at bounding box center [244, 102] width 406 height 34
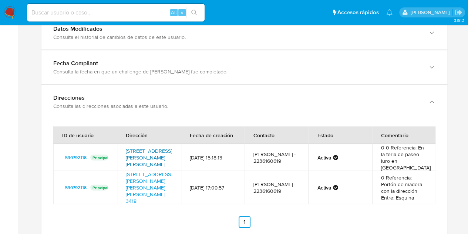
click at [153, 150] on link "[STREET_ADDRESS][PERSON_NAME][PERSON_NAME]" at bounding box center [149, 157] width 46 height 21
drag, startPoint x: 387, startPoint y: 154, endPoint x: 391, endPoint y: 161, distance: 8.6
click at [391, 161] on td "0 0 Referencia: En la feria de paseo luro en [GEOGRAPHIC_DATA]" at bounding box center [405, 157] width 64 height 27
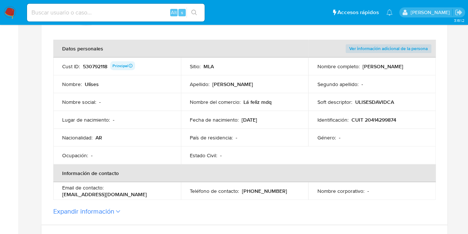
scroll to position [135, 0]
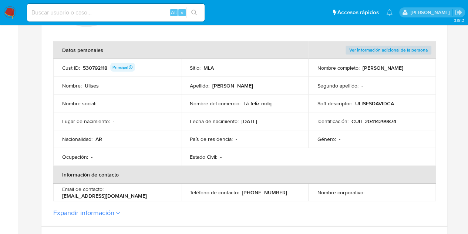
drag, startPoint x: 244, startPoint y: 104, endPoint x: 278, endPoint y: 100, distance: 34.6
click at [278, 100] on div "Nombre del comercio : Lá feliz mdq" at bounding box center [245, 103] width 110 height 7
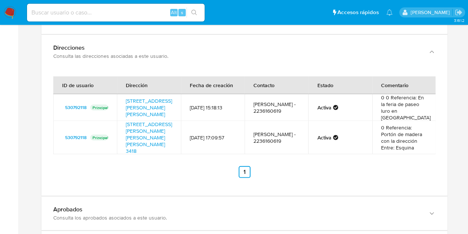
scroll to position [851, 0]
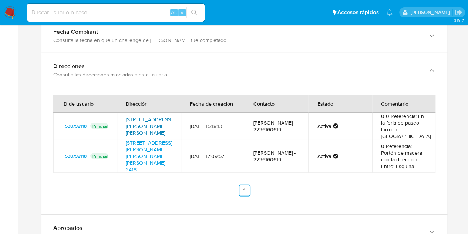
drag, startPoint x: 124, startPoint y: 112, endPoint x: 138, endPoint y: 118, distance: 15.4
click at [138, 118] on td "Avenida Pedro Luro 3320, Mar Del Plata, Buenos Aires, 7600, Argentina 3320" at bounding box center [149, 126] width 64 height 27
click at [225, 177] on div "ID de usuario Dirección Fecha de creación Contacto Estado Comentario 530792118 …" at bounding box center [244, 145] width 382 height 101
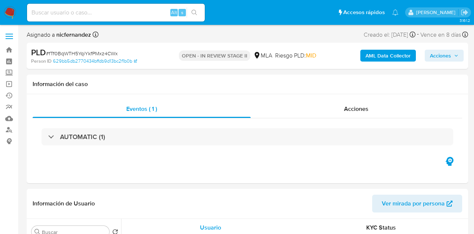
select select "10"
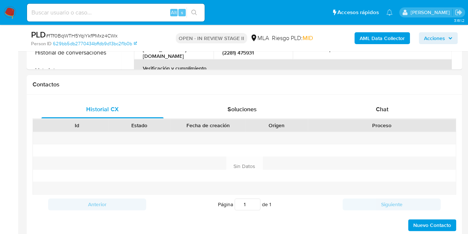
scroll to position [335, 0]
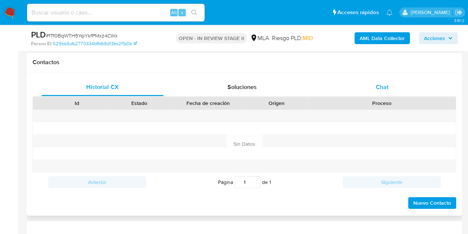
click at [382, 83] on span "Chat" at bounding box center [382, 87] width 13 height 9
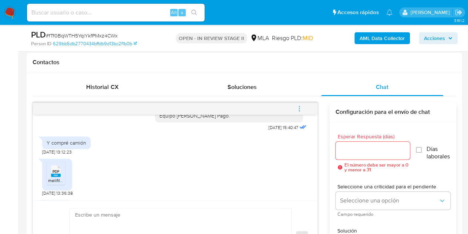
scroll to position [385, 0]
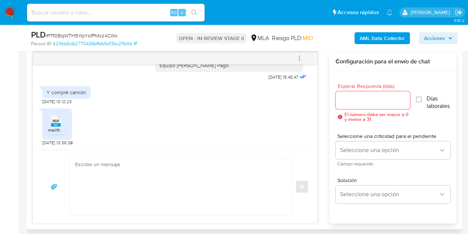
click at [54, 118] on span "PDF" at bounding box center [56, 120] width 7 height 5
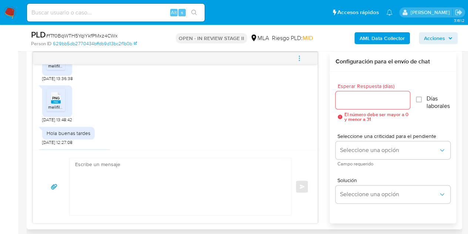
scroll to position [302, 0]
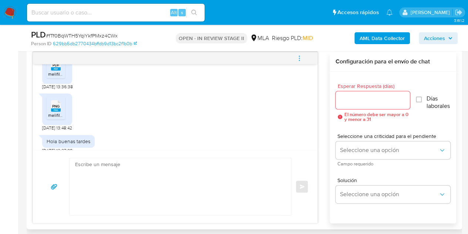
click at [64, 110] on li "PNG PNG melifile3904253934355702165.png" at bounding box center [56, 107] width 19 height 23
drag, startPoint x: 273, startPoint y: 122, endPoint x: 287, endPoint y: 117, distance: 14.8
click at [273, 122] on div "PNG PNG melifile3904253934355702165.png 23/09/2025 13:48:42" at bounding box center [175, 110] width 266 height 41
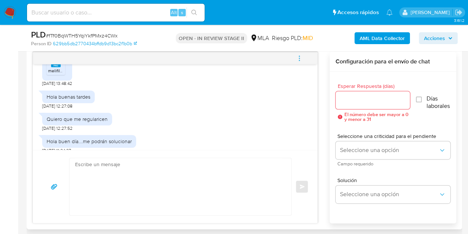
scroll to position [395, 0]
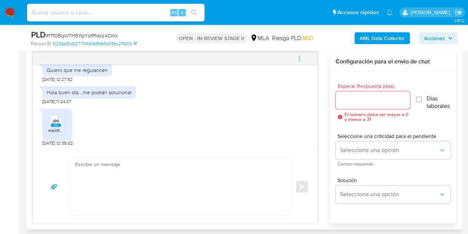
click at [56, 118] on span "JPG" at bounding box center [56, 120] width 7 height 5
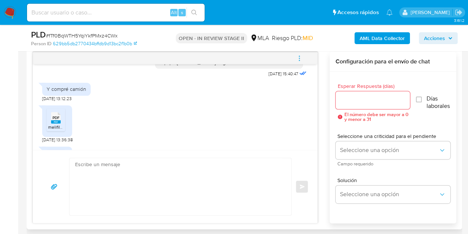
scroll to position [688, 0]
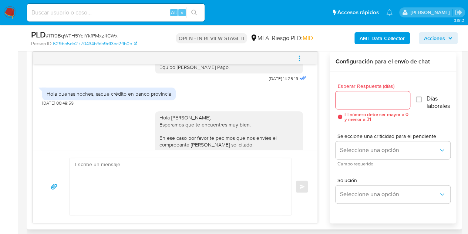
click at [104, 97] on div "Hola buenas noches, saque crédito en banco provincia" at bounding box center [109, 93] width 125 height 7
copy div "Hola buenas noches, saque crédito en banco provincia"
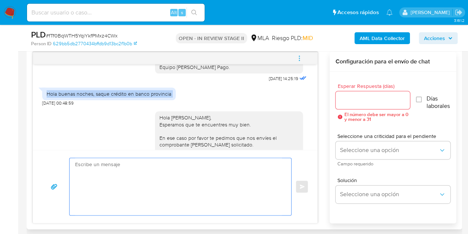
click at [156, 158] on textarea at bounding box center [178, 186] width 207 height 57
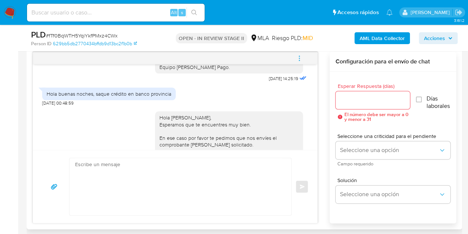
drag, startPoint x: 304, startPoint y: 120, endPoint x: 312, endPoint y: 120, distance: 8.2
click at [304, 120] on div "18/08/2025 17:22:54 Hola, Esperamos que te encuentres muy bien. Te consultamos …" at bounding box center [175, 107] width 285 height 86
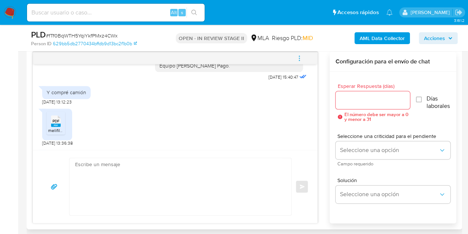
scroll to position [808, 0]
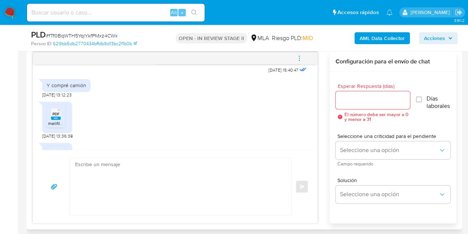
click at [75, 88] on div "Y compré camión" at bounding box center [67, 85] width 40 height 7
copy div "Y compré camión"
click at [183, 120] on div "PDF PDF melifile3191809279059560406.pdf 23/09/2025 13:36:38" at bounding box center [175, 118] width 266 height 41
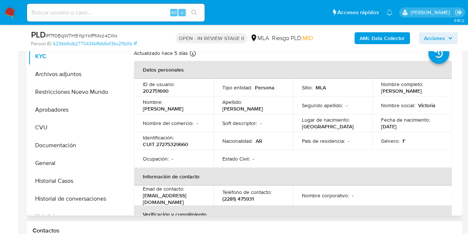
scroll to position [165, 0]
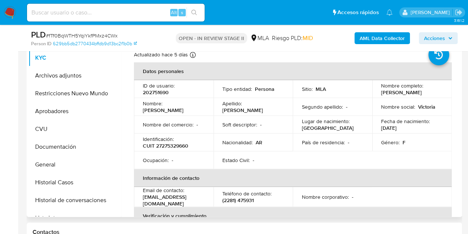
drag, startPoint x: 166, startPoint y: 107, endPoint x: 203, endPoint y: 108, distance: 37.4
click at [203, 109] on div "Nombre : Maria Victoria" at bounding box center [174, 106] width 62 height 13
copy p "Maria Victoria"
click at [50, 96] on button "Restricciones Nuevo Mundo" at bounding box center [72, 93] width 87 height 18
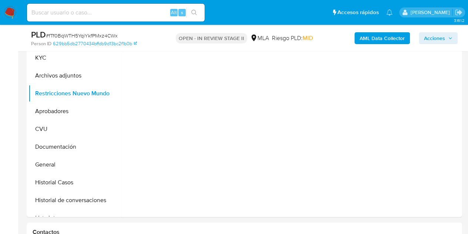
scroll to position [147, 0]
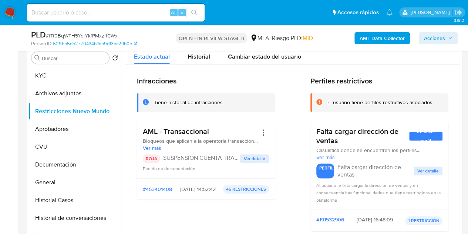
click at [178, 83] on h2 "Infracciones" at bounding box center [206, 80] width 138 height 9
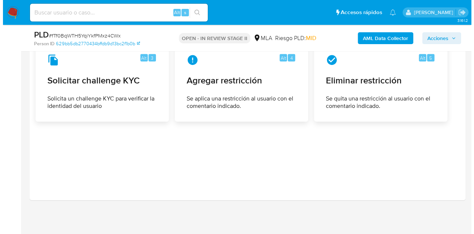
scroll to position [1089, 0]
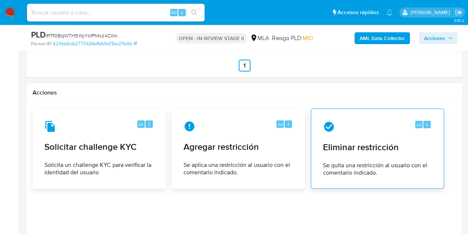
click at [370, 161] on span "Se quita una restricción al usuario con el comentario indicado." at bounding box center [377, 168] width 109 height 15
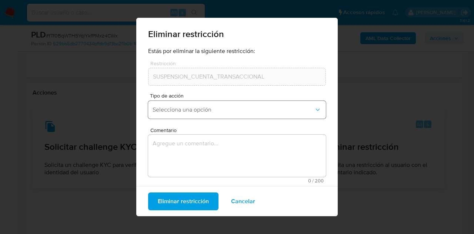
click at [255, 107] on span "Selecciona una opción" at bounding box center [233, 109] width 161 height 7
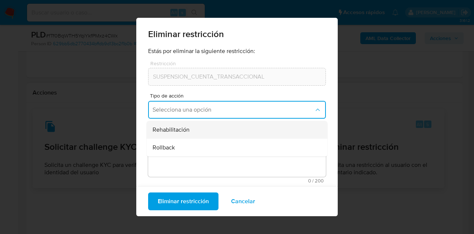
click at [250, 126] on div "Rehabilitación" at bounding box center [235, 130] width 164 height 18
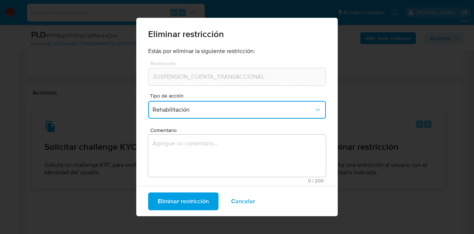
click at [230, 153] on textarea "Comentario" at bounding box center [237, 155] width 178 height 42
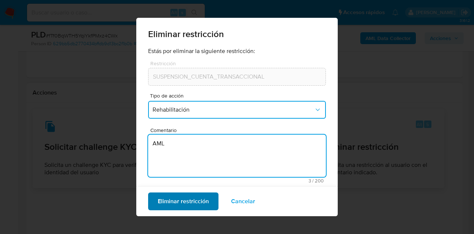
type textarea "AML"
click at [171, 193] on span "Eliminar restricción" at bounding box center [183, 201] width 51 height 16
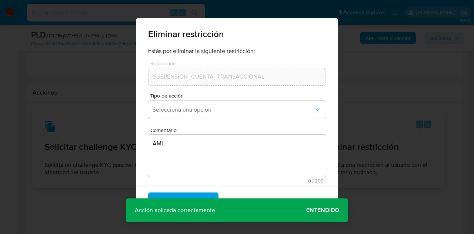
click at [319, 210] on span "Entendido" at bounding box center [322, 210] width 33 height 0
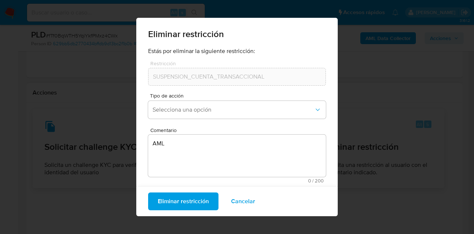
click at [443, 154] on div "Eliminar restricción Estás por eliminar la siguiente restricción: Restricción S…" at bounding box center [237, 117] width 474 height 234
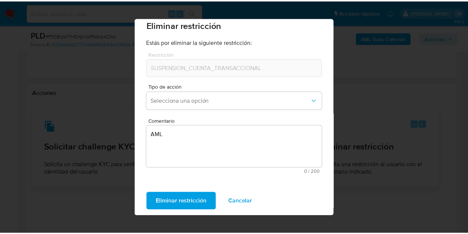
scroll to position [0, 0]
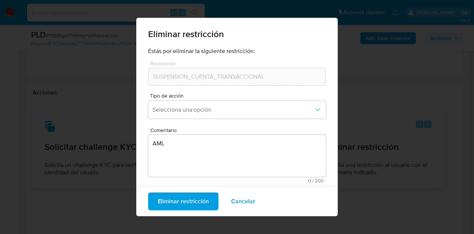
click at [392, 102] on div "Eliminar restricción Estás por eliminar la siguiente restricción: Restricción S…" at bounding box center [237, 117] width 474 height 234
click at [240, 203] on span "Cancelar" at bounding box center [243, 201] width 24 height 16
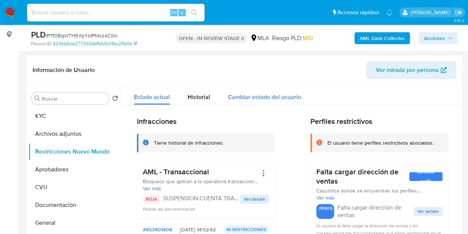
scroll to position [113, 0]
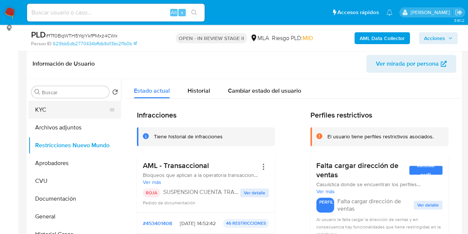
click at [70, 109] on button "KYC" at bounding box center [72, 110] width 87 height 18
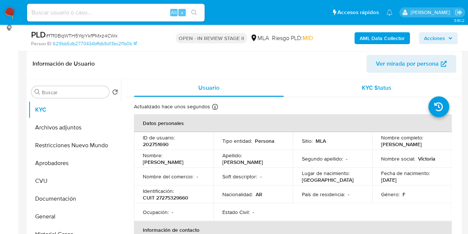
drag, startPoint x: 218, startPoint y: 156, endPoint x: 353, endPoint y: 83, distance: 153.1
click at [221, 157] on td "Apellido : Aguilar" at bounding box center [254, 159] width 80 height 18
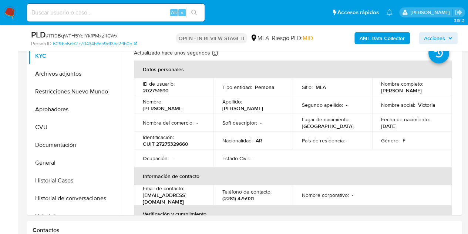
scroll to position [151, 0]
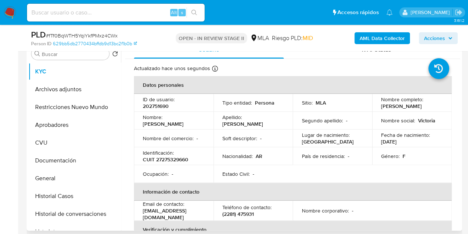
click at [156, 177] on td "Ocupación : -" at bounding box center [174, 174] width 80 height 18
click at [60, 104] on button "Restricciones Nuevo Mundo" at bounding box center [72, 107] width 87 height 18
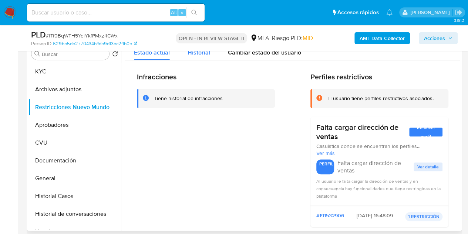
click at [201, 55] on span "Historial" at bounding box center [199, 52] width 23 height 9
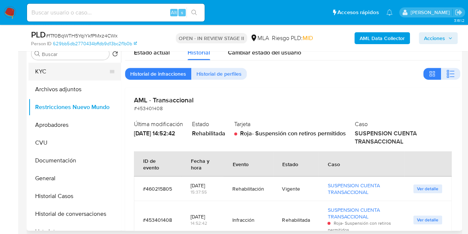
click at [62, 69] on button "KYC" at bounding box center [72, 72] width 87 height 18
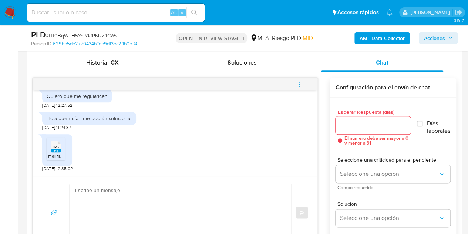
scroll to position [376, 0]
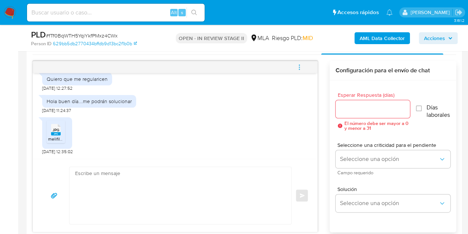
click at [178, 195] on textarea at bounding box center [178, 195] width 207 height 57
paste textarea "Hola Maria Victoria, ¡Muchas gracias por tu respuesta! Confirmamos la recepción…"
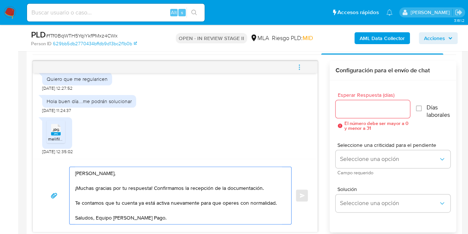
type textarea "Hola Maria Victoria, ¡Muchas gracias por tu respuesta! Confirmamos la recepción…"
click at [369, 108] on input "Esperar Respuesta (días)" at bounding box center [373, 109] width 75 height 10
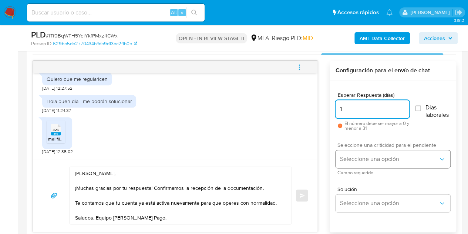
type input "1"
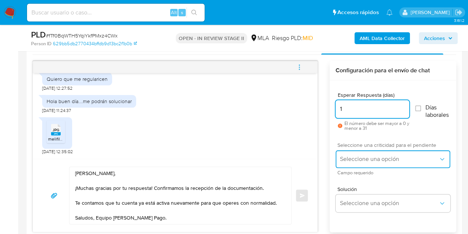
click at [355, 157] on span "Seleccione una opción" at bounding box center [389, 158] width 98 height 7
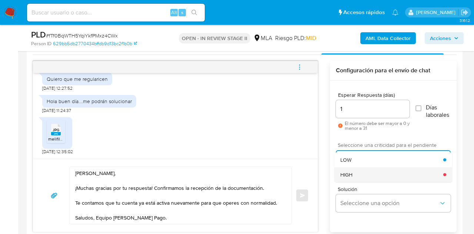
click at [359, 168] on div "HIGH" at bounding box center [391, 174] width 103 height 15
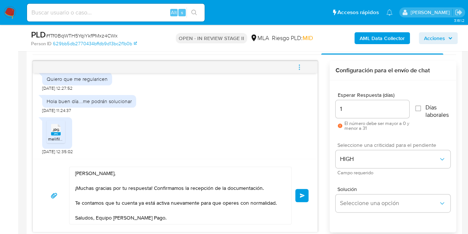
click at [305, 194] on button "Enviar" at bounding box center [301, 194] width 13 height 13
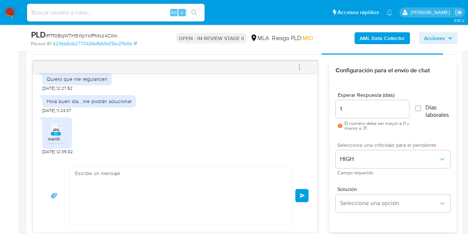
scroll to position [1053, 0]
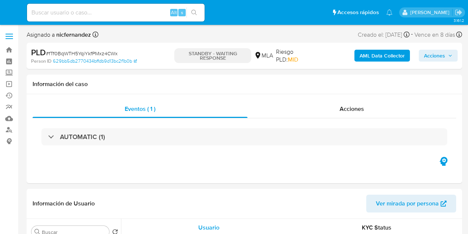
select select "10"
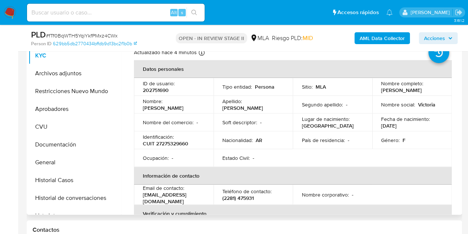
scroll to position [170, 0]
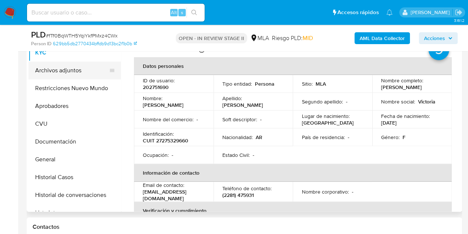
click at [55, 70] on button "Archivos adjuntos" at bounding box center [72, 70] width 87 height 18
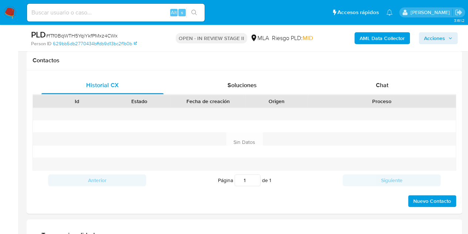
scroll to position [353, 0]
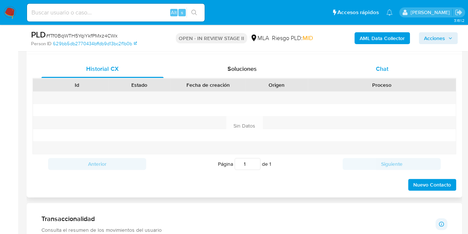
click at [402, 61] on div "Chat" at bounding box center [382, 69] width 122 height 18
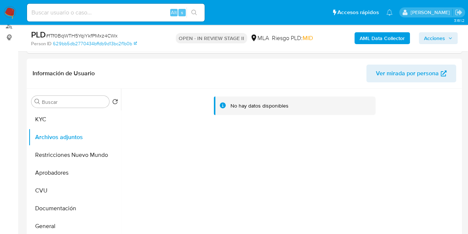
scroll to position [90, 0]
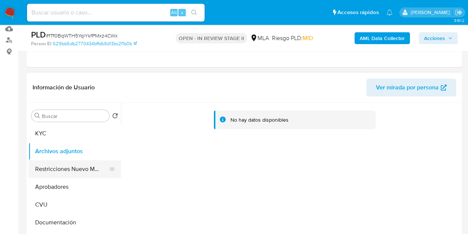
click at [58, 169] on button "Restricciones Nuevo Mundo" at bounding box center [72, 169] width 87 height 18
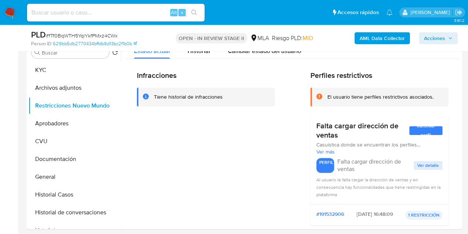
scroll to position [147, 0]
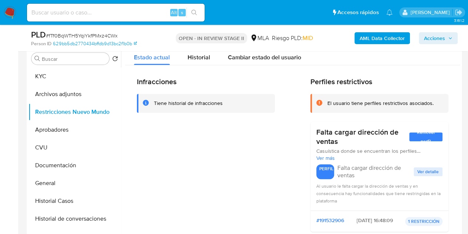
drag, startPoint x: 461, startPoint y: 63, endPoint x: 464, endPoint y: 96, distance: 33.8
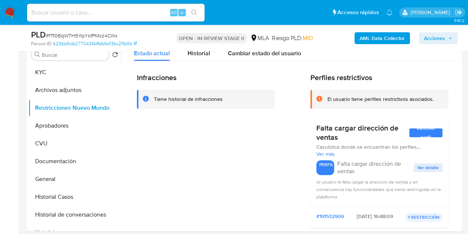
scroll to position [129, 0]
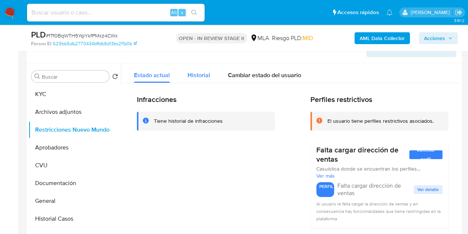
click at [189, 73] on span "Historial" at bounding box center [199, 75] width 23 height 9
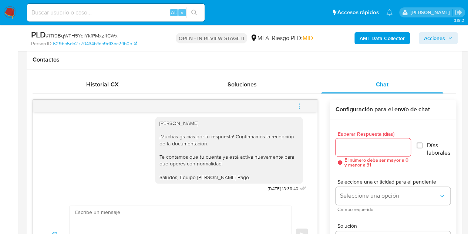
scroll to position [375, 0]
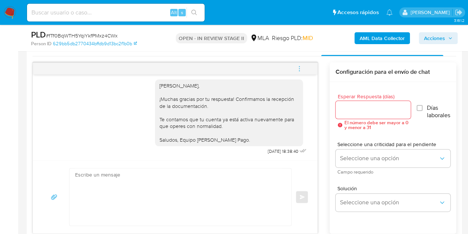
click at [302, 69] on icon "menu-action" at bounding box center [299, 68] width 7 height 7
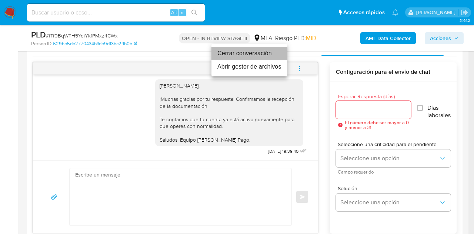
click at [265, 55] on li "Cerrar conversación" at bounding box center [249, 53] width 76 height 13
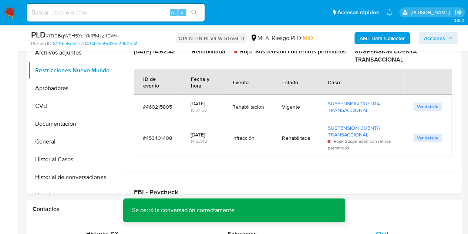
scroll to position [171, 0]
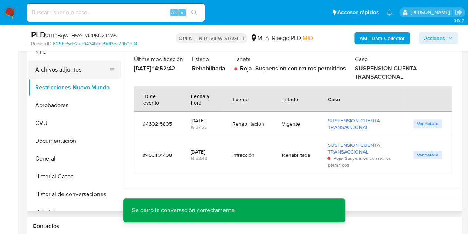
click at [59, 74] on button "Archivos adjuntos" at bounding box center [72, 70] width 87 height 18
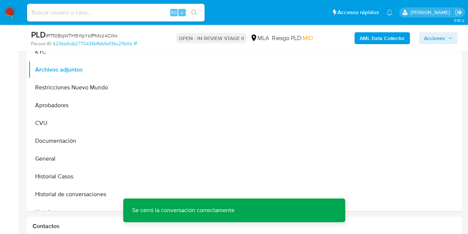
scroll to position [128, 0]
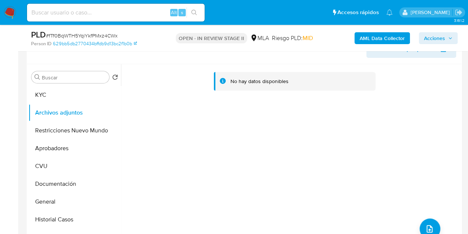
click at [363, 37] on b "AML Data Collector" at bounding box center [382, 38] width 45 height 12
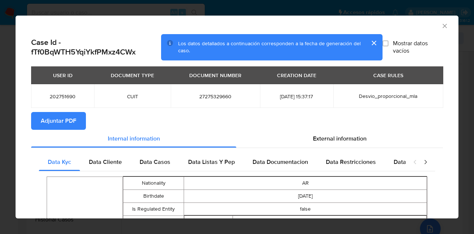
click at [53, 128] on span "Adjuntar PDF" at bounding box center [59, 121] width 36 height 16
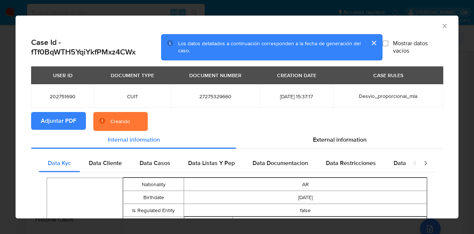
click at [369, 41] on button "cerrar" at bounding box center [374, 43] width 18 height 18
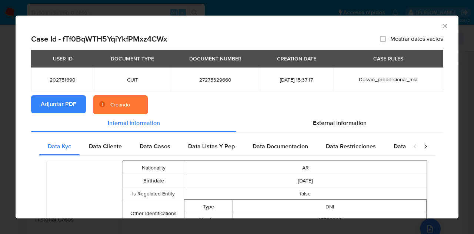
click at [441, 23] on icon "Cerrar ventana" at bounding box center [444, 25] width 7 height 7
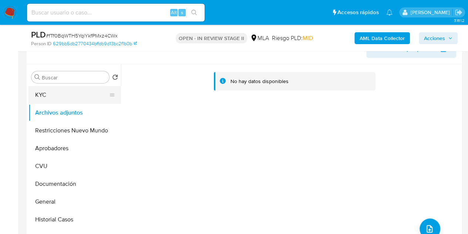
click at [56, 96] on button "KYC" at bounding box center [72, 95] width 87 height 18
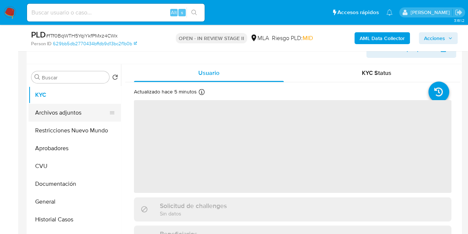
click at [53, 110] on button "Archivos adjuntos" at bounding box center [72, 113] width 87 height 18
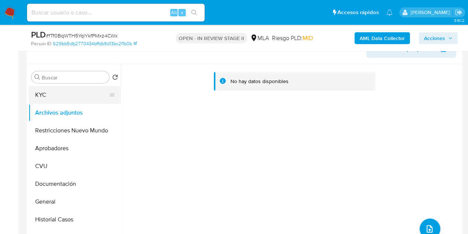
click at [57, 96] on button "KYC" at bounding box center [72, 95] width 87 height 18
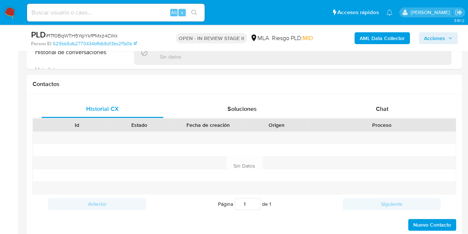
select select "10"
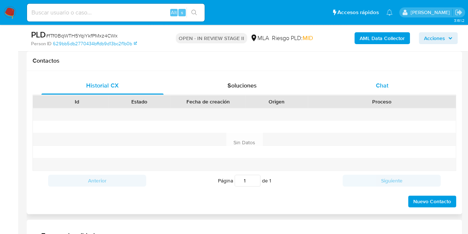
click at [400, 84] on div "Chat" at bounding box center [382, 86] width 122 height 18
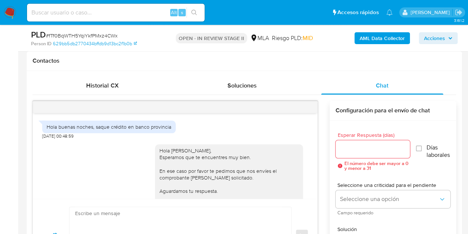
scroll to position [328, 0]
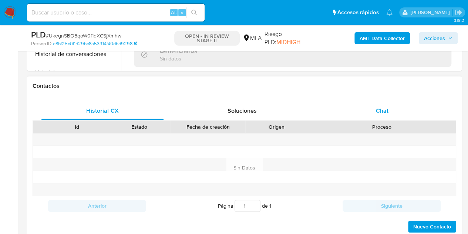
scroll to position [315, 0]
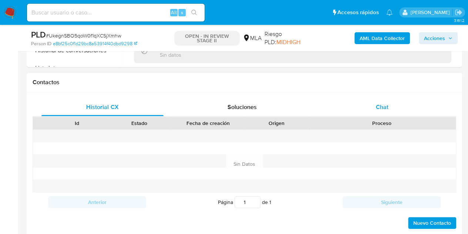
select select "10"
click at [384, 109] on span "Chat" at bounding box center [382, 107] width 13 height 9
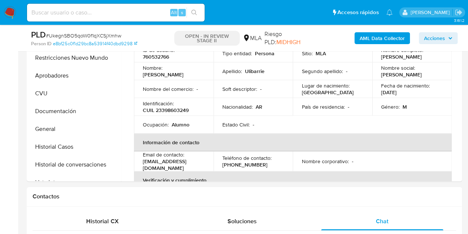
scroll to position [199, 0]
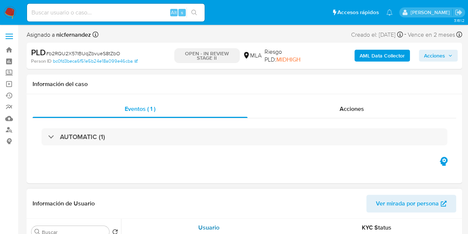
select select "10"
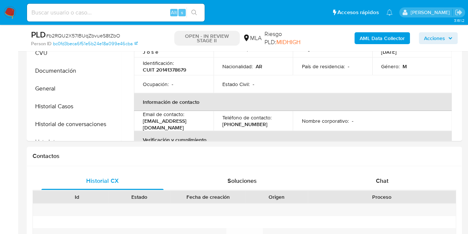
scroll to position [310, 0]
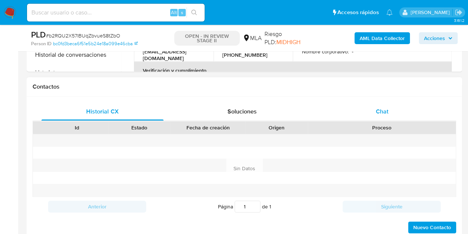
click at [405, 108] on div "Chat" at bounding box center [382, 112] width 122 height 18
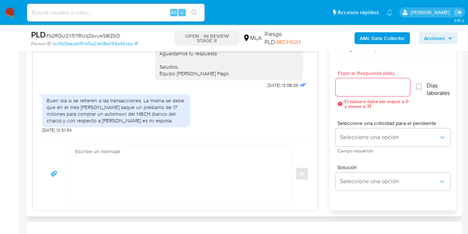
scroll to position [603, 0]
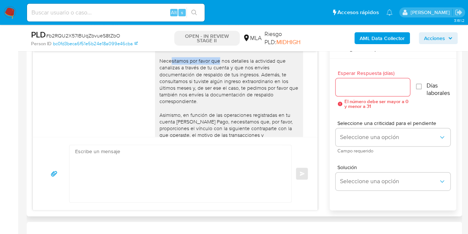
drag, startPoint x: 154, startPoint y: 80, endPoint x: 204, endPoint y: 80, distance: 50.4
click at [204, 80] on div "Hola Ramon Andrés, Esperamos que te encuentres muy bien. Necesitamos por favor …" at bounding box center [229, 128] width 139 height 182
copy div "Necesitamos por favor"
click at [227, 106] on div "Hola Ramon Andrés, Esperamos que te encuentres muy bien. Necesitamos por favor …" at bounding box center [229, 128] width 139 height 182
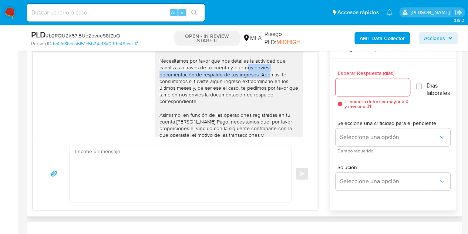
drag, startPoint x: 229, startPoint y: 88, endPoint x: 250, endPoint y: 92, distance: 21.6
click at [252, 93] on div "Hola Ramon Andrés, Esperamos que te encuentres muy bien. Necesitamos por favor …" at bounding box center [229, 128] width 139 height 182
click at [238, 86] on div "Hola Ramon Andrés, Esperamos que te encuentres muy bien. Necesitamos por favor …" at bounding box center [229, 128] width 139 height 182
click at [230, 87] on div "Hola Ramon Andrés, Esperamos que te encuentres muy bien. Necesitamos por favor …" at bounding box center [229, 128] width 139 height 182
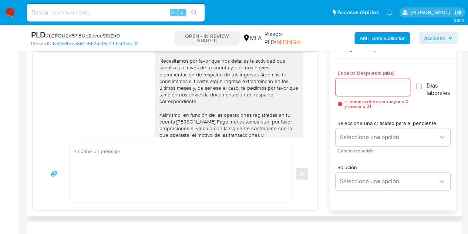
click at [229, 86] on div "Hola Ramon Andrés, Esperamos que te encuentres muy bien. Necesitamos por favor …" at bounding box center [229, 128] width 139 height 182
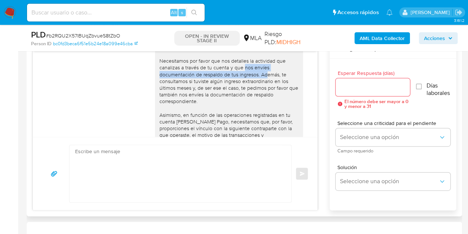
drag, startPoint x: 228, startPoint y: 86, endPoint x: 252, endPoint y: 93, distance: 25.0
click at [252, 93] on div "Hola Ramon Andrés, Esperamos que te encuentres muy bien. Necesitamos por favor …" at bounding box center [229, 128] width 139 height 182
copy div "que nos envíes documentación de respaldo de tus ingresos"
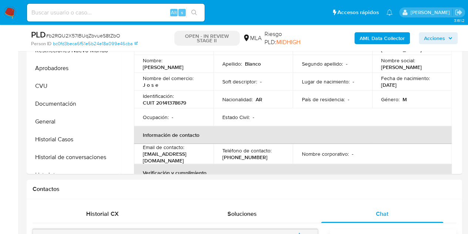
scroll to position [166, 0]
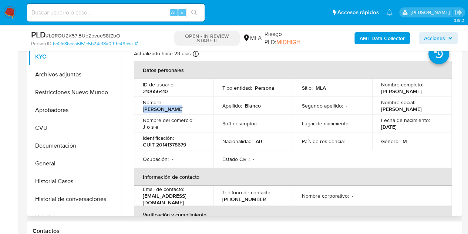
drag, startPoint x: 166, startPoint y: 107, endPoint x: 205, endPoint y: 106, distance: 39.3
click at [205, 106] on td "Nombre : Ramon Andres" at bounding box center [174, 106] width 80 height 18
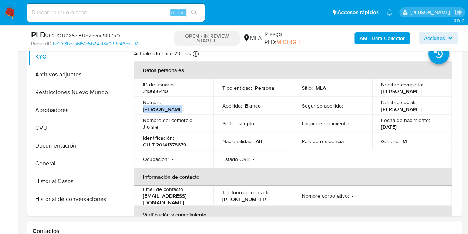
copy p "Ramon Andres"
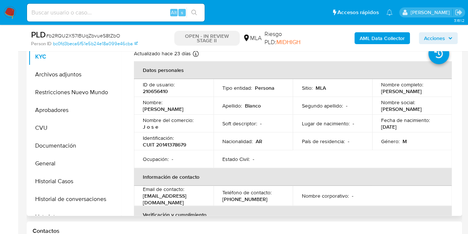
click at [227, 83] on td "Tipo entidad : Persona" at bounding box center [254, 88] width 80 height 18
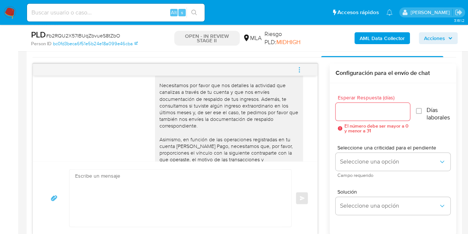
scroll to position [765, 0]
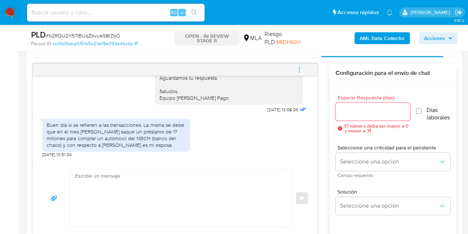
click at [201, 196] on textarea at bounding box center [178, 197] width 207 height 57
paste textarea "Hola Ramon Andrés, Muchas gracias por tu respuesta. En ese caso te pedimos que …"
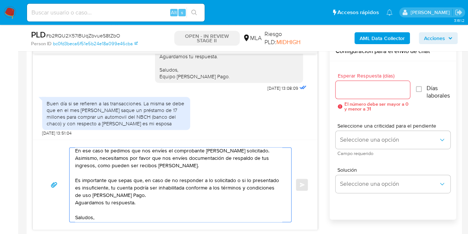
scroll to position [0, 0]
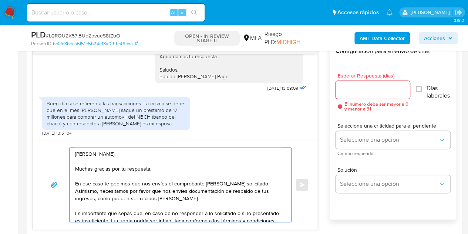
click at [131, 182] on textarea "Hola Ramon Andrés, Muchas gracias por tu respuesta. En ese caso te pedimos que …" at bounding box center [178, 184] width 207 height 74
click at [154, 150] on textarea "Hola Ramon Andrés, Muchas gracias por tu respuesta. En ese caso te pedimos por …" at bounding box center [178, 184] width 207 height 74
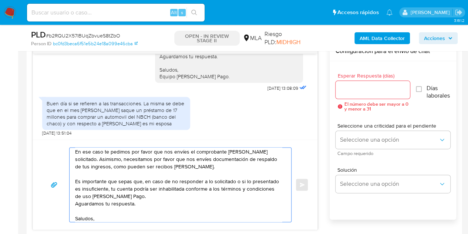
scroll to position [42, 0]
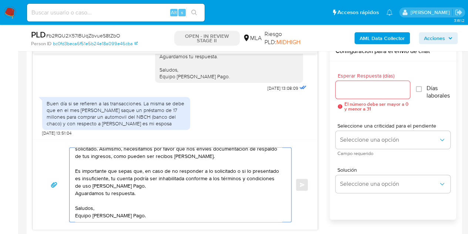
drag, startPoint x: 251, startPoint y: 213, endPoint x: 290, endPoint y: 187, distance: 47.0
click at [251, 212] on textarea "Hola Ramon Andrés, Muchas gracias por tu respuesta. En ese caso te pedimos por …" at bounding box center [178, 184] width 207 height 74
type textarea "Hola Ramon Andrés, Muchas gracias por tu respuesta. En ese caso te pedimos por …"
click at [352, 93] on input "Esperar Respuesta (días)" at bounding box center [373, 90] width 75 height 10
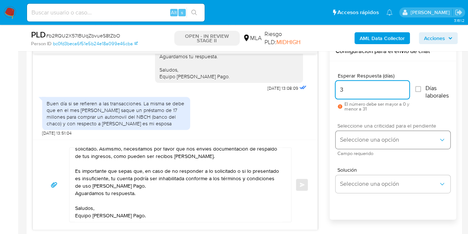
type input "3"
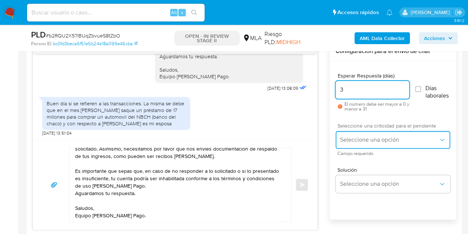
click at [363, 133] on button "Seleccione una opción" at bounding box center [393, 140] width 115 height 18
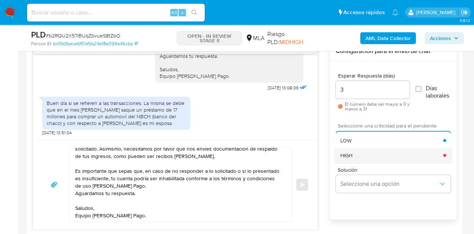
click at [364, 158] on div "HIGH" at bounding box center [391, 155] width 103 height 15
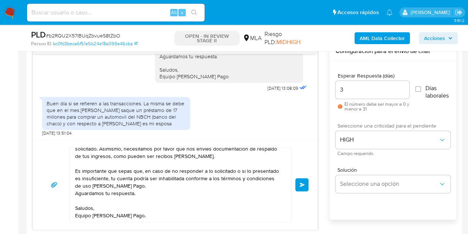
click at [300, 184] on span "Enviar" at bounding box center [302, 184] width 5 height 4
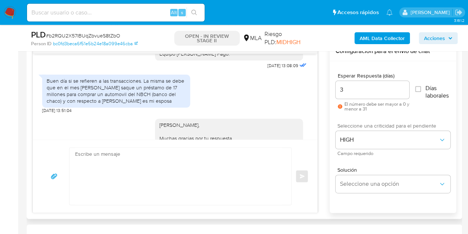
scroll to position [754, 0]
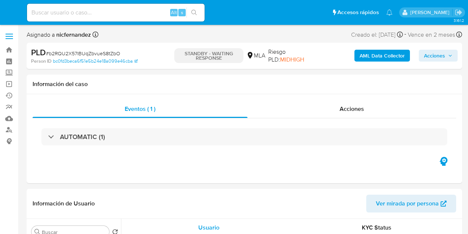
select select "10"
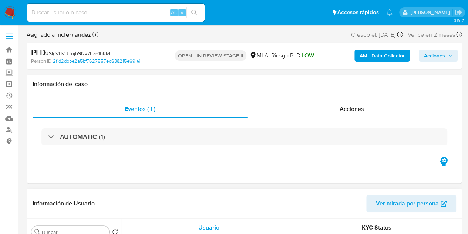
select select "10"
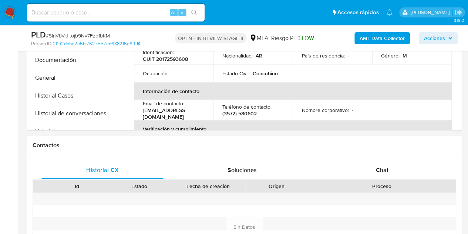
scroll to position [324, 0]
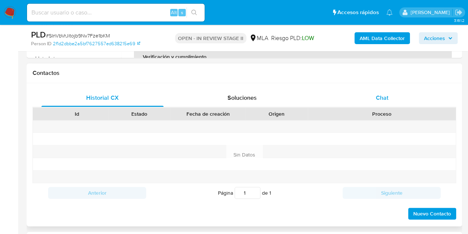
click at [389, 94] on div "Chat" at bounding box center [382, 98] width 122 height 18
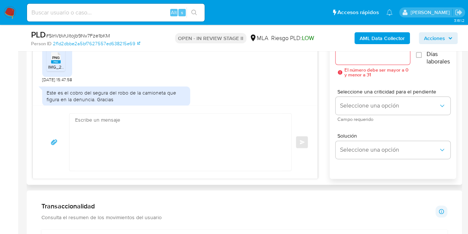
scroll to position [819, 0]
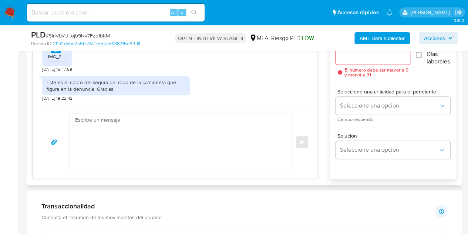
click at [54, 51] on rect at bounding box center [56, 51] width 10 height 3
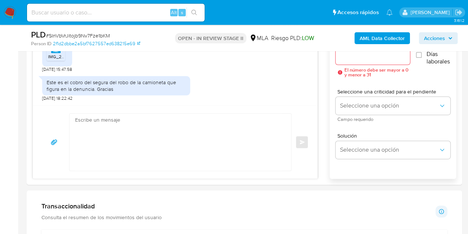
scroll to position [362, 0]
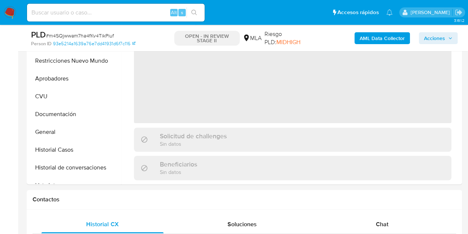
select select "10"
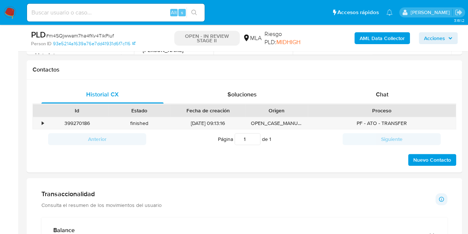
scroll to position [339, 0]
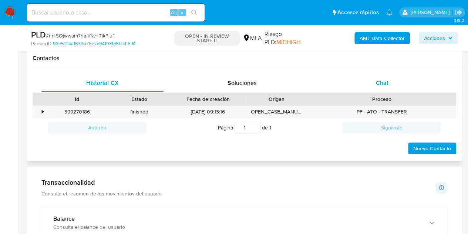
click at [386, 82] on span "Chat" at bounding box center [382, 82] width 13 height 9
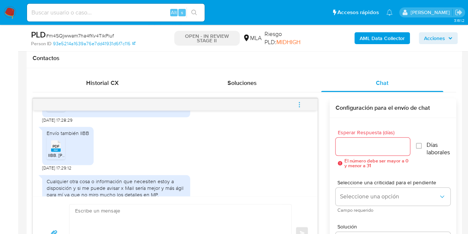
scroll to position [795, 0]
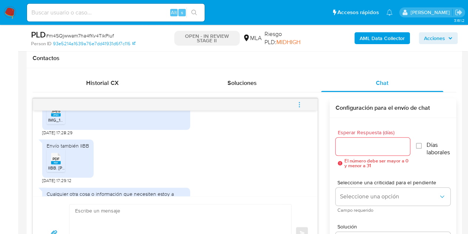
click at [155, 217] on textarea at bounding box center [178, 232] width 207 height 57
click at [56, 116] on rect at bounding box center [56, 114] width 10 height 3
click at [57, 161] on span "PDF" at bounding box center [56, 158] width 7 height 5
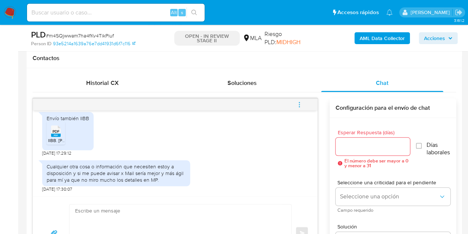
scroll to position [836, 0]
click at [157, 220] on textarea at bounding box center [178, 232] width 207 height 57
click at [249, 171] on div "Cualquier otra cosa o información que necesiten estoy a disposición y si me pue…" at bounding box center [175, 174] width 266 height 36
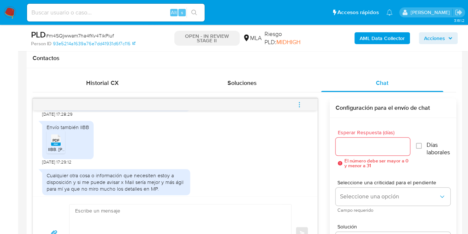
click at [57, 143] on span "PDF" at bounding box center [56, 140] width 7 height 5
click at [176, 155] on div "Envío también IIBB PDF PDF IIBB. Constancia de inscripcion Ingresos Brutos.pdf …" at bounding box center [175, 141] width 266 height 48
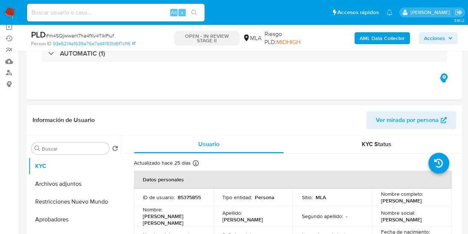
scroll to position [43, 0]
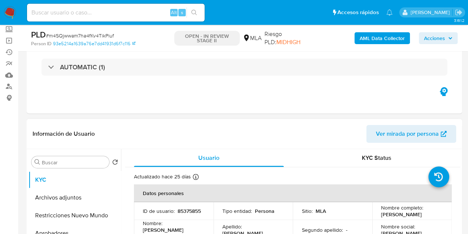
click at [384, 131] on span "Ver mirada por persona" at bounding box center [407, 134] width 63 height 18
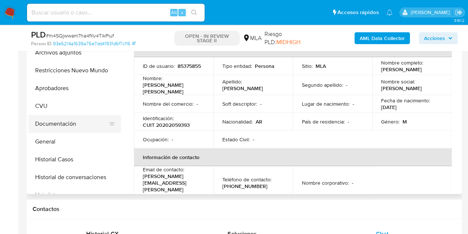
click at [56, 120] on button "Documentación" at bounding box center [72, 124] width 87 height 18
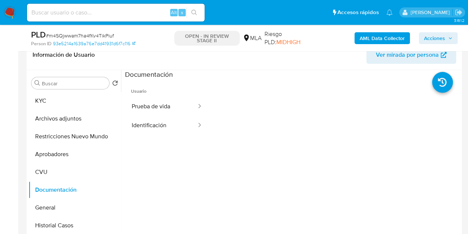
scroll to position [121, 0]
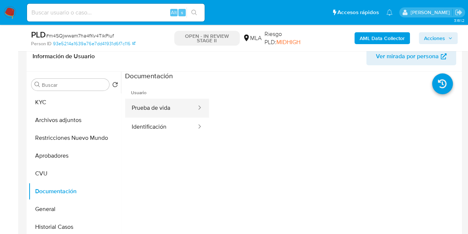
click at [150, 107] on button "Prueba de vida" at bounding box center [161, 107] width 72 height 19
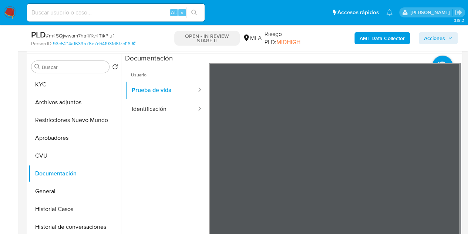
scroll to position [142, 0]
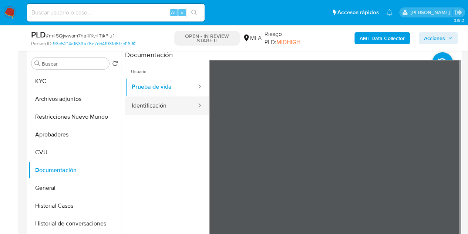
click at [157, 102] on button "Identificación" at bounding box center [161, 105] width 72 height 19
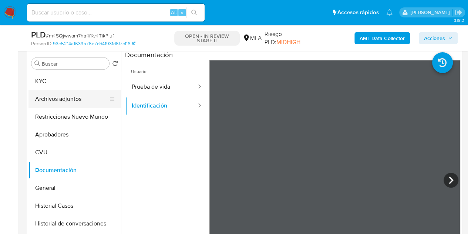
click at [63, 99] on button "Archivos adjuntos" at bounding box center [72, 99] width 87 height 18
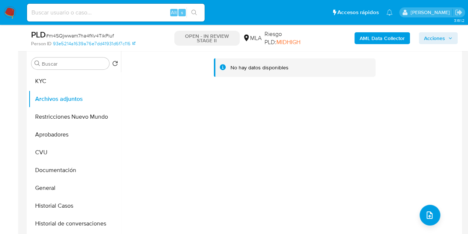
click at [364, 39] on b "AML Data Collector" at bounding box center [382, 38] width 45 height 12
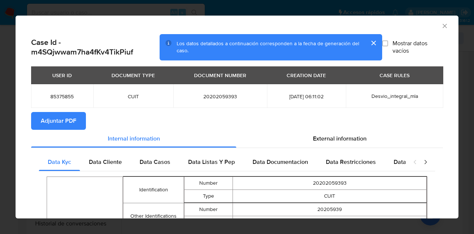
click at [66, 124] on span "Adjuntar PDF" at bounding box center [59, 121] width 36 height 16
click at [441, 26] on icon "Cerrar ventana" at bounding box center [444, 25] width 7 height 7
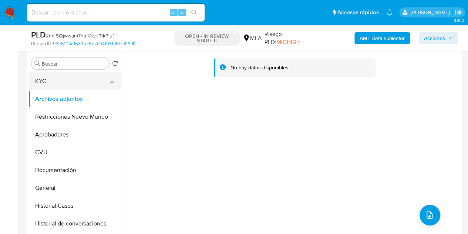
click at [61, 79] on button "KYC" at bounding box center [72, 81] width 87 height 18
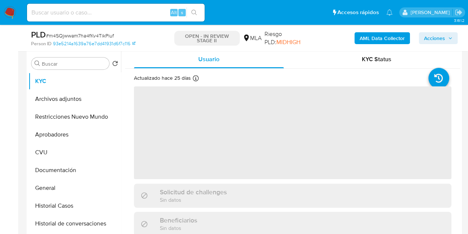
drag, startPoint x: 62, startPoint y: 93, endPoint x: 144, endPoint y: 171, distance: 112.9
click at [62, 94] on button "Archivos adjuntos" at bounding box center [75, 99] width 93 height 18
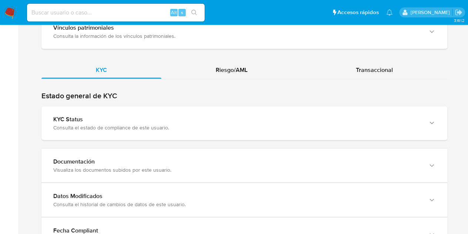
scroll to position [819, 0]
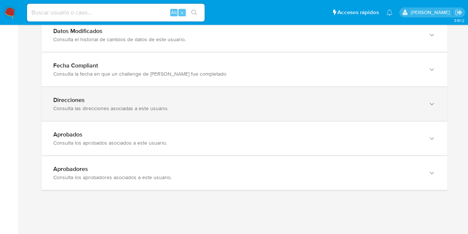
click at [280, 99] on div "Direcciones Consulta las direcciones asociadas a este usuario." at bounding box center [237, 103] width 368 height 15
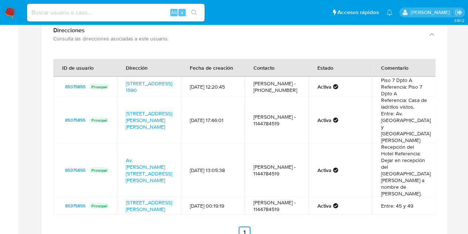
scroll to position [892, 0]
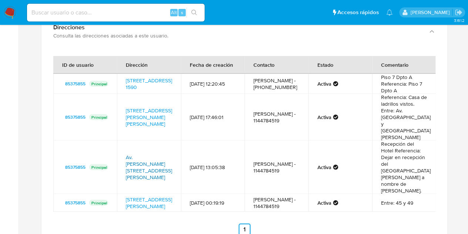
click at [157, 153] on link "Av. [PERSON_NAME][STREET_ADDRESS][PERSON_NAME]" at bounding box center [149, 166] width 46 height 27
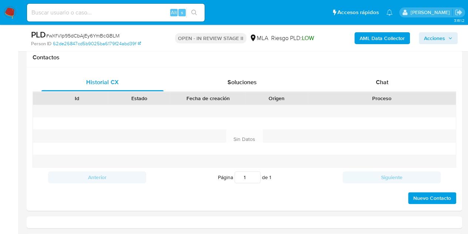
select select "10"
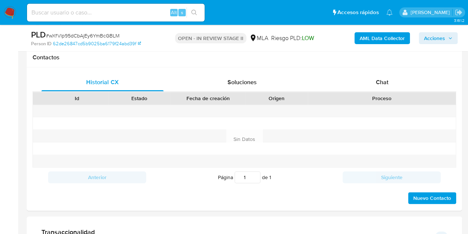
scroll to position [338, 0]
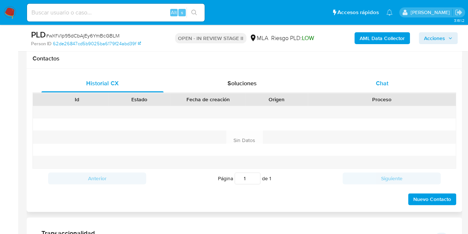
click at [380, 79] on span "Chat" at bounding box center [382, 83] width 13 height 9
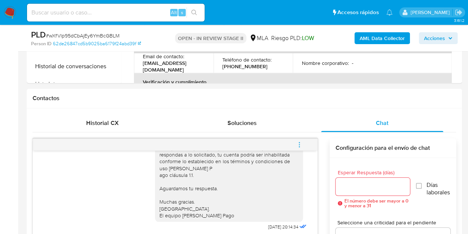
scroll to position [295, 0]
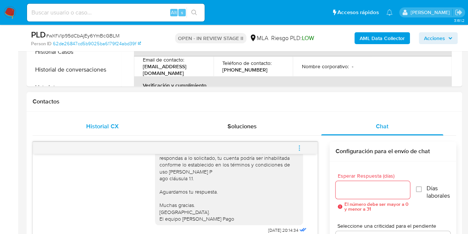
click at [141, 127] on div "Historial CX" at bounding box center [102, 126] width 122 height 18
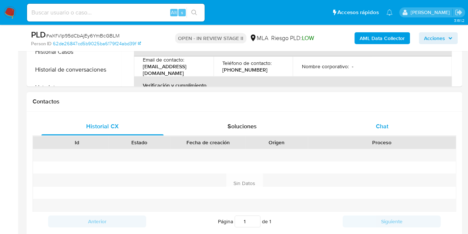
click at [396, 125] on div "Chat" at bounding box center [382, 126] width 122 height 18
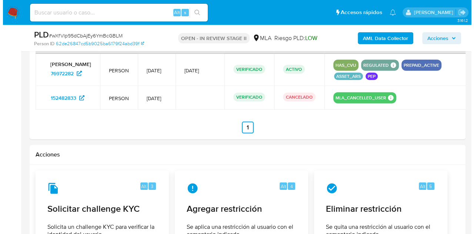
scroll to position [1163, 0]
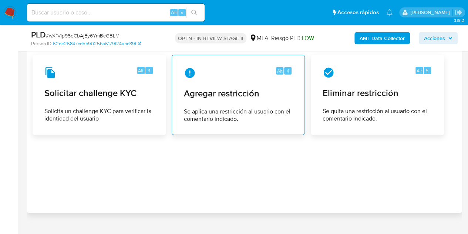
click at [217, 88] on span "Agregar restricción" at bounding box center [238, 93] width 109 height 11
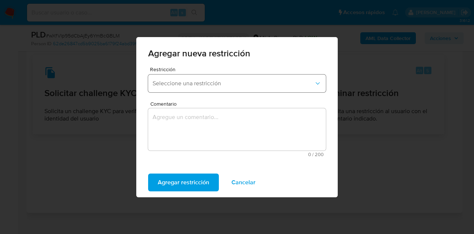
click at [187, 80] on span "Seleccione una restricción" at bounding box center [233, 83] width 161 height 7
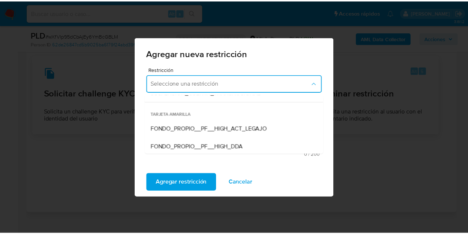
scroll to position [102, 0]
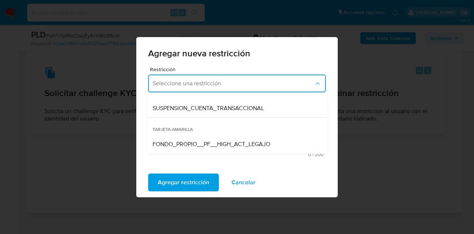
click at [245, 103] on div "SUSPENSION_CUENTA_TRANSACCIONAL" at bounding box center [235, 108] width 164 height 18
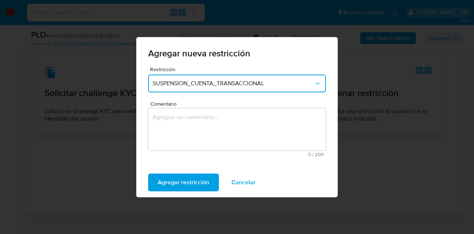
click at [230, 119] on textarea "Comentario" at bounding box center [237, 129] width 178 height 42
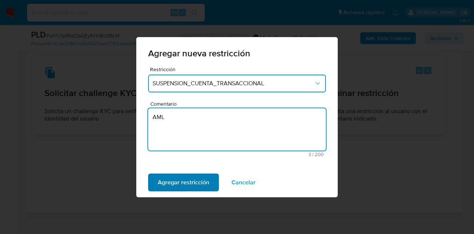
type textarea "AML"
click at [178, 179] on span "Agregar restricción" at bounding box center [183, 182] width 51 height 16
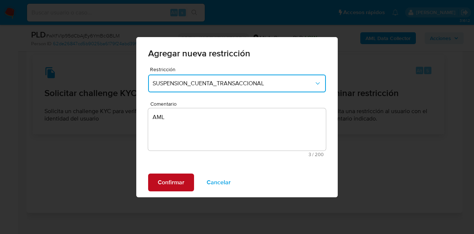
click at [175, 177] on span "Confirmar" at bounding box center [171, 182] width 27 height 16
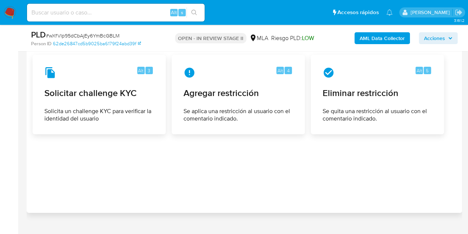
scroll to position [0, 0]
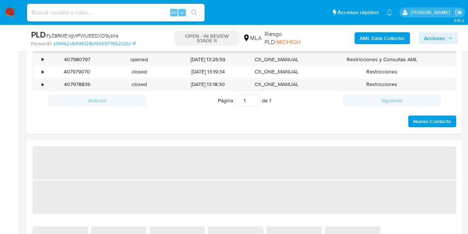
select select "10"
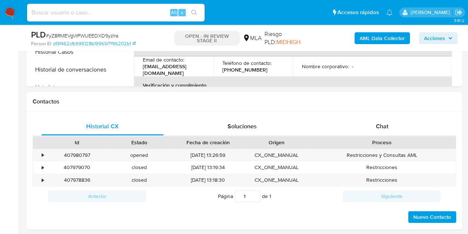
scroll to position [127, 0]
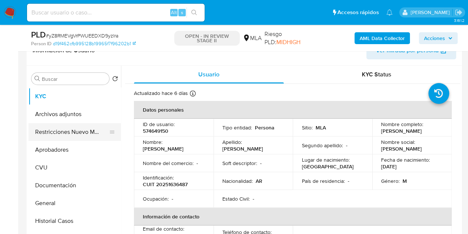
click at [56, 128] on button "Restricciones Nuevo Mundo" at bounding box center [72, 132] width 87 height 18
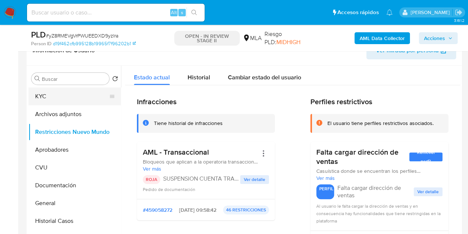
click at [52, 101] on button "KYC" at bounding box center [72, 96] width 87 height 18
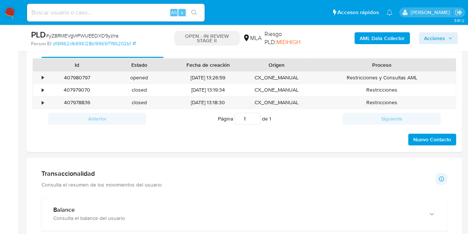
scroll to position [348, 0]
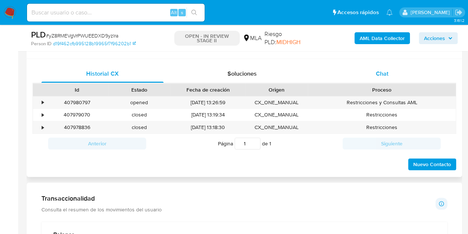
click at [390, 81] on div "Chat" at bounding box center [382, 74] width 122 height 18
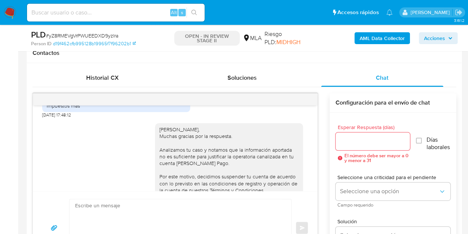
scroll to position [331, 0]
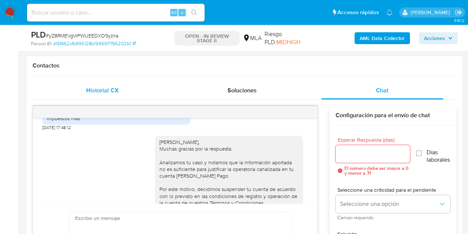
click at [119, 90] on div "Historial CX" at bounding box center [102, 90] width 122 height 18
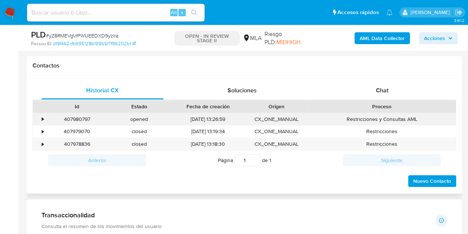
click at [78, 120] on div "407980797" at bounding box center [77, 119] width 62 height 12
copy div "407980797"
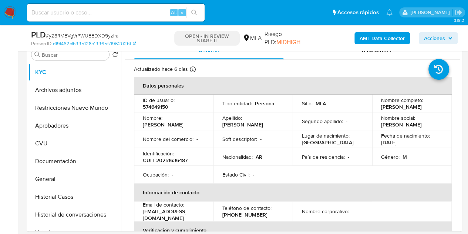
scroll to position [139, 0]
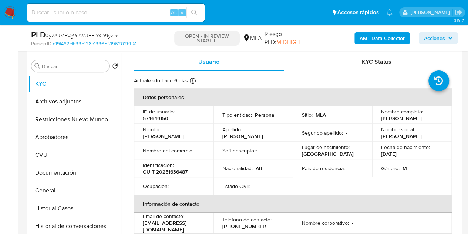
click at [172, 170] on p "CUIT 20251636487" at bounding box center [165, 171] width 45 height 7
copy p "20251636487"
click at [241, 124] on td "Apellido : [PERSON_NAME]" at bounding box center [254, 133] width 80 height 18
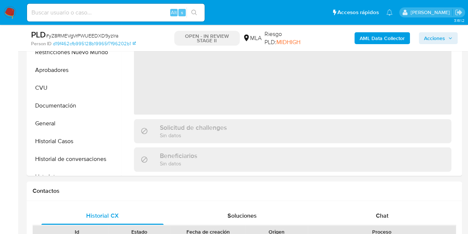
select select "10"
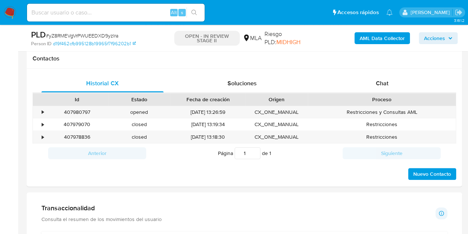
scroll to position [351, 0]
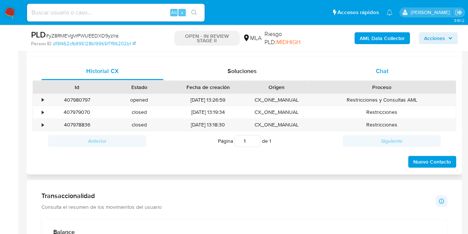
click at [385, 70] on span "Chat" at bounding box center [382, 71] width 13 height 9
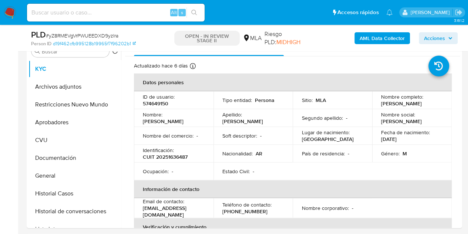
scroll to position [156, 0]
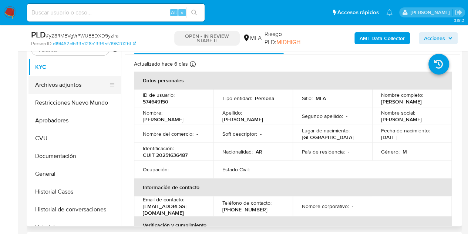
click at [65, 88] on button "Archivos adjuntos" at bounding box center [72, 85] width 87 height 18
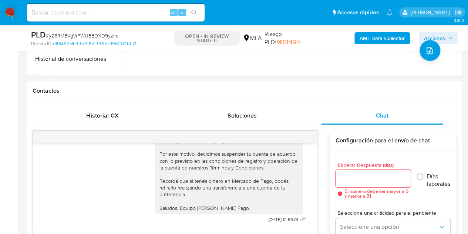
scroll to position [145, 0]
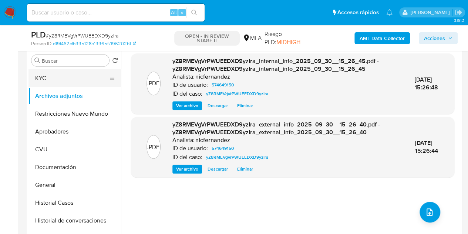
click at [48, 74] on button "KYC" at bounding box center [72, 78] width 87 height 18
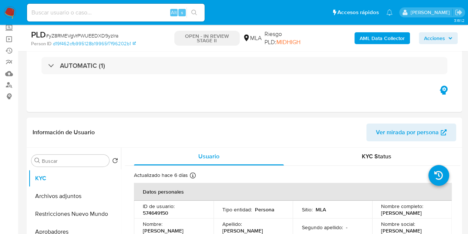
scroll to position [21, 0]
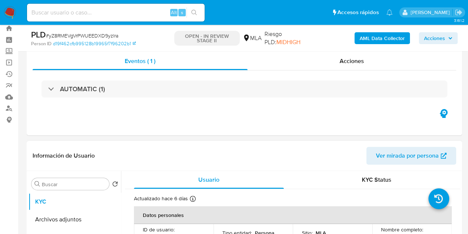
click at [397, 155] on span "Ver mirada por persona" at bounding box center [407, 156] width 63 height 18
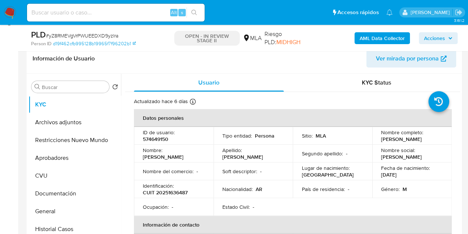
scroll to position [116, 0]
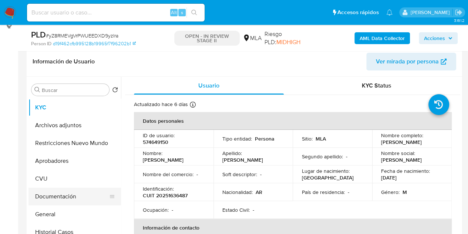
click at [59, 195] on button "Documentación" at bounding box center [72, 196] width 87 height 18
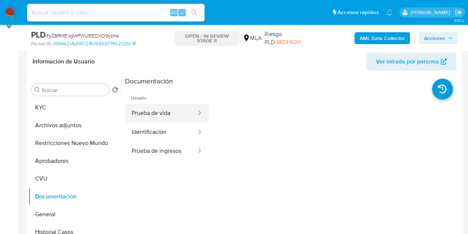
click at [162, 113] on button "Prueba de vida" at bounding box center [161, 113] width 72 height 19
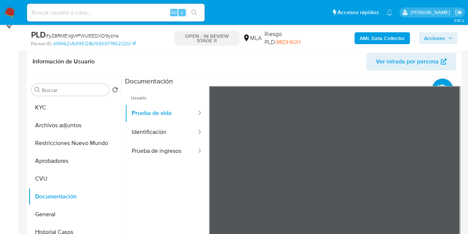
click at [155, 148] on button "Prueba de ingresos" at bounding box center [161, 150] width 72 height 19
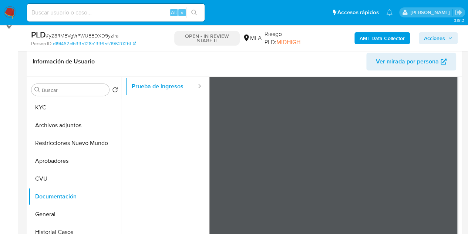
scroll to position [0, 0]
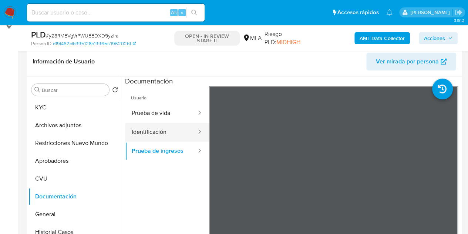
click at [155, 125] on button "Identificación" at bounding box center [161, 132] width 72 height 19
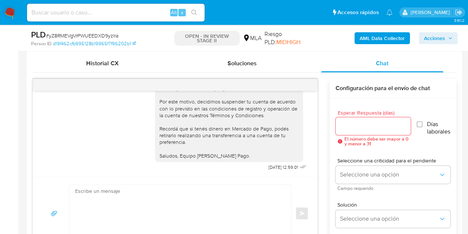
scroll to position [312, 0]
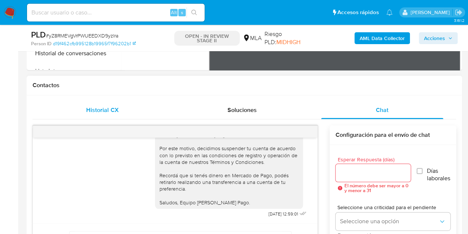
click at [102, 116] on div "Historial CX" at bounding box center [102, 110] width 122 height 18
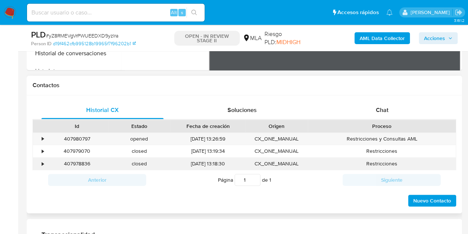
click at [78, 164] on div "407978836" at bounding box center [77, 163] width 62 height 12
copy div "407978836"
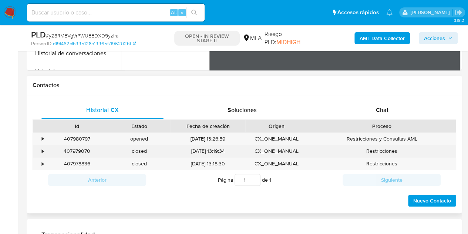
click at [81, 150] on div "407979070" at bounding box center [77, 151] width 62 height 12
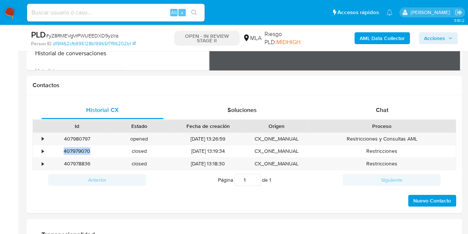
copy div "407979070"
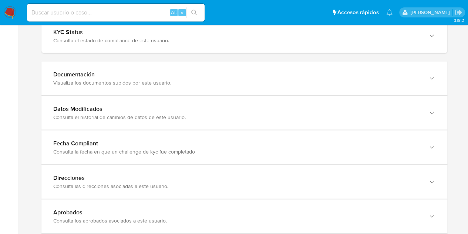
scroll to position [759, 0]
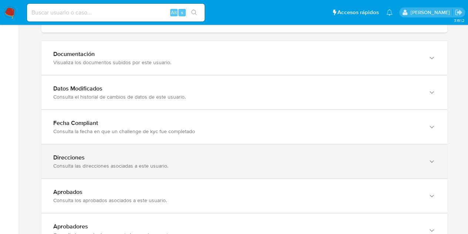
click at [274, 149] on div "Direcciones Consulta las direcciones asociadas a este usuario." at bounding box center [244, 161] width 406 height 34
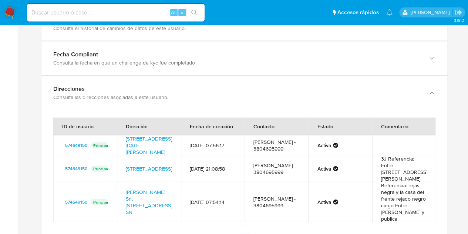
scroll to position [879, 0]
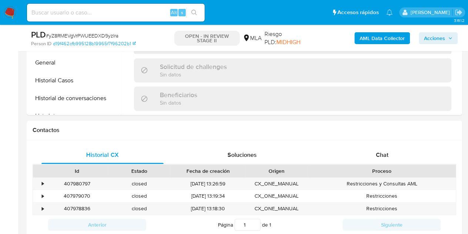
scroll to position [294, 0]
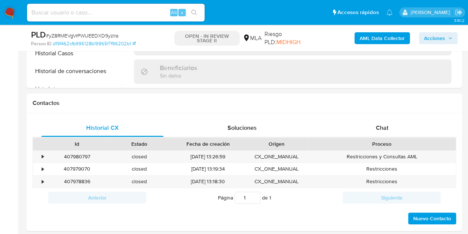
select select "10"
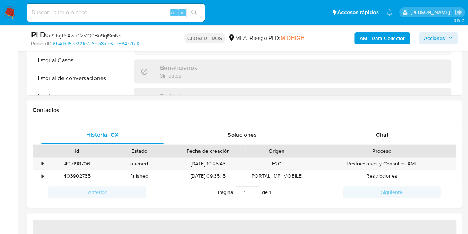
scroll to position [290, 0]
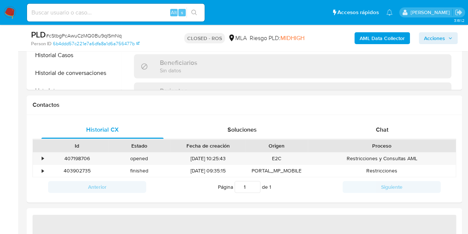
select select "10"
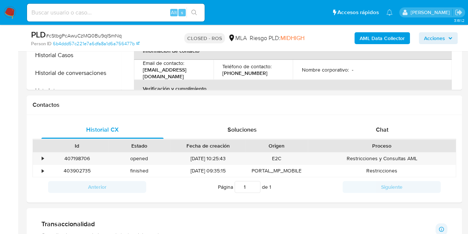
scroll to position [315, 0]
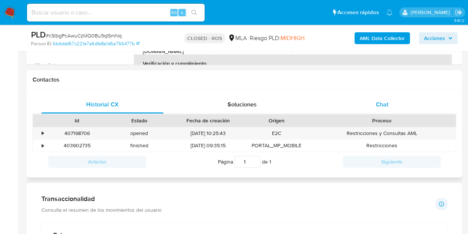
click at [380, 108] on span "Chat" at bounding box center [382, 104] width 13 height 9
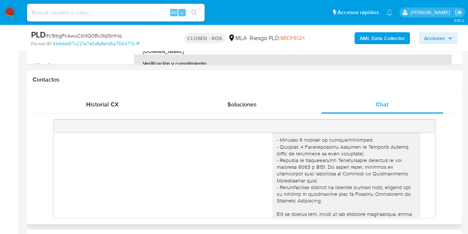
scroll to position [0, 0]
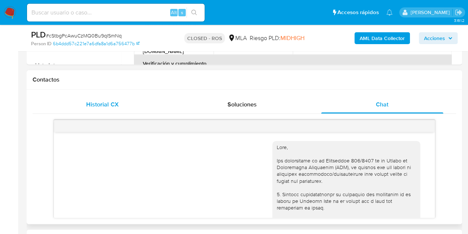
click at [113, 110] on div "Historial CX" at bounding box center [102, 105] width 122 height 18
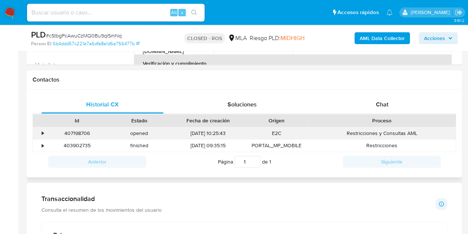
click at [84, 131] on div "407198706" at bounding box center [77, 133] width 62 height 12
copy div "407198706"
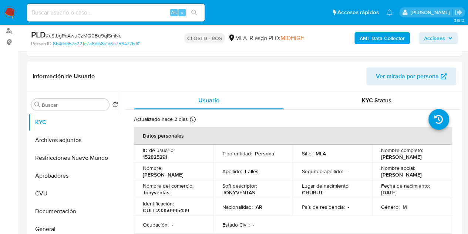
scroll to position [82, 0]
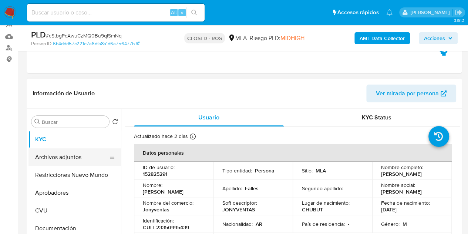
click at [59, 153] on button "Archivos adjuntos" at bounding box center [72, 157] width 87 height 18
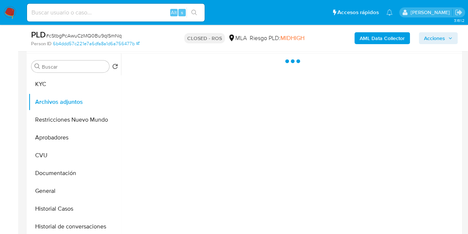
scroll to position [138, 0]
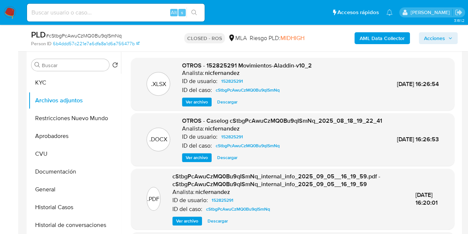
click at [194, 161] on span "Ver archivo" at bounding box center [197, 157] width 22 height 7
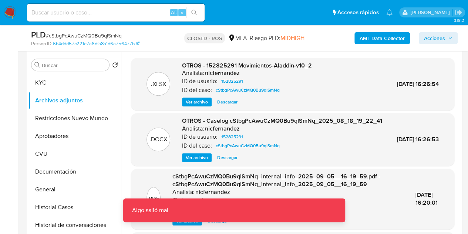
click at [194, 161] on span "Ver archivo" at bounding box center [197, 157] width 22 height 7
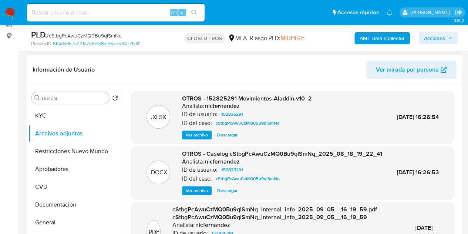
scroll to position [107, 0]
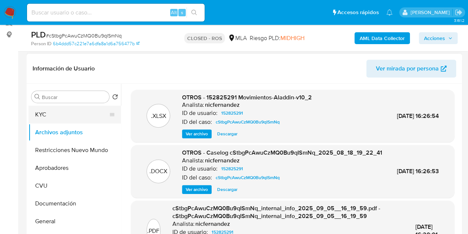
click at [53, 113] on button "KYC" at bounding box center [72, 115] width 87 height 18
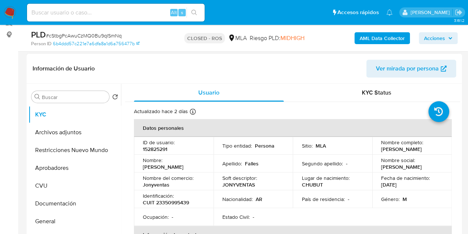
click at [156, 141] on p "ID de usuario :" at bounding box center [159, 142] width 32 height 7
click at [153, 152] on p "152825291" at bounding box center [155, 149] width 24 height 7
copy p "152825291"
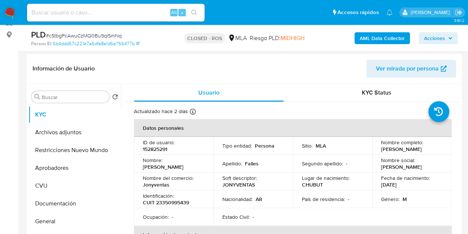
click at [180, 153] on td "ID de usuario : 152825291" at bounding box center [174, 146] width 80 height 18
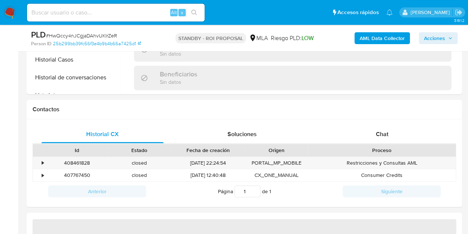
scroll to position [301, 0]
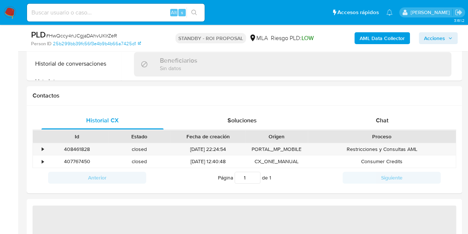
select select "10"
